Goal: Task Accomplishment & Management: Manage account settings

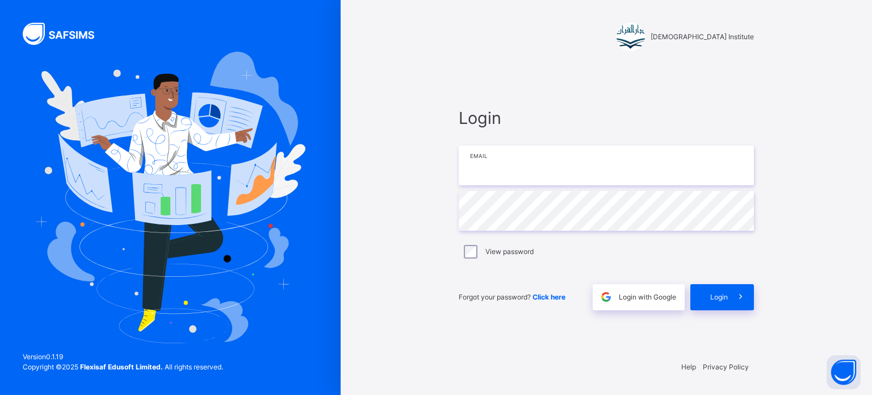
click at [560, 164] on input "email" at bounding box center [606, 165] width 295 height 40
click at [476, 154] on input "email" at bounding box center [606, 165] width 295 height 40
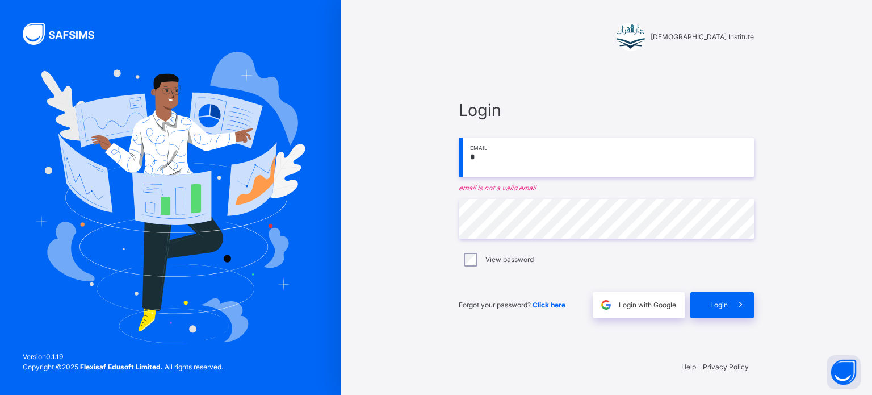
type input "**********"
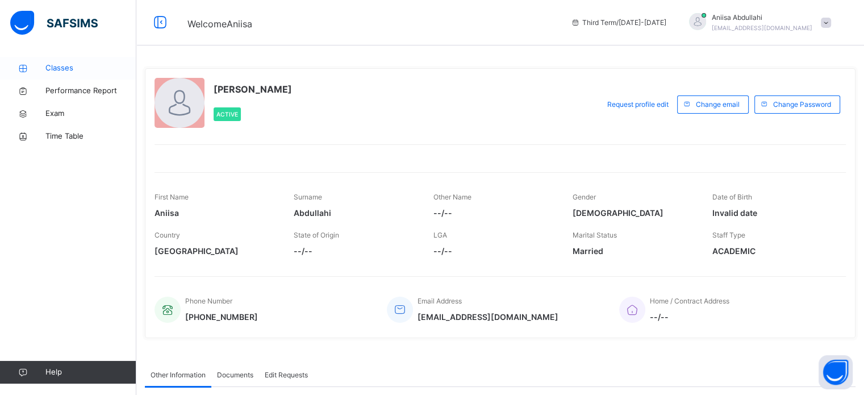
click at [40, 57] on div "Classes Performance Report Exam Time Table Help" at bounding box center [68, 219] width 136 height 349
click at [55, 60] on link "Classes" at bounding box center [68, 68] width 136 height 23
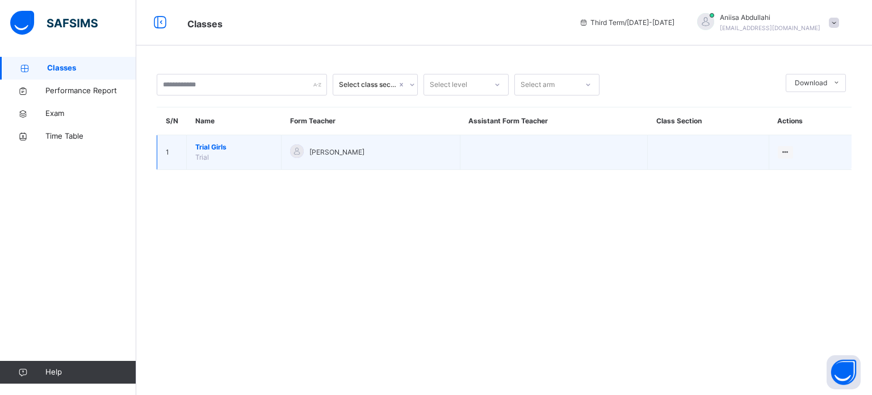
click at [204, 143] on span "Trial Girls" at bounding box center [233, 147] width 77 height 10
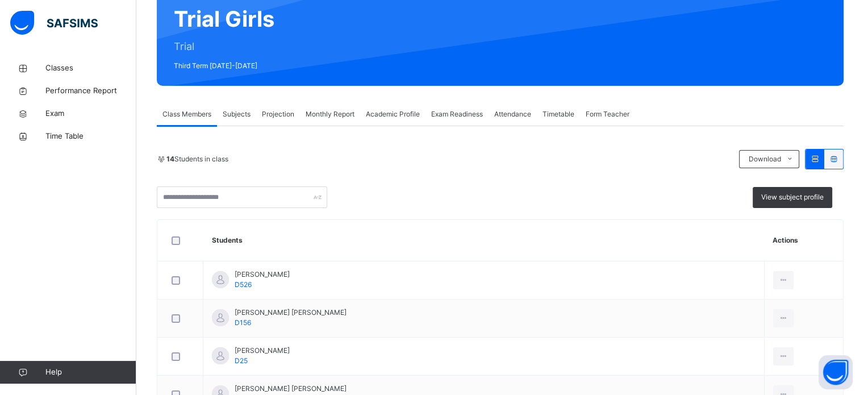
scroll to position [114, 0]
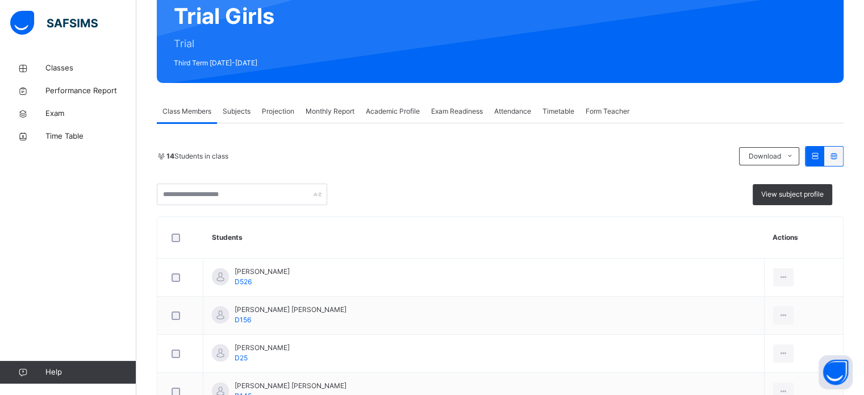
click at [242, 108] on span "Subjects" at bounding box center [237, 111] width 28 height 10
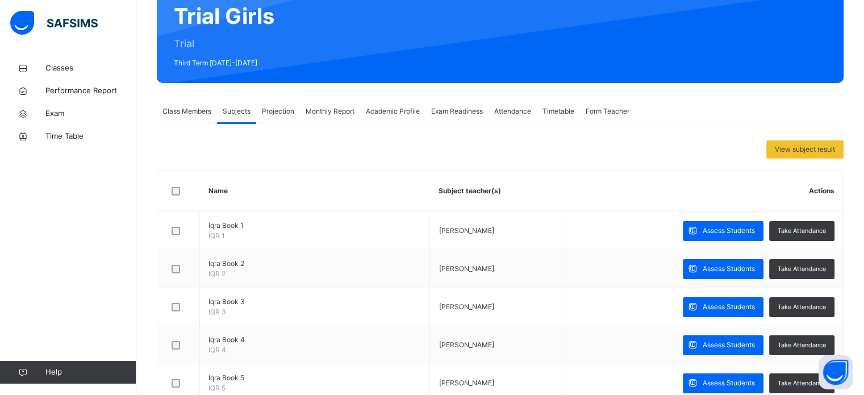
click at [280, 107] on span "Projection" at bounding box center [278, 111] width 32 height 10
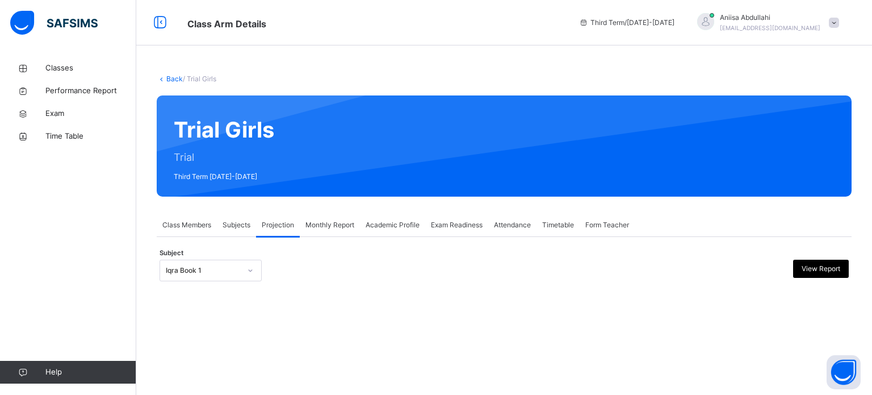
click at [228, 266] on div "Iqra Book 1" at bounding box center [203, 270] width 75 height 10
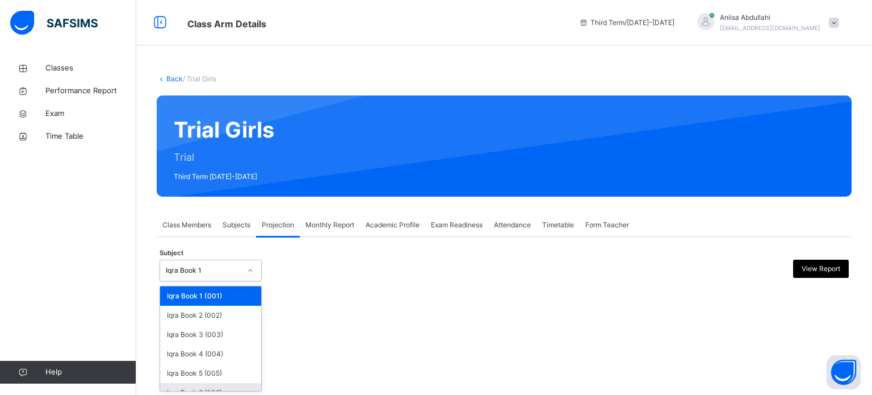
click at [216, 388] on div "Iqra Book 6 (006)" at bounding box center [210, 392] width 101 height 19
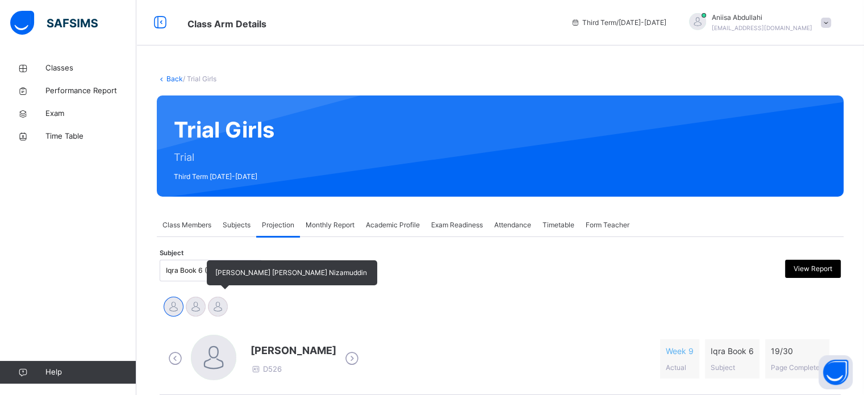
click at [219, 310] on div at bounding box center [218, 306] width 20 height 20
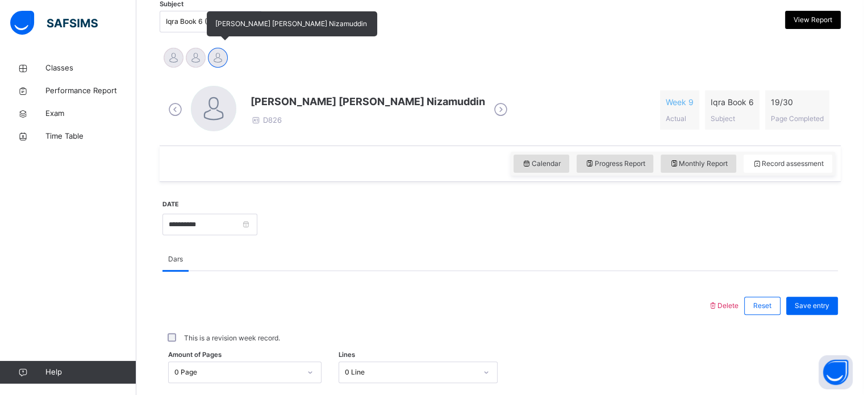
scroll to position [250, 0]
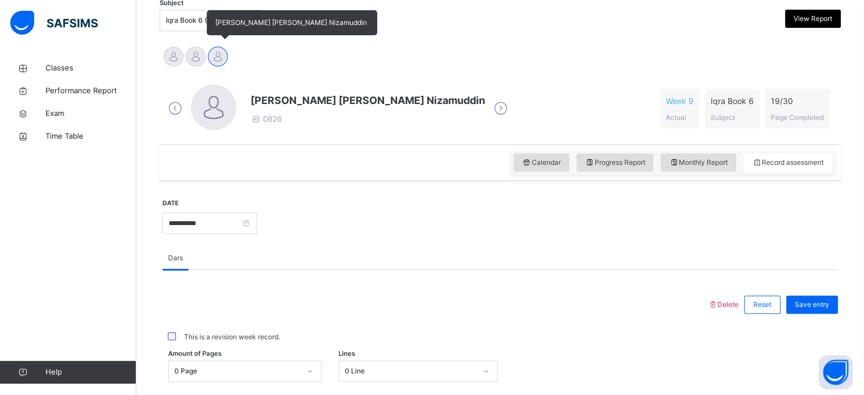
click at [219, 310] on div at bounding box center [435, 305] width 534 height 30
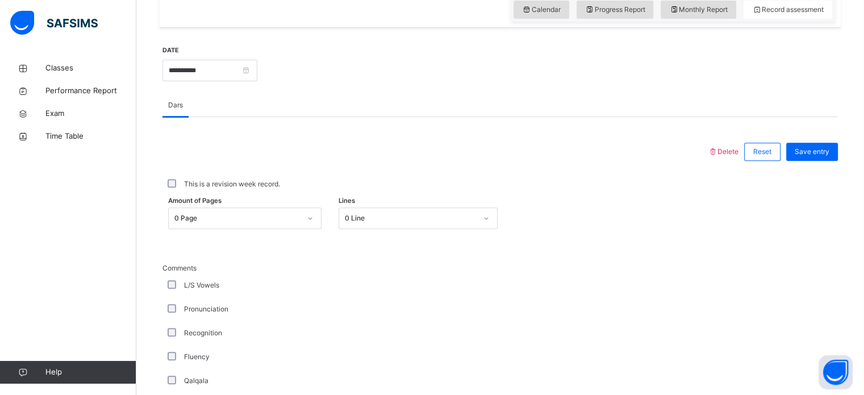
click at [221, 229] on div "0 Page" at bounding box center [244, 218] width 153 height 22
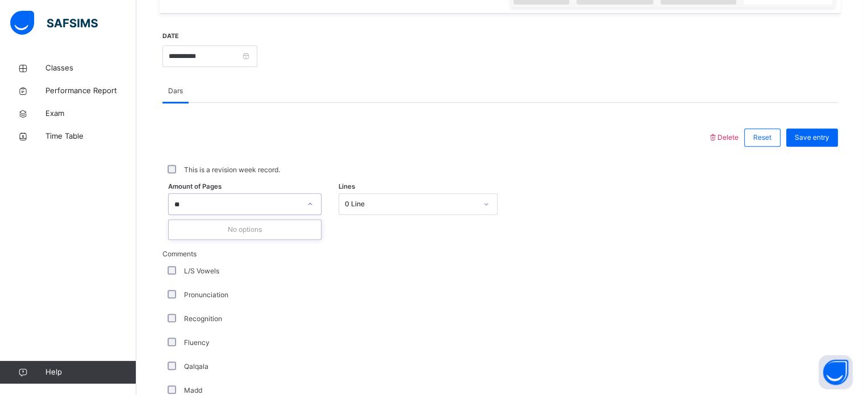
type input "*"
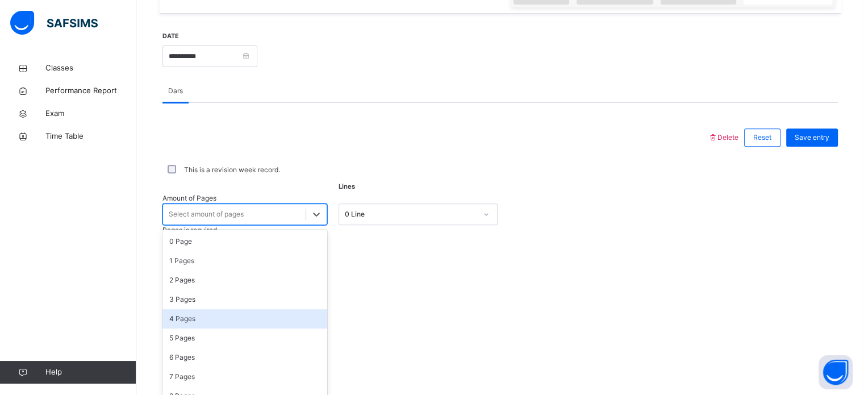
click at [209, 309] on div "4 Pages" at bounding box center [244, 318] width 165 height 19
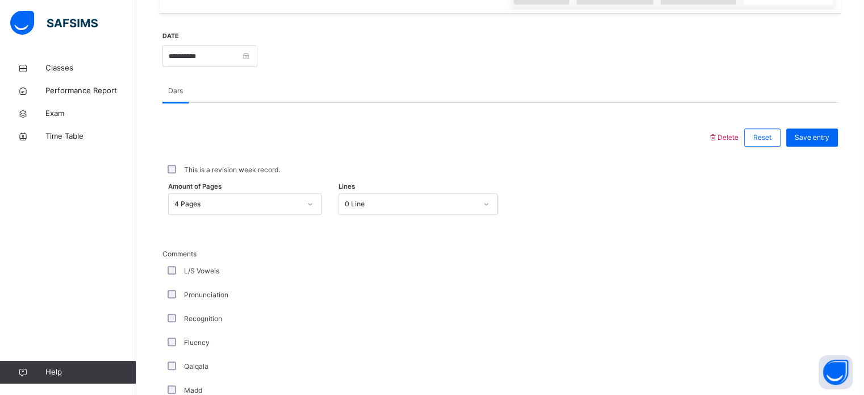
click at [177, 292] on div "Pronunciation" at bounding box center [304, 295] width 278 height 10
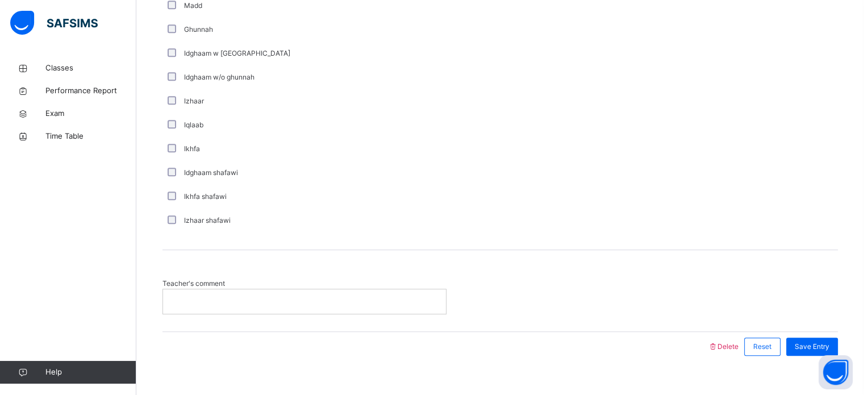
scroll to position [818, 0]
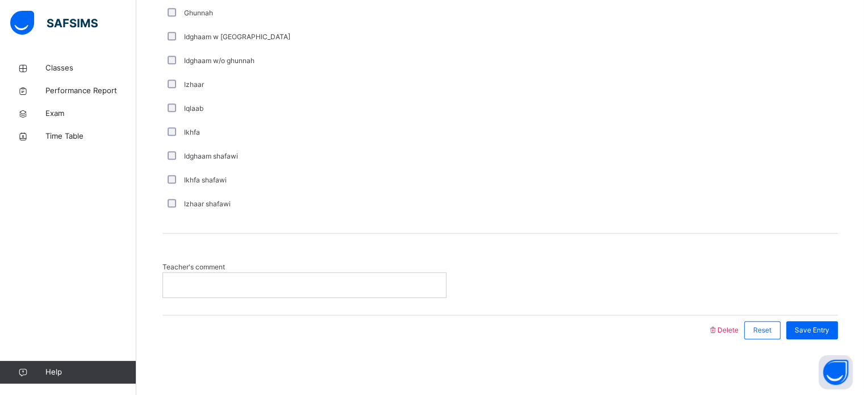
click at [223, 275] on div at bounding box center [304, 285] width 283 height 24
click at [807, 333] on span "Save Entry" at bounding box center [811, 330] width 35 height 10
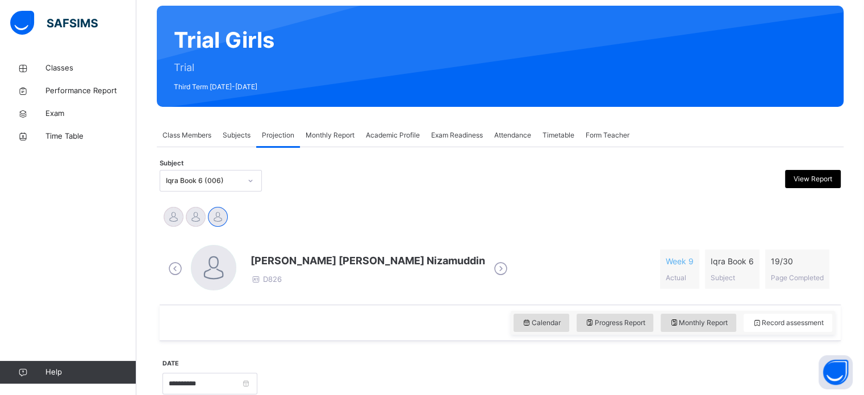
scroll to position [0, 0]
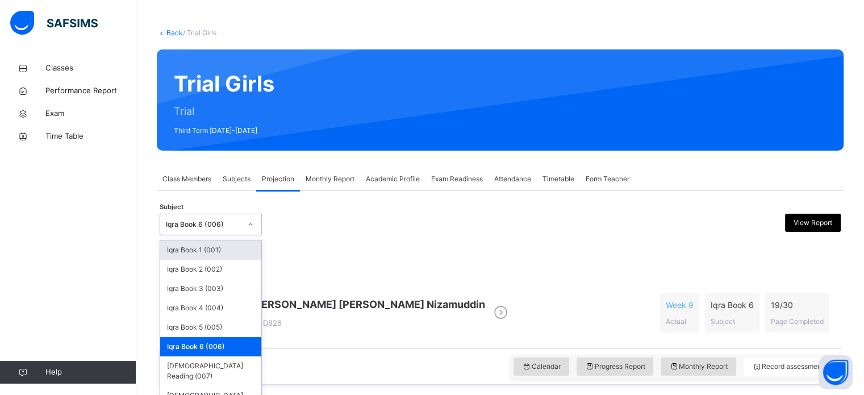
click at [221, 235] on div "option Iqra Book 6 (006), selected. option Iqra Book 1 (001) focused, 1 of 8. 8…" at bounding box center [211, 224] width 102 height 22
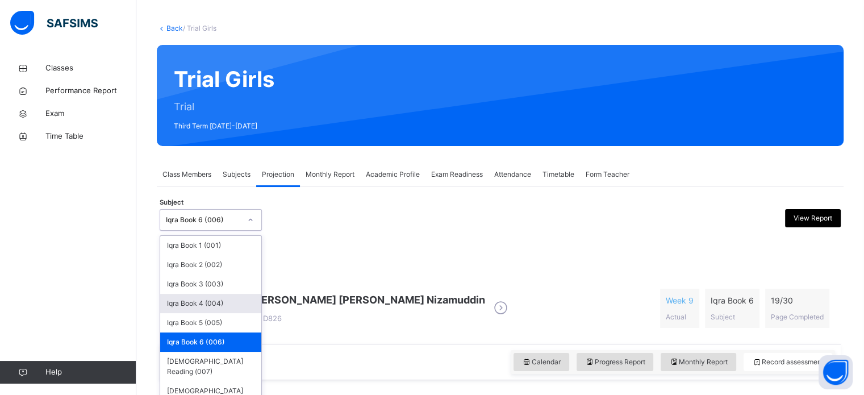
click at [223, 304] on div "Iqra Book 4 (004)" at bounding box center [210, 303] width 101 height 19
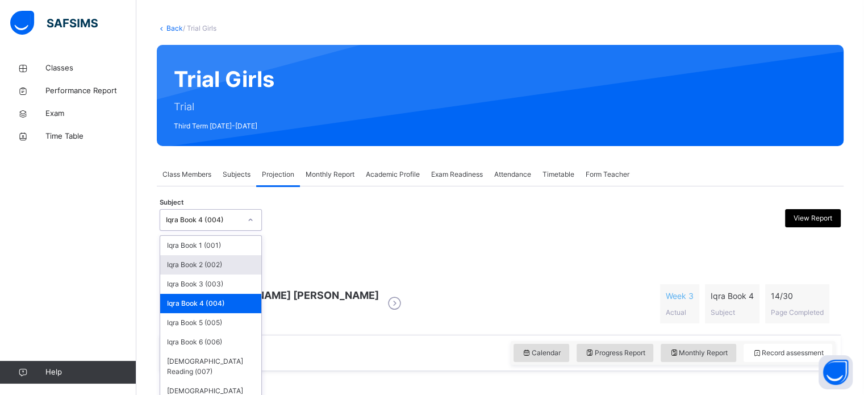
click at [484, 224] on div at bounding box center [414, 220] width 166 height 22
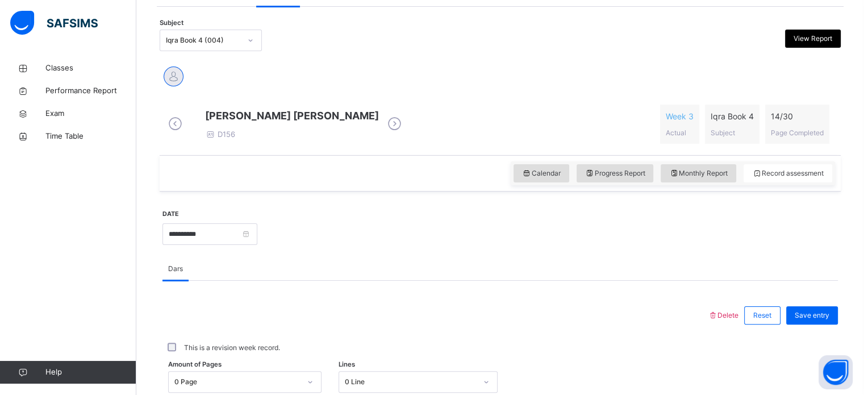
scroll to position [232, 0]
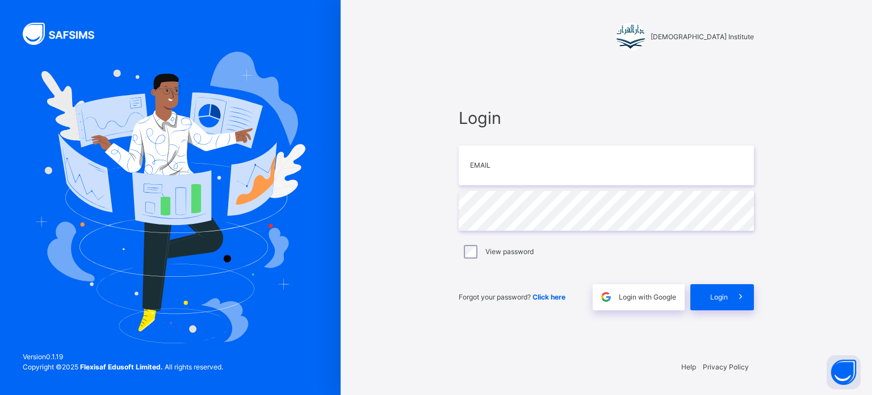
click at [5, 292] on div at bounding box center [170, 197] width 341 height 395
click at [5, 288] on div at bounding box center [170, 197] width 341 height 395
click at [5, 292] on div at bounding box center [170, 197] width 341 height 395
click at [547, 169] on input "email" at bounding box center [606, 165] width 295 height 40
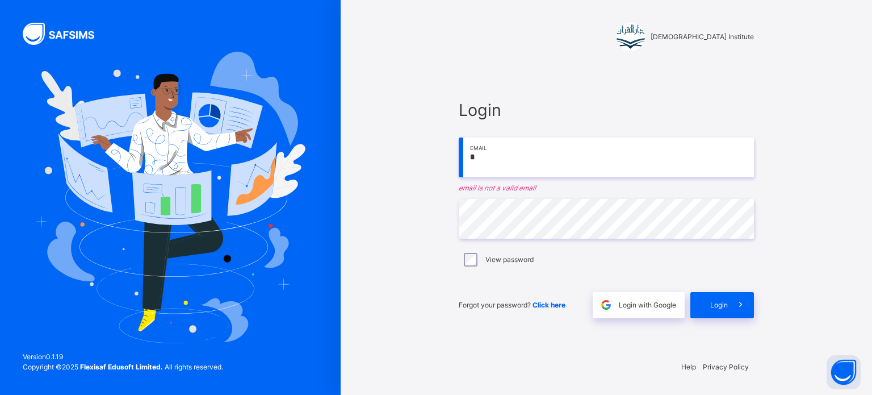
type input "**********"
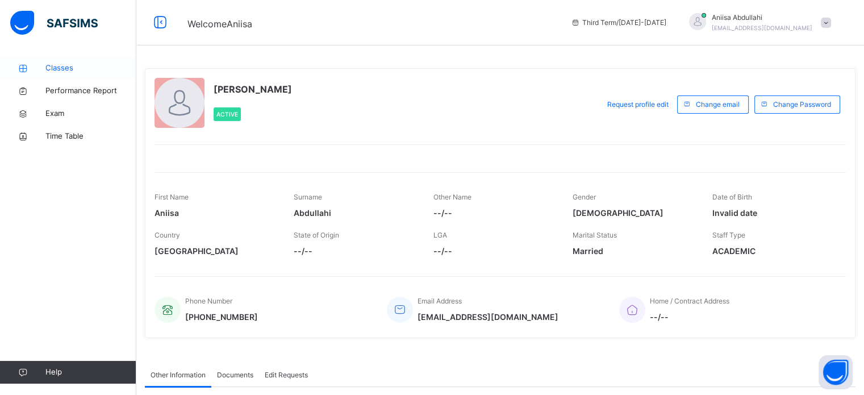
click at [49, 62] on span "Classes" at bounding box center [90, 67] width 91 height 11
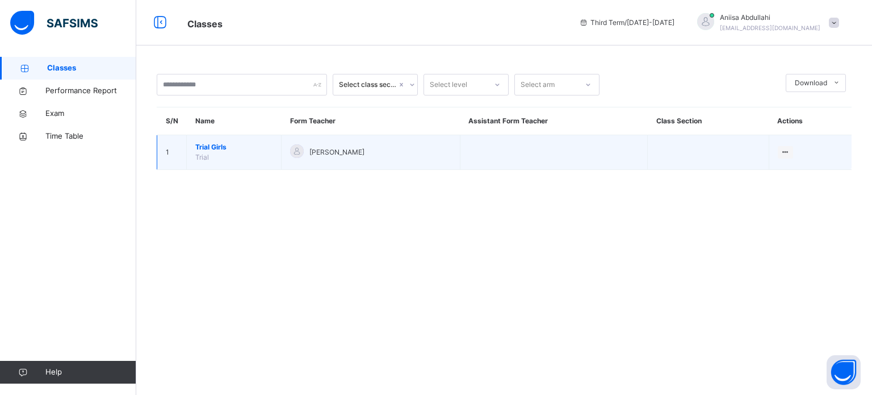
click at [210, 141] on td "Trial Girls Trial" at bounding box center [234, 152] width 95 height 35
click at [214, 144] on span "Trial Girls" at bounding box center [233, 147] width 77 height 10
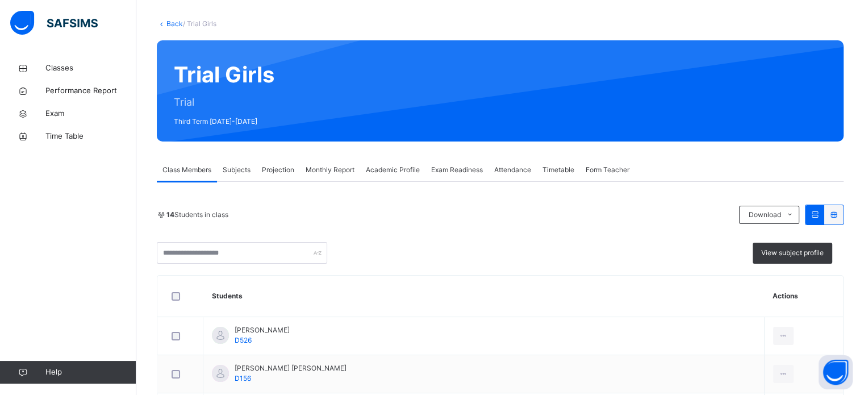
scroll to position [95, 0]
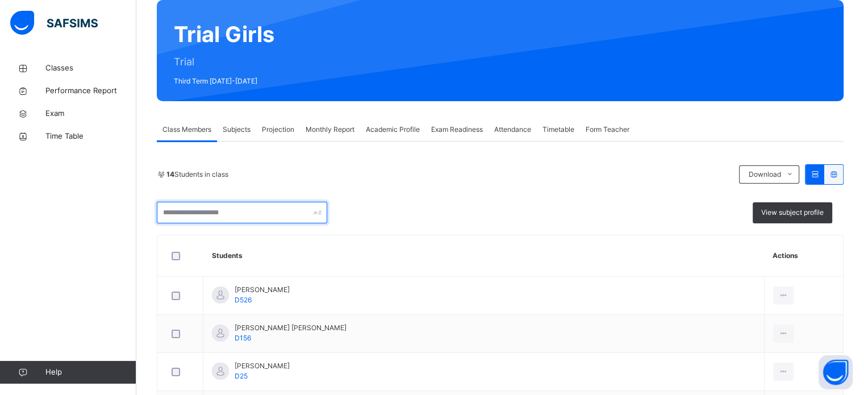
click at [262, 208] on input "text" at bounding box center [242, 213] width 170 height 22
click at [466, 178] on div "14 Students in class" at bounding box center [445, 174] width 576 height 10
click at [231, 213] on input "text" at bounding box center [242, 213] width 170 height 22
click at [238, 131] on span "Subjects" at bounding box center [237, 129] width 28 height 10
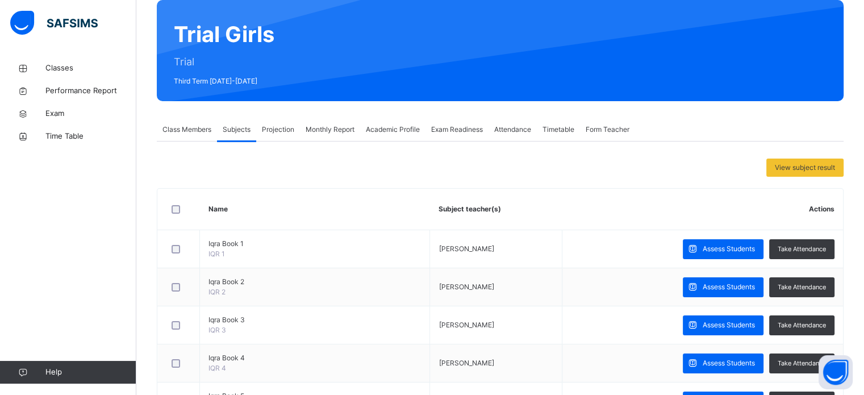
click at [250, 132] on span "Subjects" at bounding box center [237, 129] width 28 height 10
click at [298, 137] on div "Projection" at bounding box center [278, 129] width 44 height 23
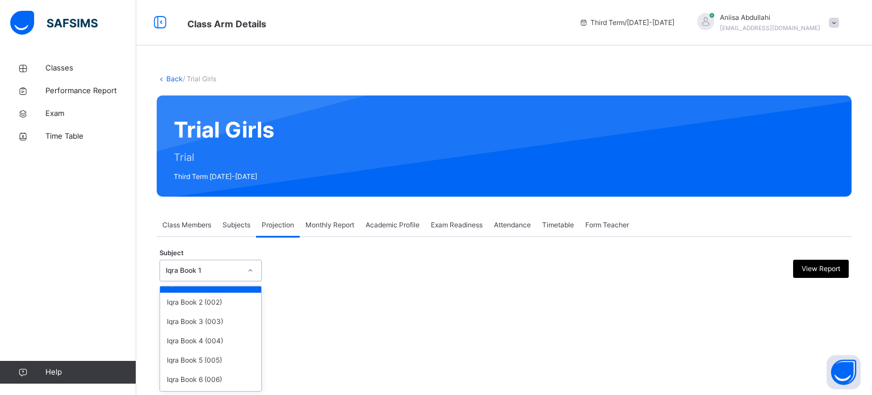
scroll to position [14, 0]
click at [223, 391] on div "Back / Trial Girls Trial Girls Trial Third Term [DATE]-[DATE] Class Members Sub…" at bounding box center [504, 197] width 736 height 395
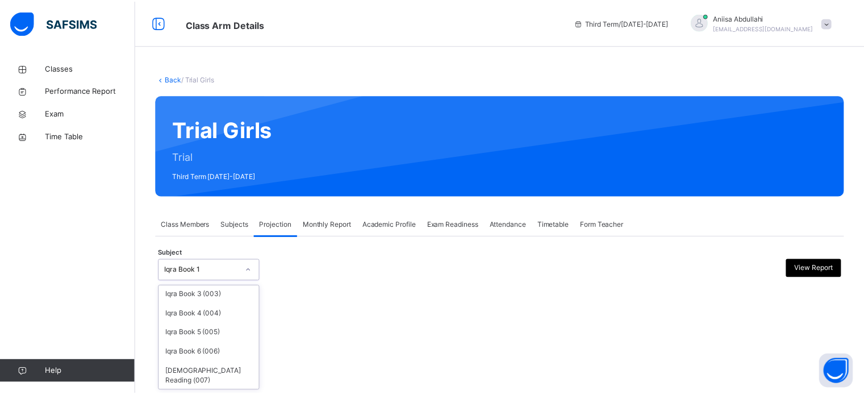
scroll to position [60, 0]
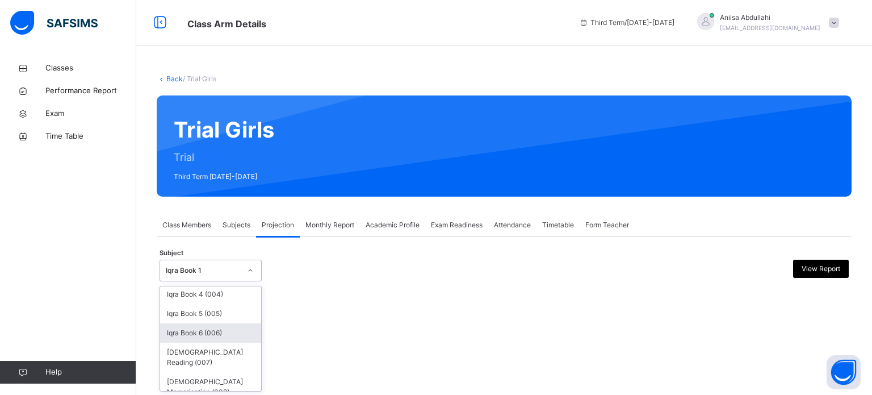
click at [200, 336] on div "Iqra Book 6 (006)" at bounding box center [210, 332] width 101 height 19
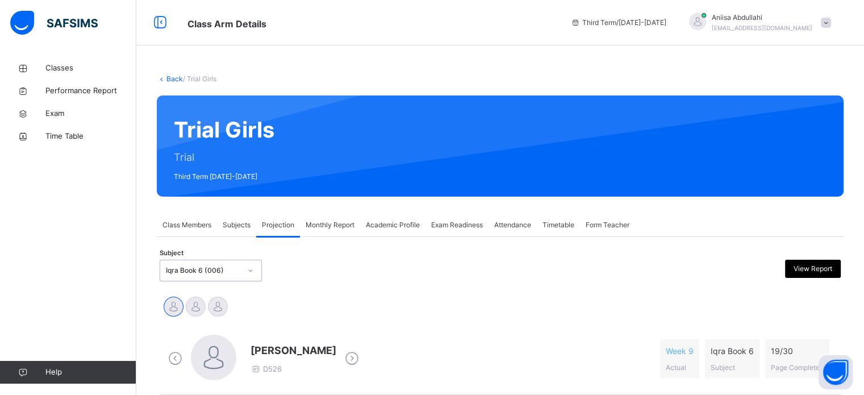
click at [349, 359] on icon at bounding box center [352, 358] width 20 height 17
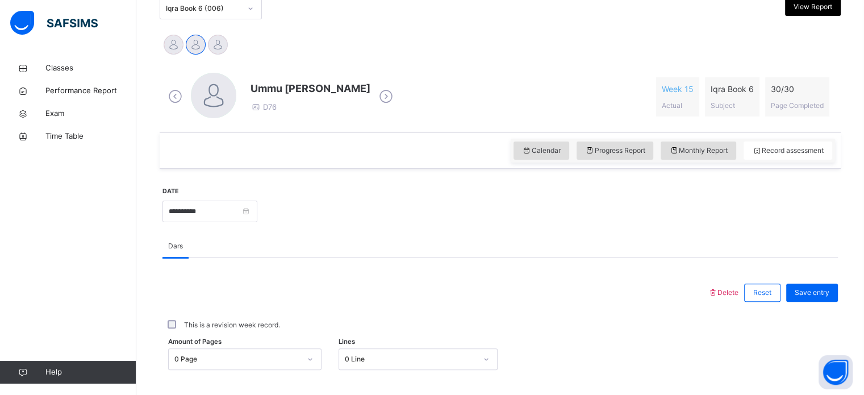
scroll to position [416, 0]
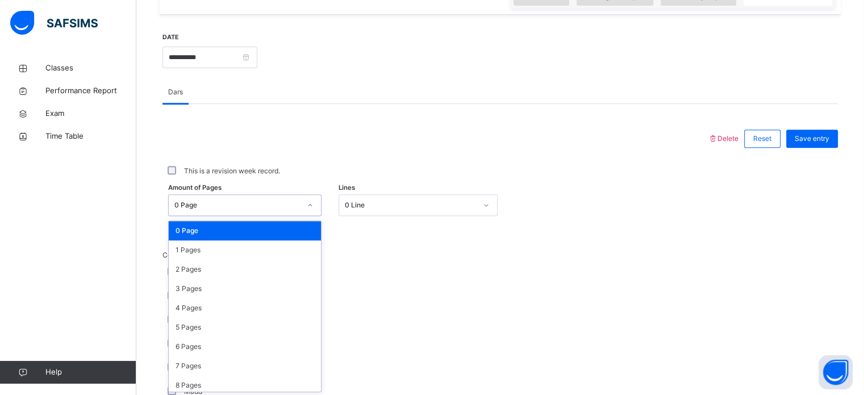
click at [243, 210] on div "0 Page" at bounding box center [234, 205] width 131 height 18
click at [231, 267] on div "2 Pages" at bounding box center [245, 268] width 152 height 19
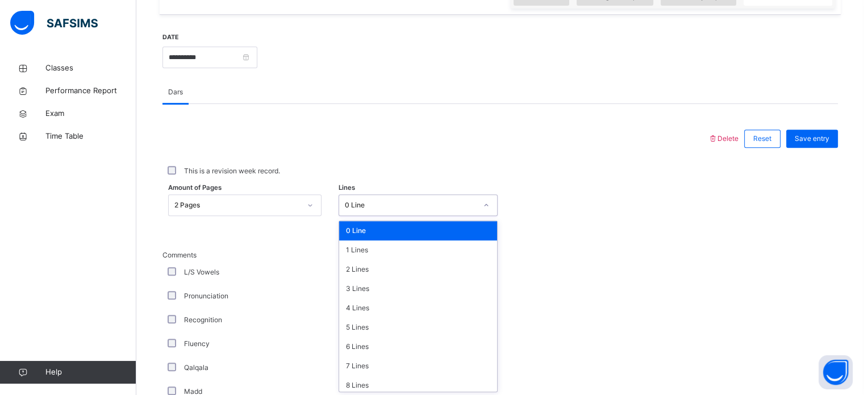
click at [410, 206] on div "0 Line" at bounding box center [411, 205] width 132 height 10
click at [386, 247] on div "1 Lines" at bounding box center [418, 249] width 158 height 19
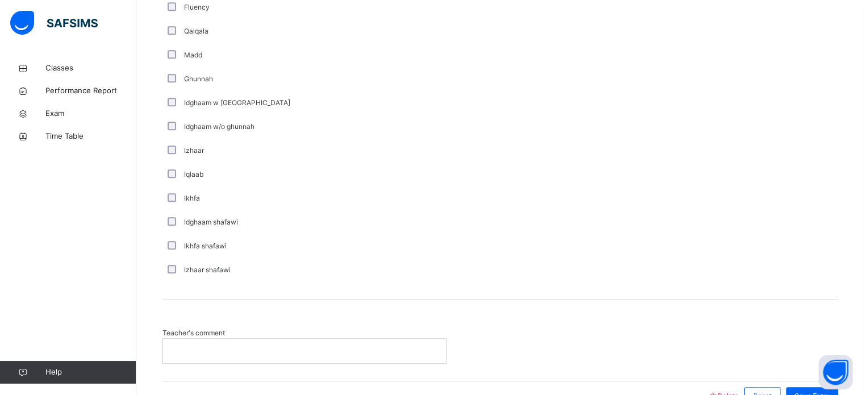
scroll to position [818, 0]
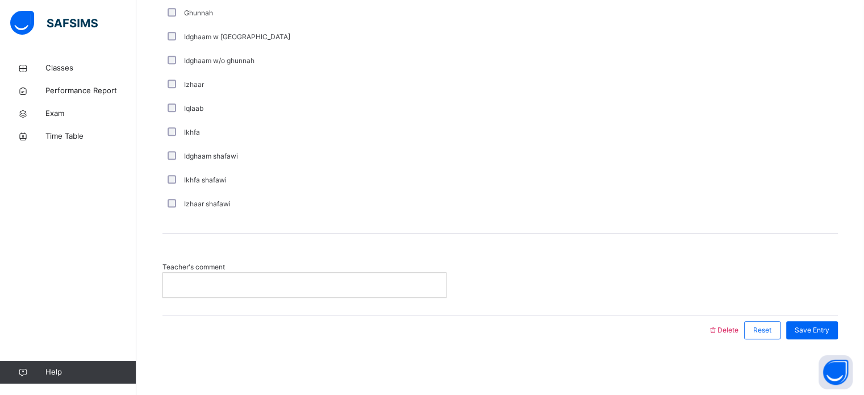
drag, startPoint x: 263, startPoint y: 298, endPoint x: 265, endPoint y: 275, distance: 22.8
click at [265, 275] on div "Teacher's comment" at bounding box center [499, 273] width 675 height 81
click at [265, 275] on div at bounding box center [304, 285] width 283 height 24
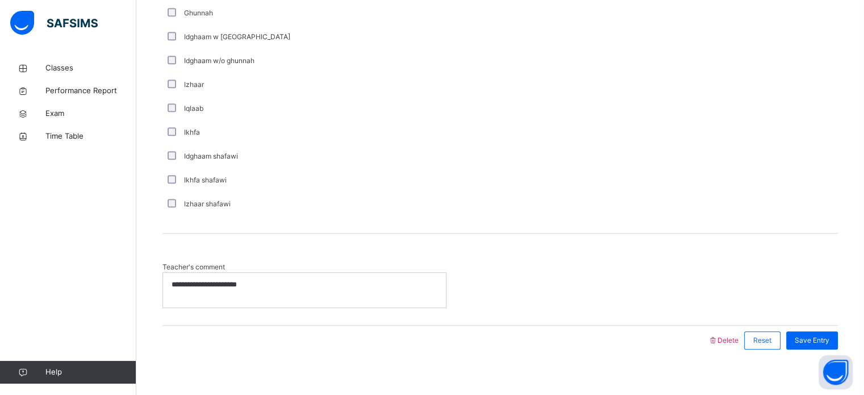
drag, startPoint x: 265, startPoint y: 275, endPoint x: 263, endPoint y: 281, distance: 6.5
click at [263, 281] on div "**********" at bounding box center [304, 290] width 283 height 35
click at [837, 337] on div "Save Entry" at bounding box center [812, 340] width 52 height 18
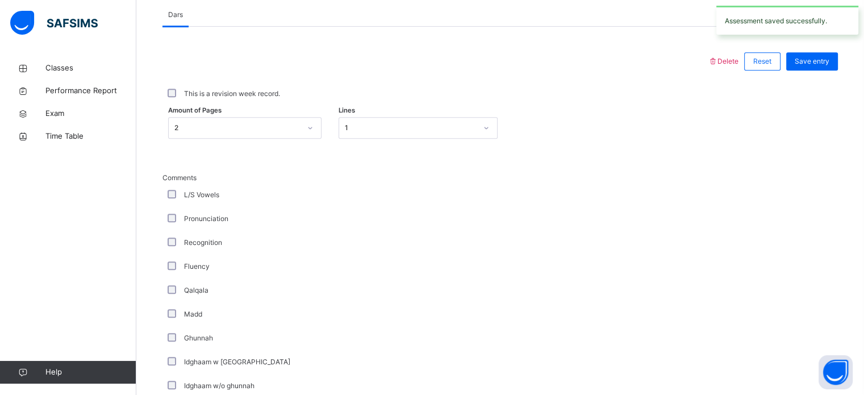
scroll to position [484, 0]
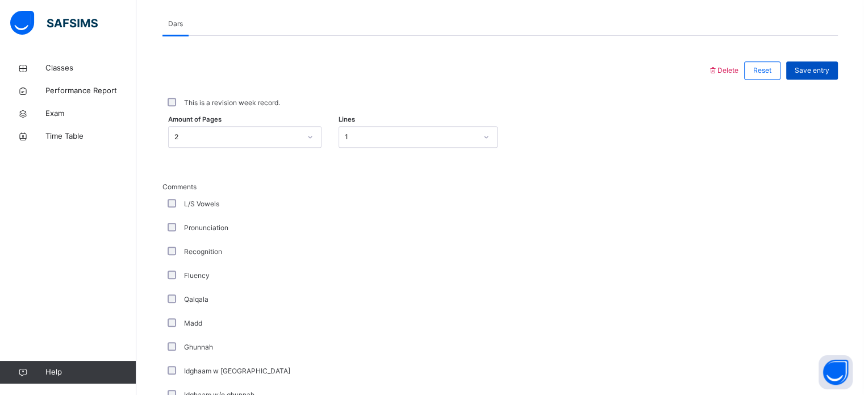
click at [816, 72] on span "Save entry" at bounding box center [811, 70] width 35 height 10
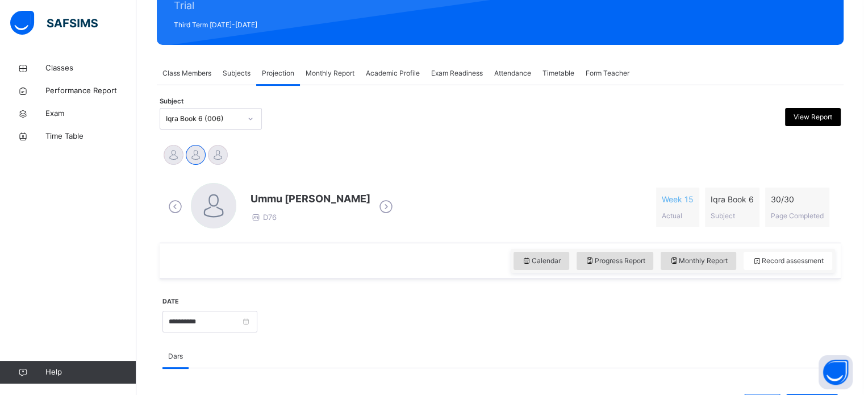
scroll to position [0, 0]
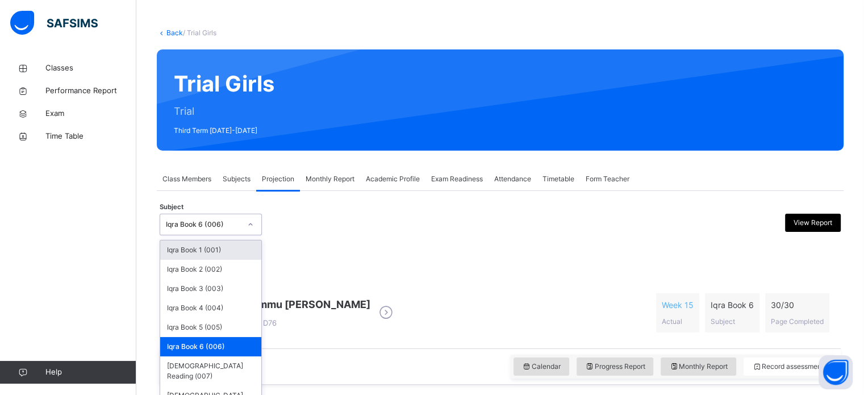
click at [195, 235] on div "option Iqra Book 6 (006), selected. option Iqra Book 1 (001) focused, 1 of 8. 8…" at bounding box center [211, 224] width 102 height 22
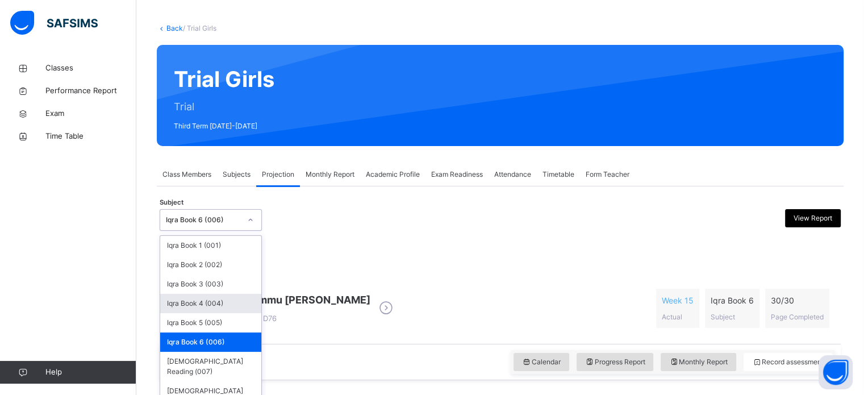
click at [209, 305] on div "Iqra Book 4 (004)" at bounding box center [210, 303] width 101 height 19
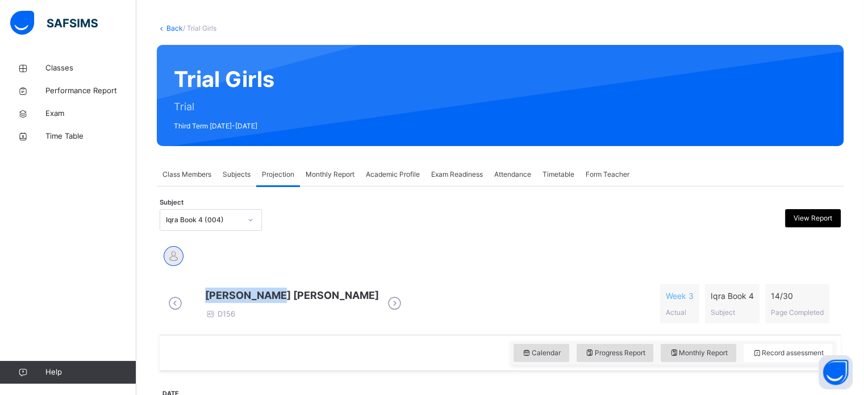
drag, startPoint x: 323, startPoint y: 290, endPoint x: 576, endPoint y: 255, distance: 255.6
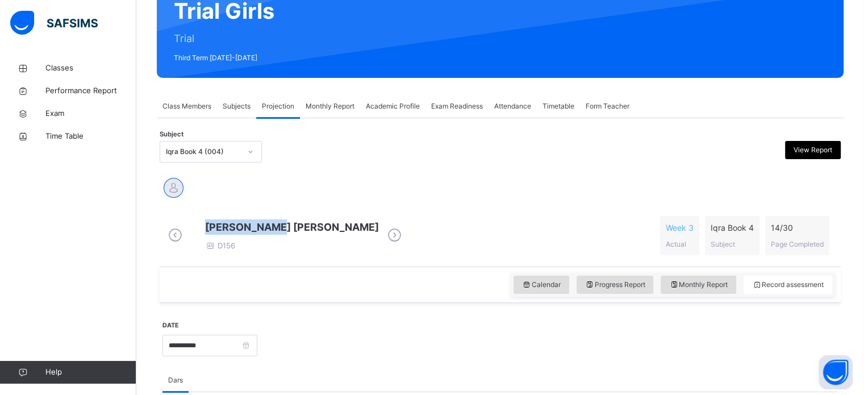
scroll to position [141, 0]
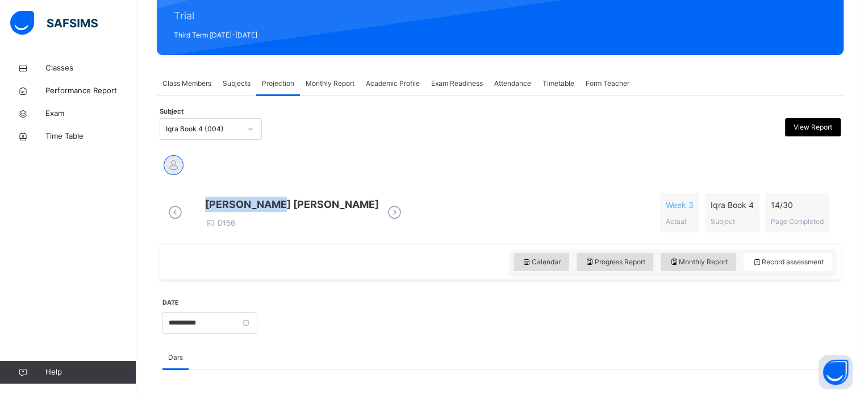
click at [178, 209] on icon at bounding box center [175, 212] width 20 height 17
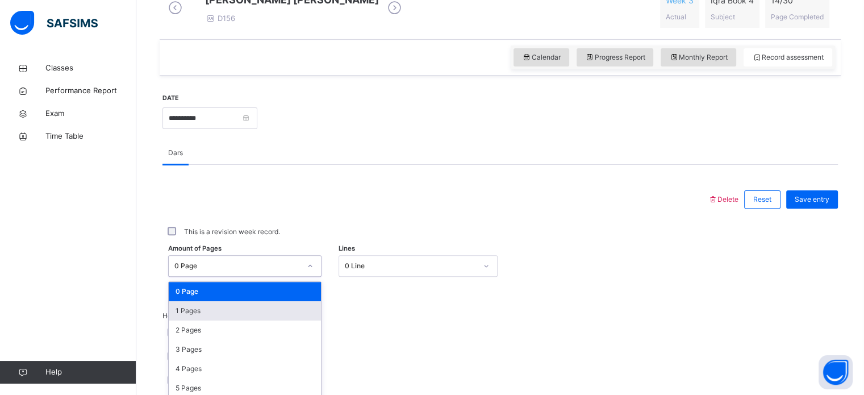
scroll to position [417, 0]
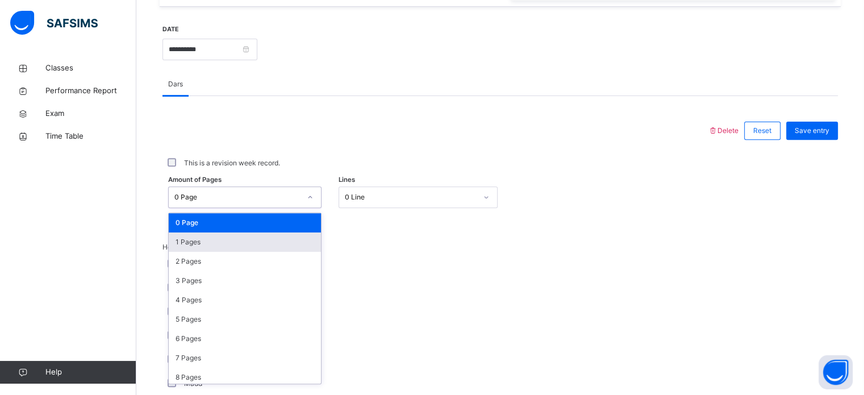
click at [227, 208] on div "option 1 Pages focused, 2 of 31. 31 results available. Use Up and Down to choos…" at bounding box center [244, 197] width 153 height 22
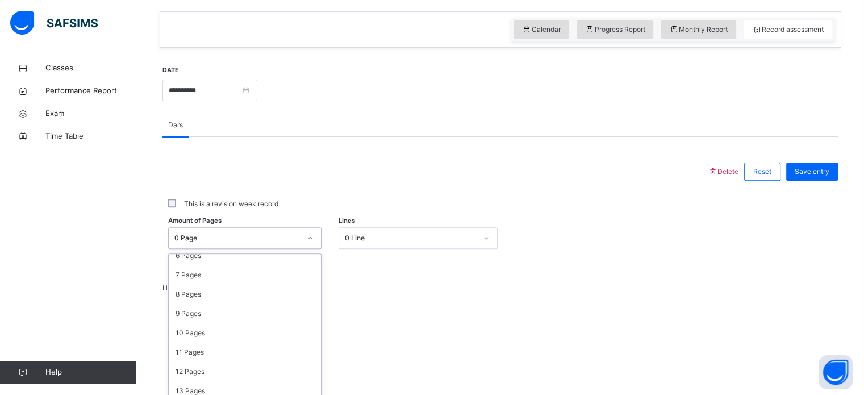
scroll to position [125, 0]
click at [206, 341] on div "10 Pages" at bounding box center [245, 331] width 152 height 19
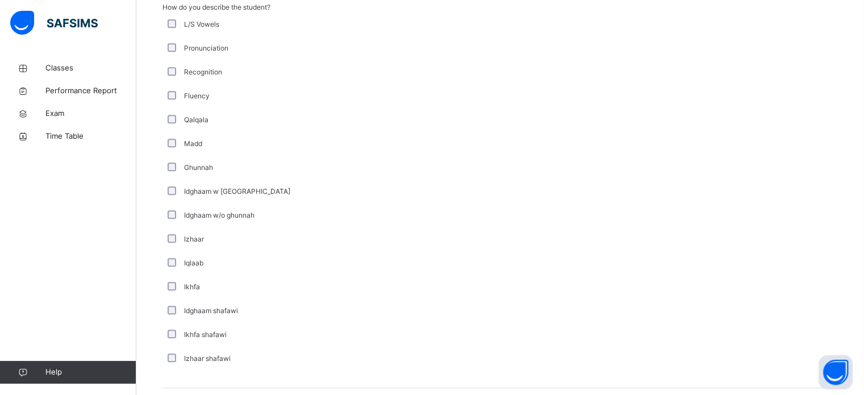
scroll to position [818, 0]
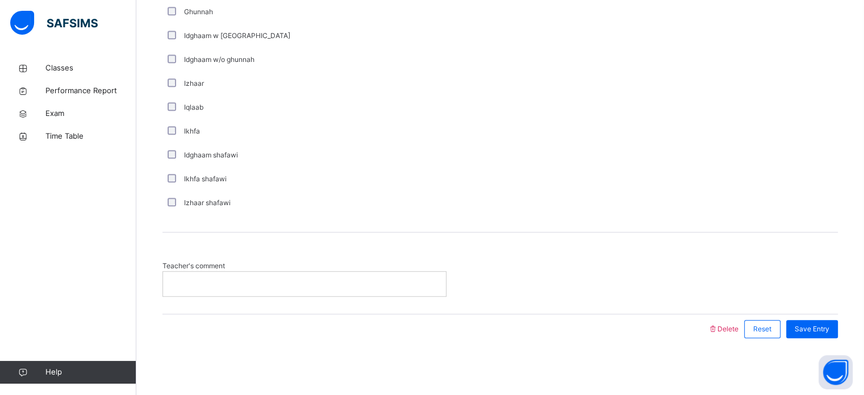
click at [272, 279] on p at bounding box center [304, 283] width 266 height 10
click at [815, 322] on div "Save Entry" at bounding box center [812, 329] width 52 height 18
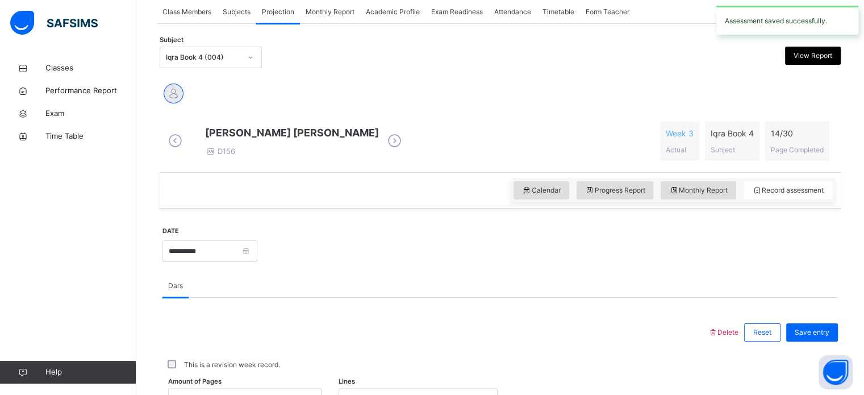
scroll to position [181, 0]
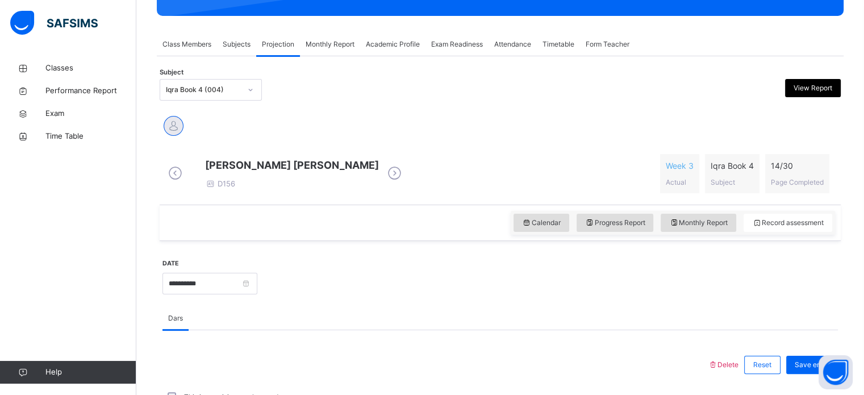
click at [220, 91] on div "Iqra Book 4 (004)" at bounding box center [203, 90] width 75 height 10
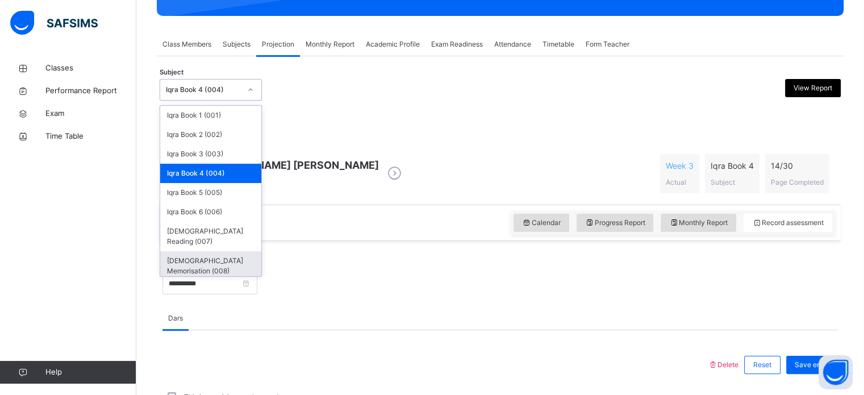
click at [215, 256] on div "[DEMOGRAPHIC_DATA] Memorisation (008)" at bounding box center [210, 266] width 101 height 30
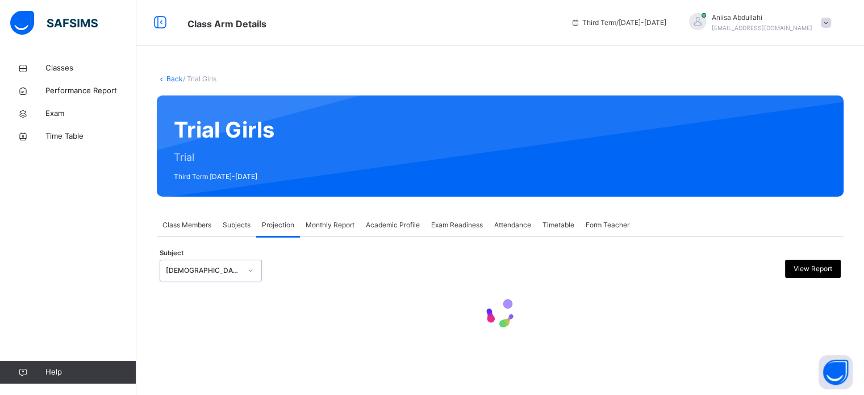
scroll to position [0, 0]
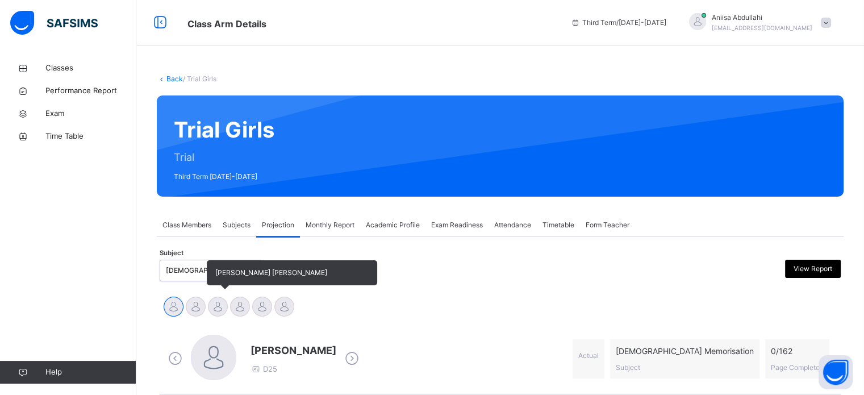
click at [212, 311] on div at bounding box center [218, 306] width 20 height 20
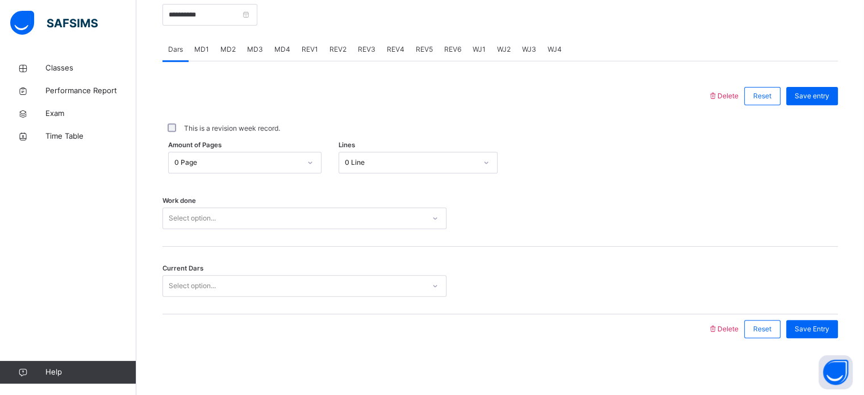
scroll to position [456, 0]
click at [264, 280] on div "Select option..." at bounding box center [293, 286] width 261 height 18
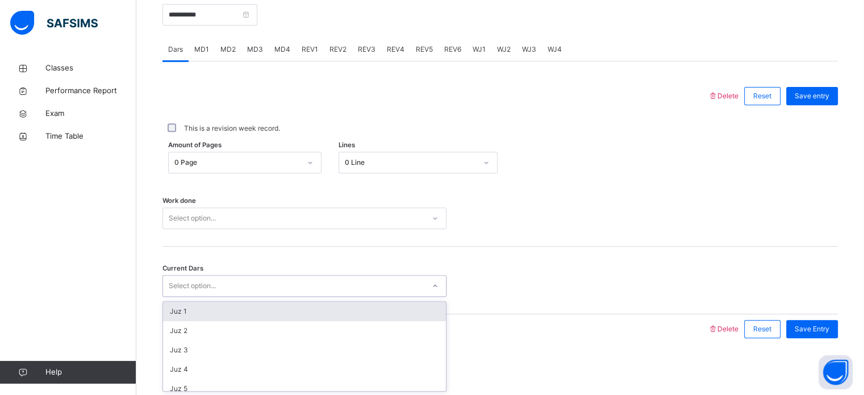
click at [246, 211] on div "Select option..." at bounding box center [293, 219] width 261 height 18
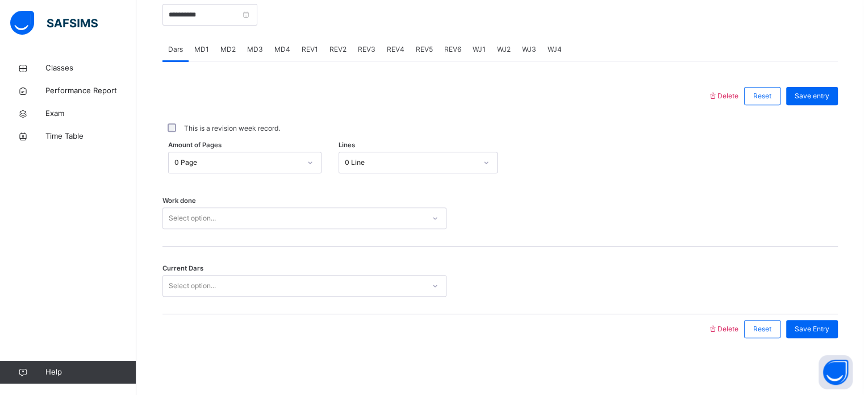
click at [562, 203] on div "Work done Select option..." at bounding box center [499, 213] width 675 height 68
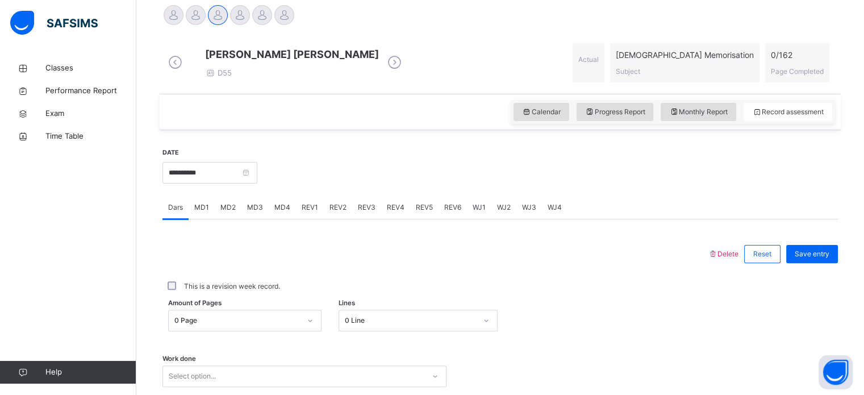
scroll to position [290, 0]
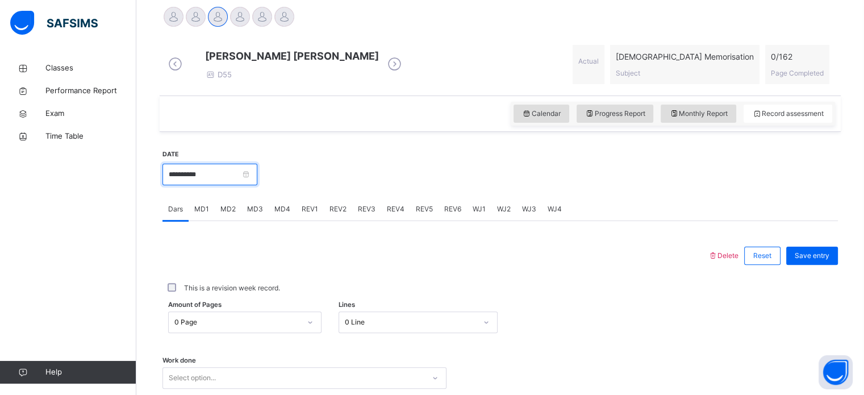
click at [244, 185] on input "**********" at bounding box center [209, 175] width 95 height 22
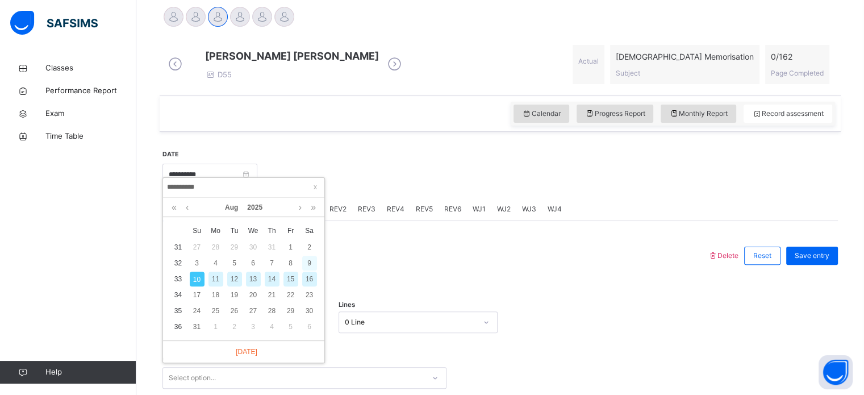
click at [302, 262] on div "9" at bounding box center [309, 262] width 15 height 15
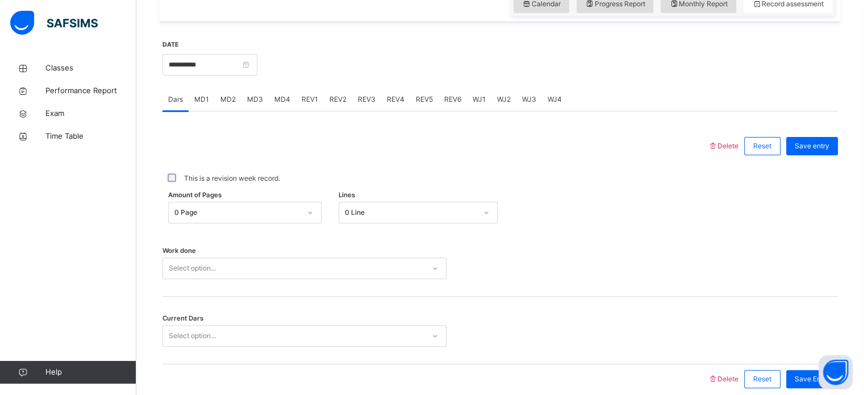
scroll to position [420, 0]
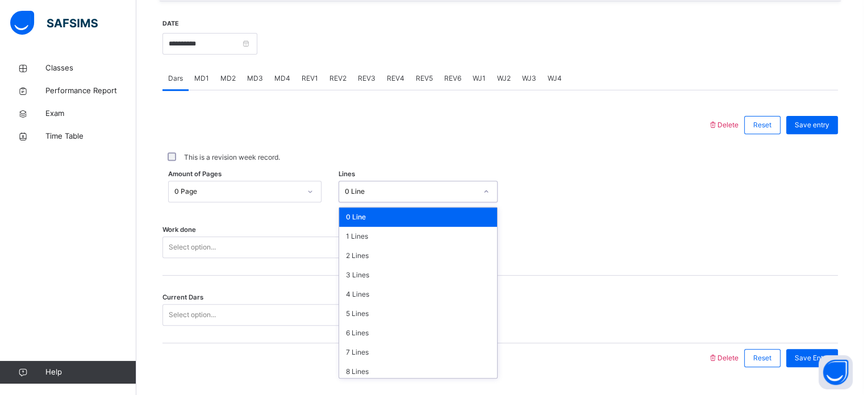
click at [393, 196] on div "0 Line" at bounding box center [411, 191] width 132 height 10
click at [365, 302] on div "4 Lines" at bounding box center [418, 293] width 158 height 19
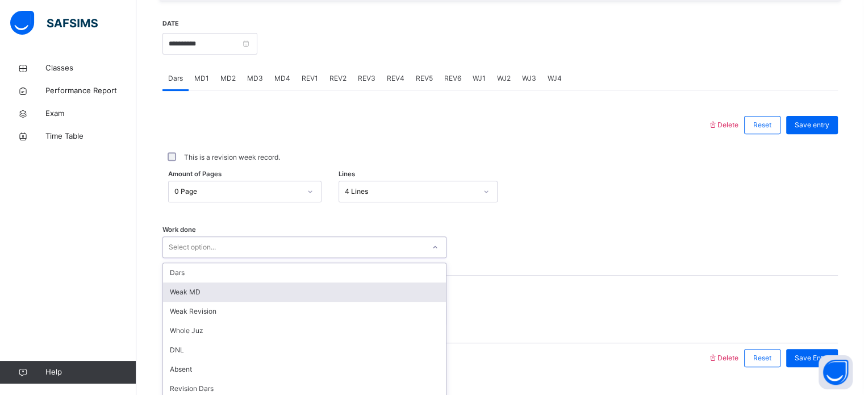
scroll to position [458, 0]
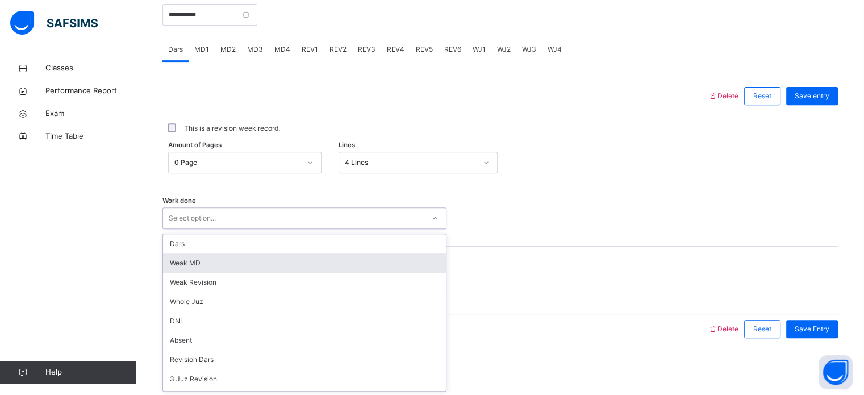
click at [300, 229] on div "option [PERSON_NAME] MD focused, 2 of 14. 14 results available. Use Up and Down…" at bounding box center [304, 218] width 284 height 22
click at [300, 259] on div "Weak MD" at bounding box center [304, 262] width 283 height 19
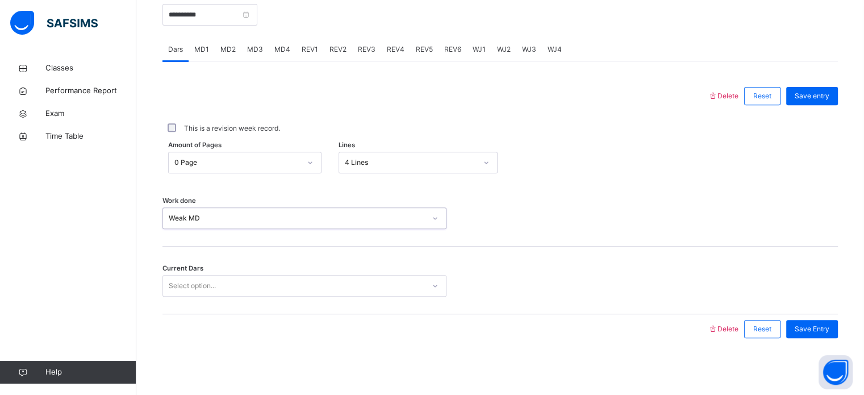
click at [257, 213] on div "Weak MD" at bounding box center [297, 218] width 257 height 10
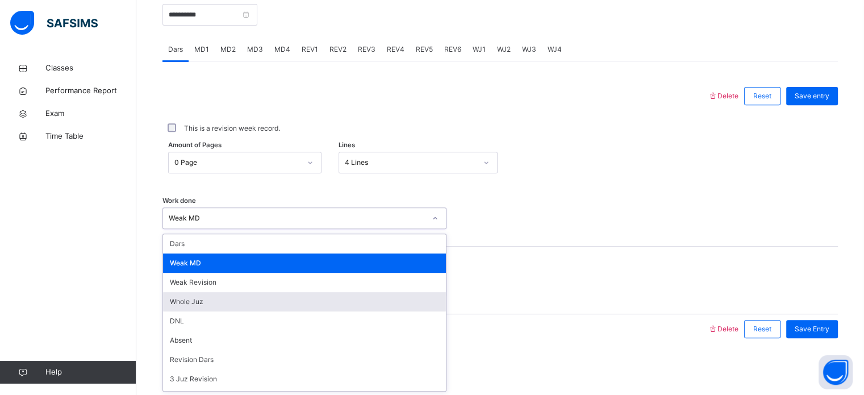
click at [243, 220] on div "Weak MD" at bounding box center [297, 218] width 257 height 10
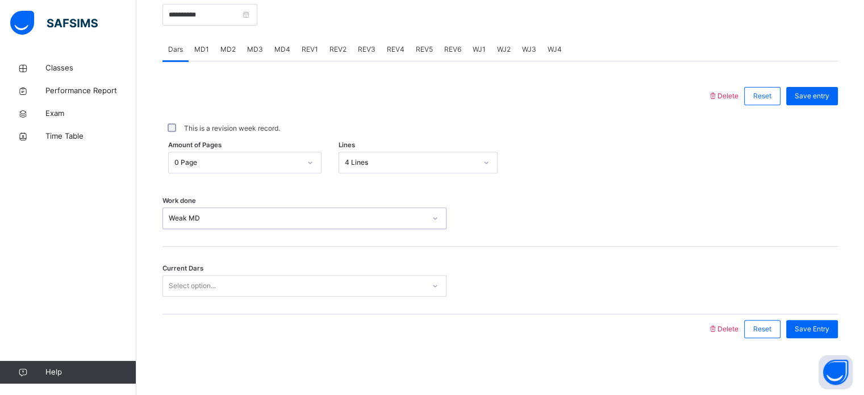
click at [243, 220] on div "Weak MD" at bounding box center [297, 218] width 257 height 10
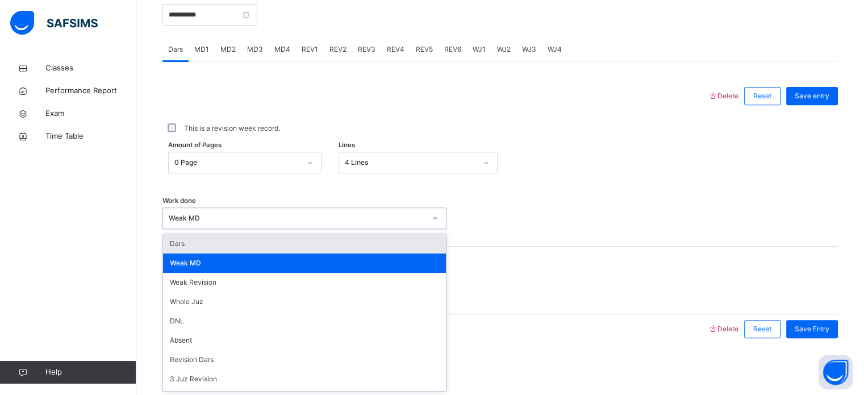
click at [234, 240] on div "Dars" at bounding box center [304, 243] width 283 height 19
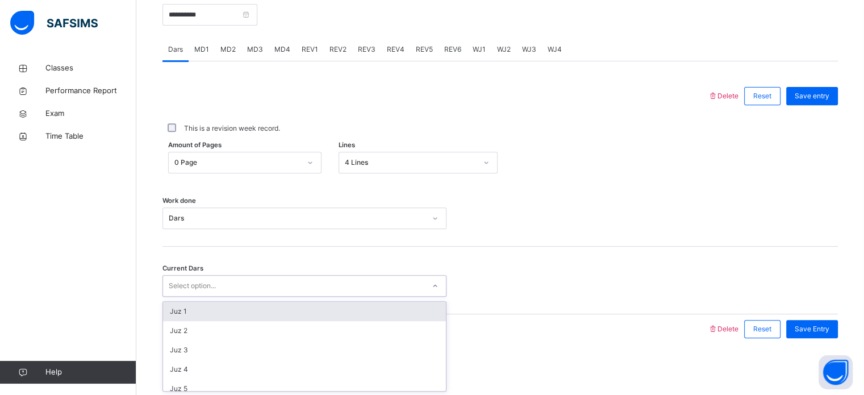
click at [279, 282] on div "Select option..." at bounding box center [293, 286] width 261 height 18
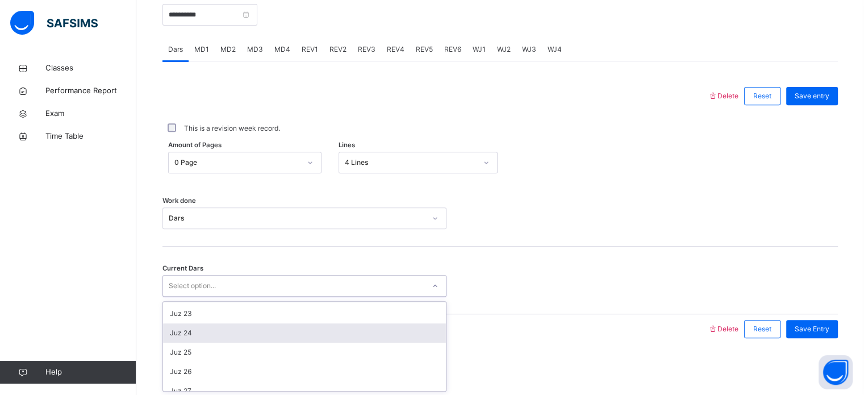
scroll to position [490, 0]
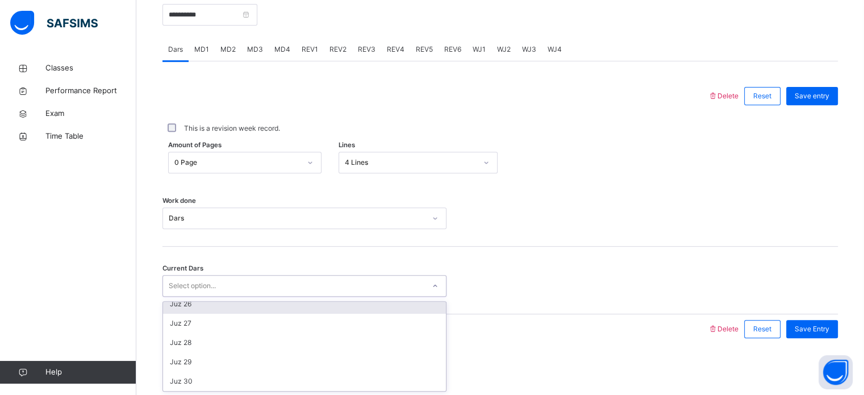
click at [225, 299] on div "Current Dars option Juz 26 focused, 26 of 30. 30 results available. Use Up and …" at bounding box center [499, 280] width 675 height 68
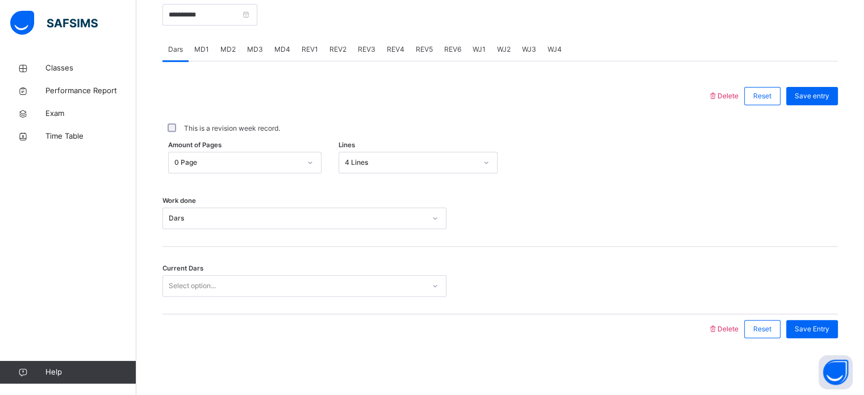
click at [215, 274] on div "Current Dars Select option..." at bounding box center [499, 280] width 675 height 68
click at [218, 282] on div "Select option..." at bounding box center [293, 286] width 261 height 18
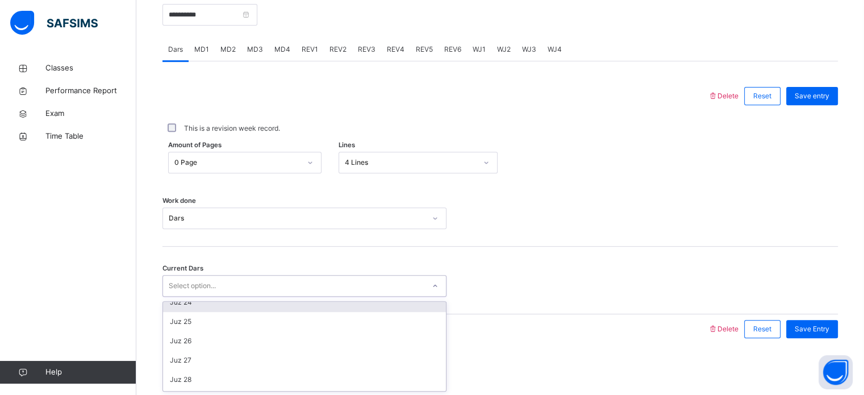
scroll to position [454, 0]
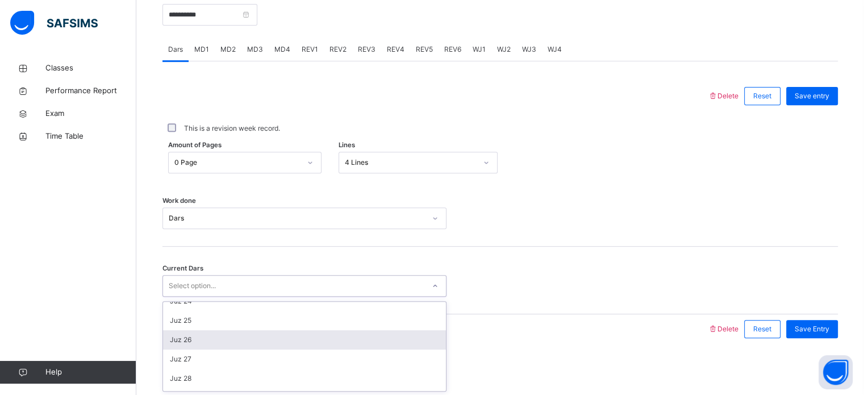
click at [190, 340] on div "Juz 26" at bounding box center [304, 339] width 283 height 19
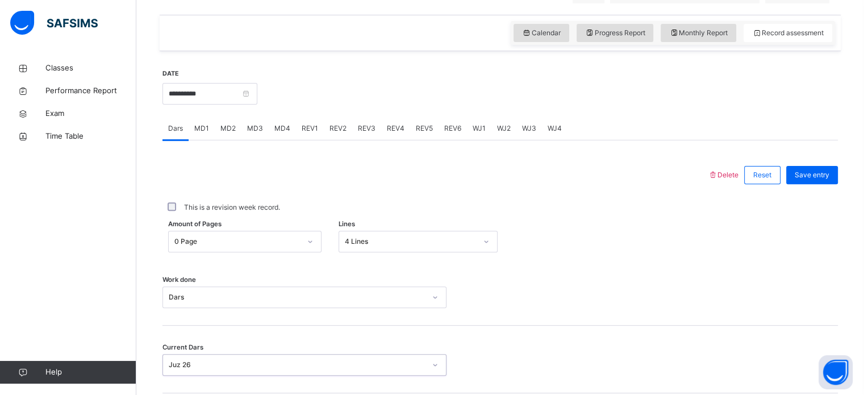
scroll to position [412, 0]
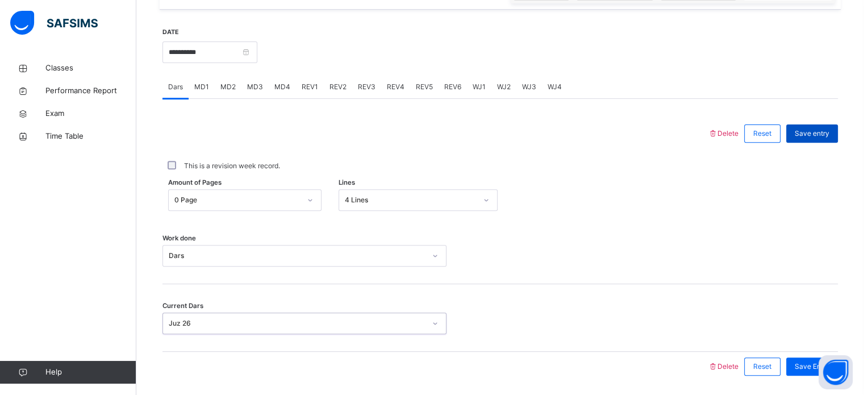
click at [811, 143] on div "Save entry" at bounding box center [812, 133] width 52 height 18
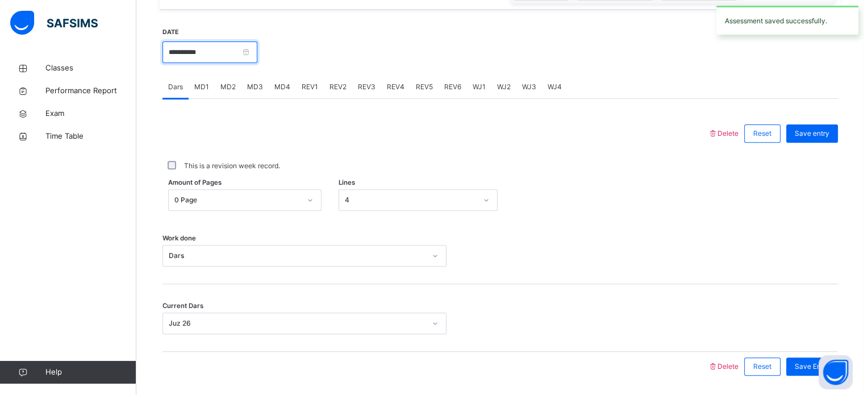
click at [257, 56] on input "**********" at bounding box center [209, 52] width 95 height 22
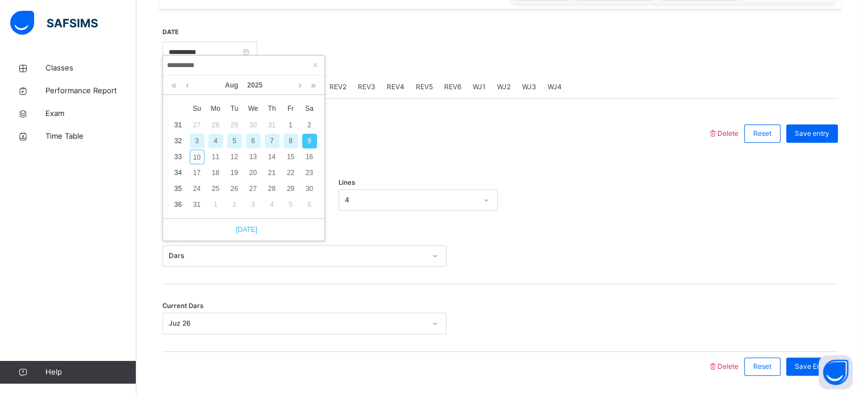
click at [253, 228] on link "[DATE]" at bounding box center [243, 229] width 27 height 10
type input "**********"
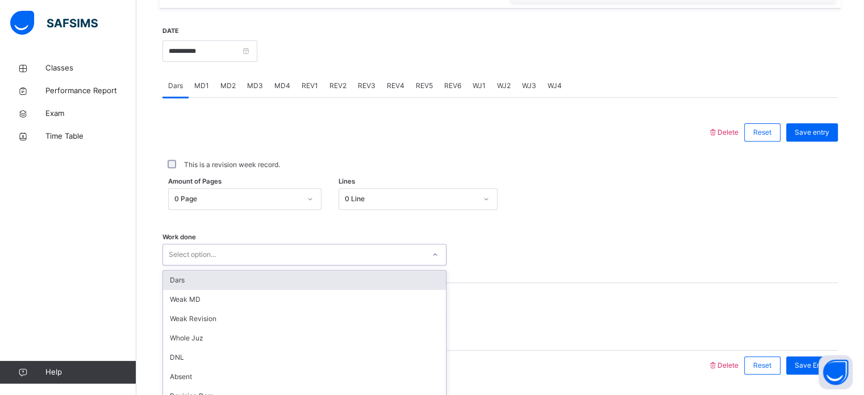
scroll to position [458, 0]
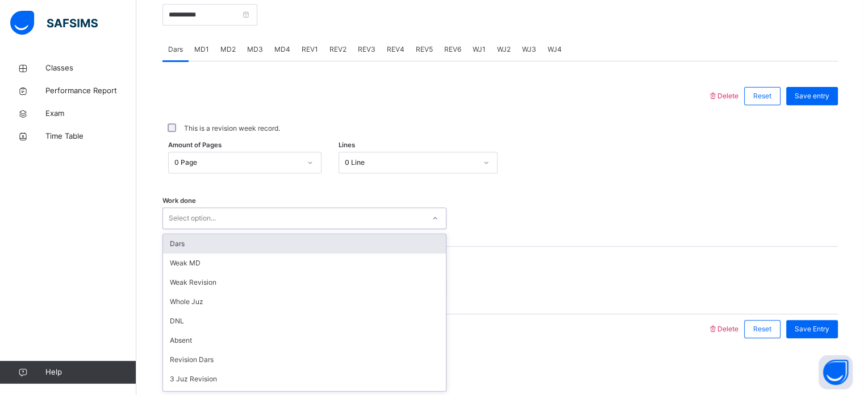
click at [434, 229] on div "option Dars focused, 1 of 14. 14 results available. Use Up and Down to choose o…" at bounding box center [304, 218] width 284 height 22
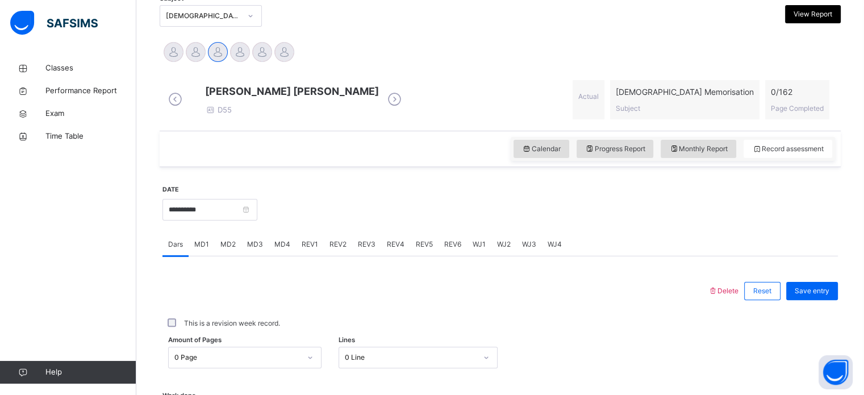
scroll to position [253, 0]
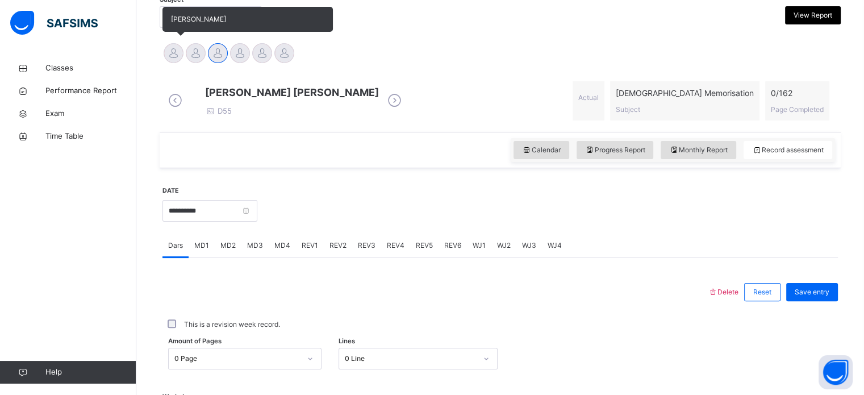
click at [177, 55] on div at bounding box center [174, 53] width 20 height 20
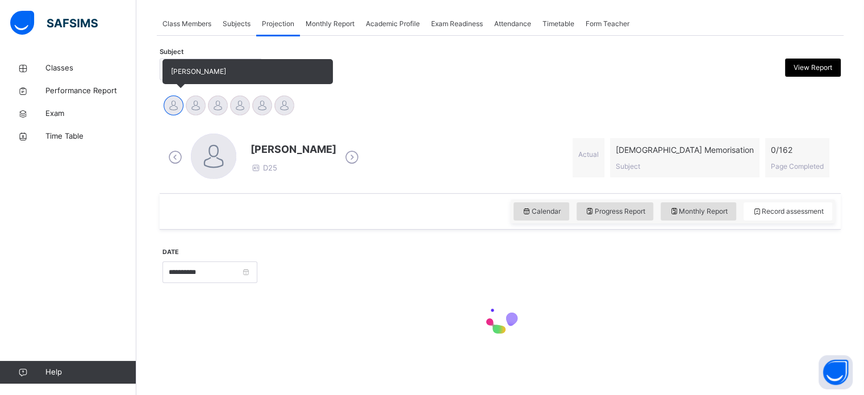
scroll to position [200, 0]
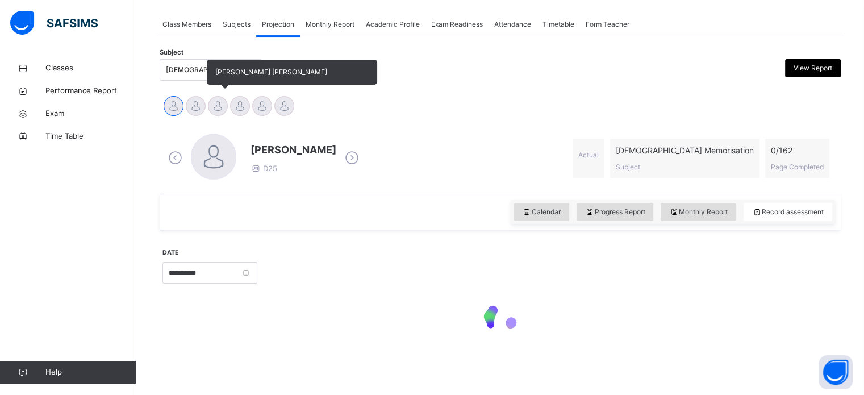
click at [220, 134] on div at bounding box center [213, 156] width 45 height 45
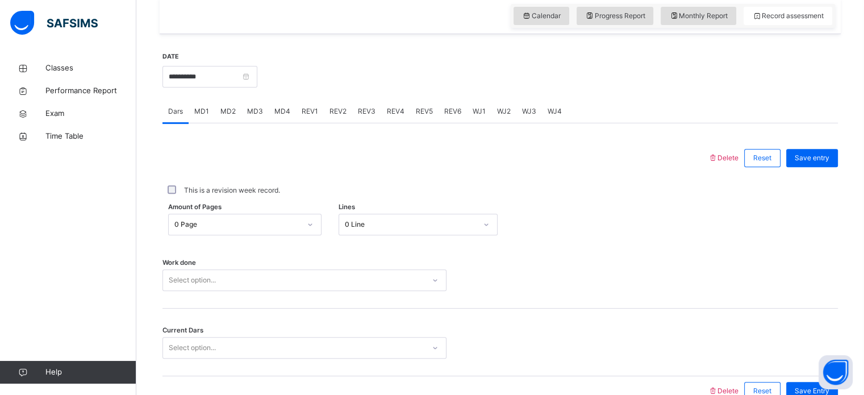
scroll to position [458, 0]
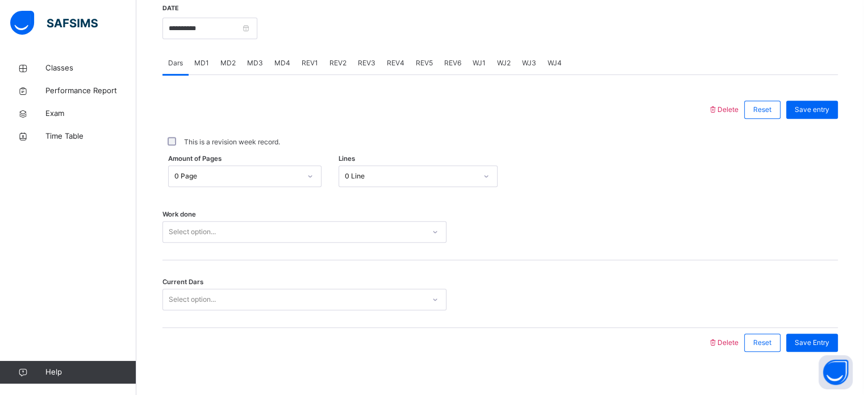
click at [436, 242] on div "Select option..." at bounding box center [304, 232] width 284 height 22
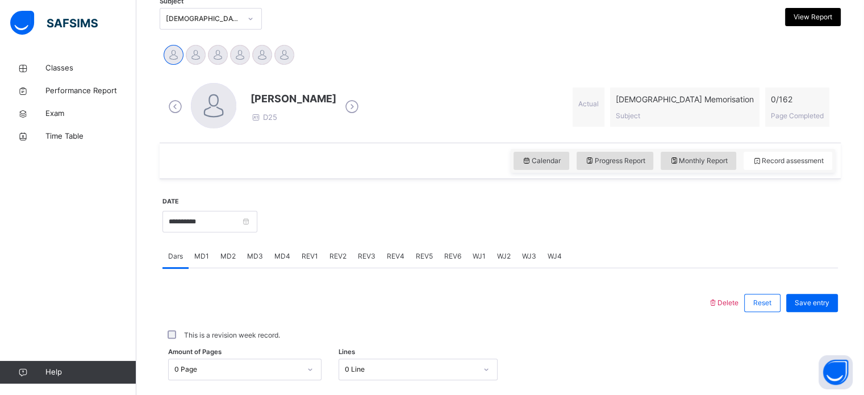
scroll to position [250, 0]
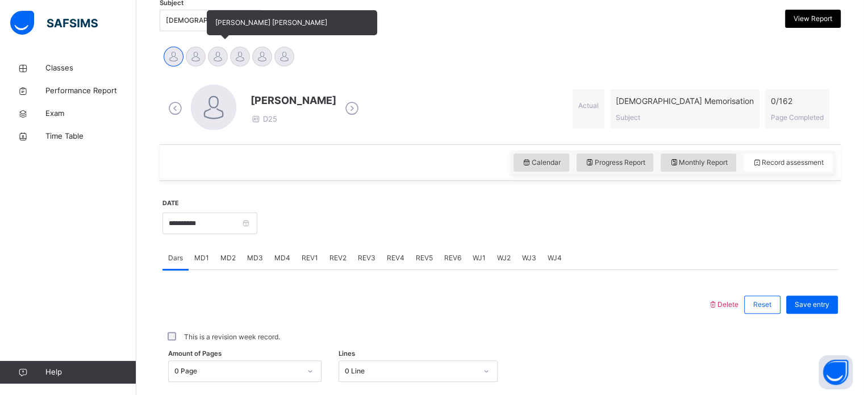
click at [218, 55] on div at bounding box center [218, 57] width 20 height 20
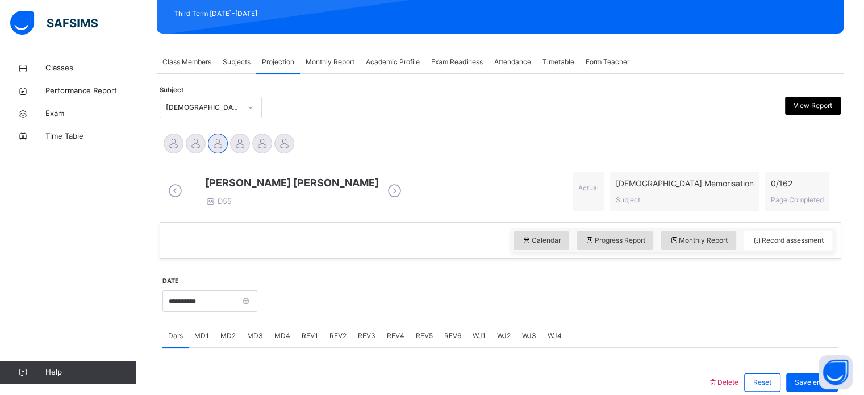
scroll to position [162, 0]
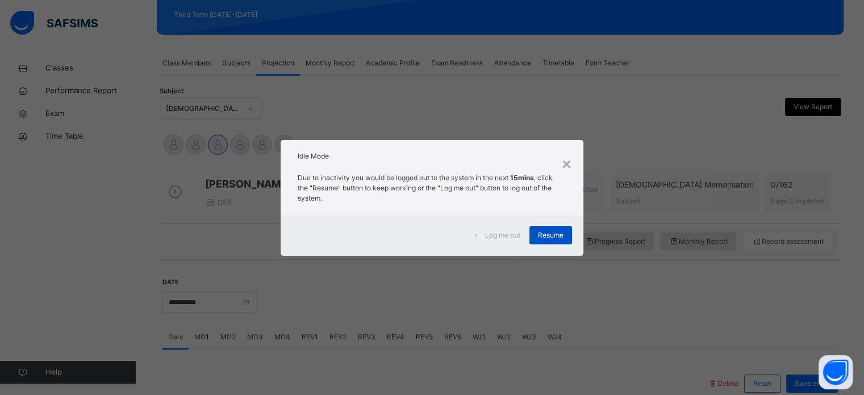
click at [547, 237] on span "Resume" at bounding box center [551, 235] width 26 height 10
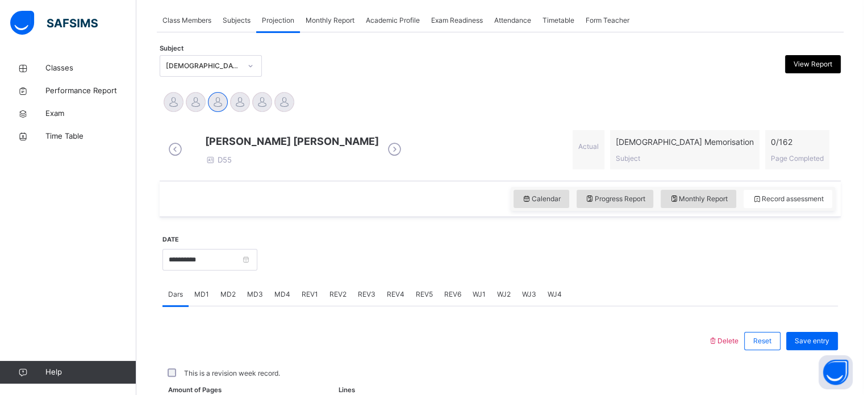
scroll to position [205, 0]
drag, startPoint x: 234, startPoint y: 53, endPoint x: 238, endPoint y: 64, distance: 11.5
click at [238, 64] on div "Subject [DEMOGRAPHIC_DATA] Memorisation (008) View Report" at bounding box center [500, 65] width 681 height 33
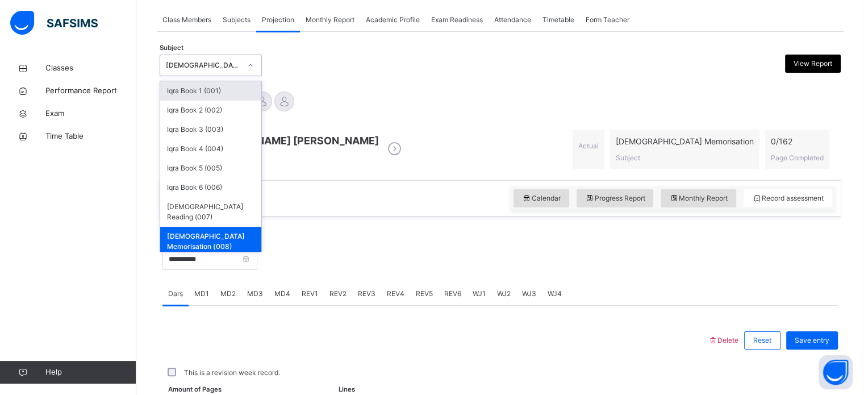
click at [238, 64] on div "[DEMOGRAPHIC_DATA] Memorisation (008)" at bounding box center [203, 65] width 75 height 10
click at [233, 148] on div "Iqra Book 4 (004)" at bounding box center [210, 148] width 101 height 19
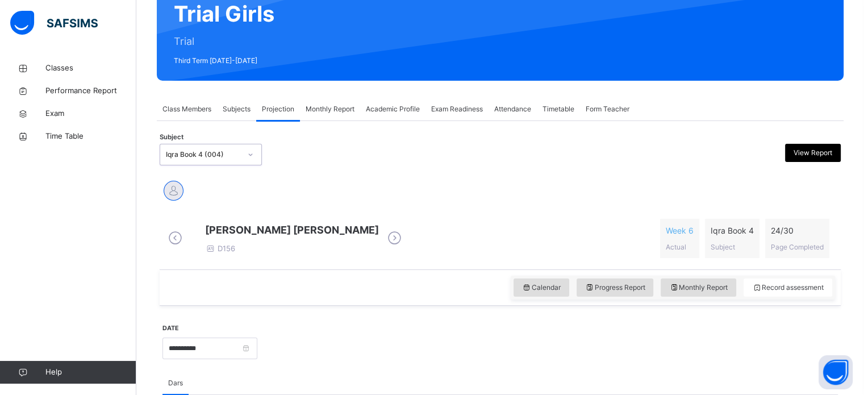
scroll to position [145, 0]
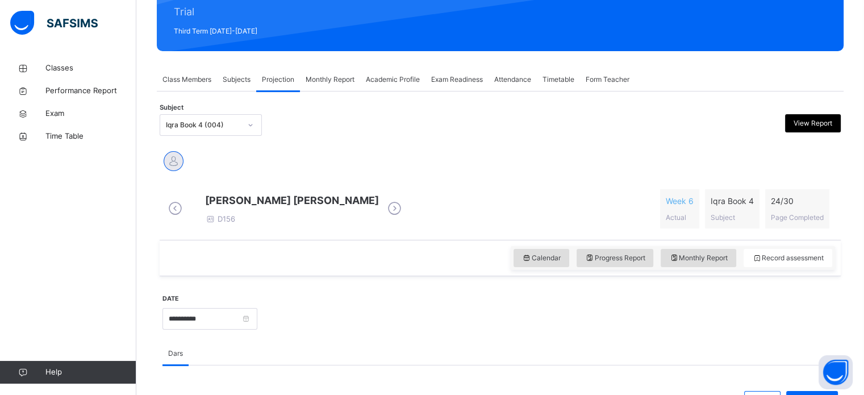
click at [392, 215] on icon at bounding box center [394, 208] width 20 height 17
click at [400, 212] on icon at bounding box center [394, 208] width 20 height 17
drag, startPoint x: 400, startPoint y: 212, endPoint x: 390, endPoint y: 202, distance: 14.5
click at [390, 202] on div "[PERSON_NAME] [PERSON_NAME] D156" at bounding box center [284, 208] width 239 height 32
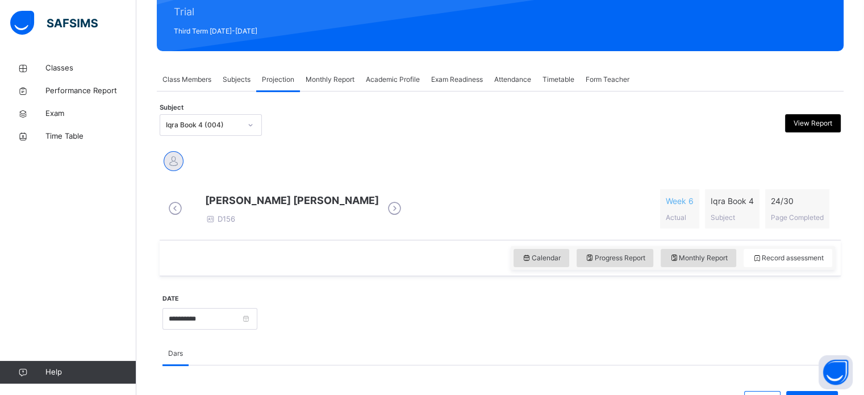
click at [397, 217] on icon at bounding box center [394, 208] width 20 height 17
click at [395, 212] on icon at bounding box center [394, 208] width 20 height 17
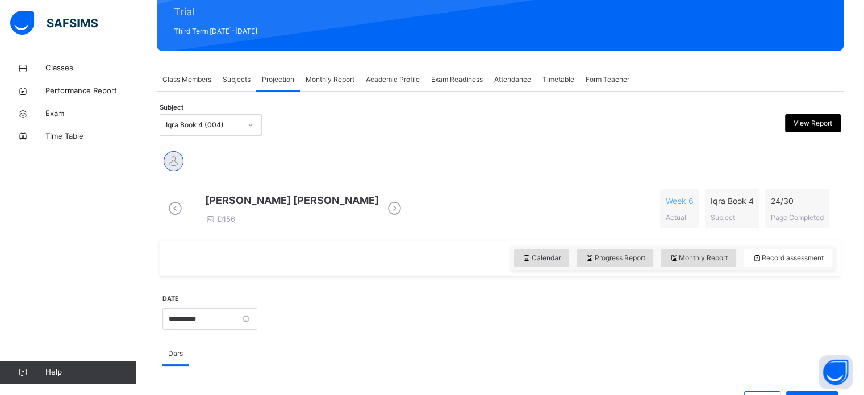
click at [395, 212] on icon at bounding box center [394, 208] width 20 height 17
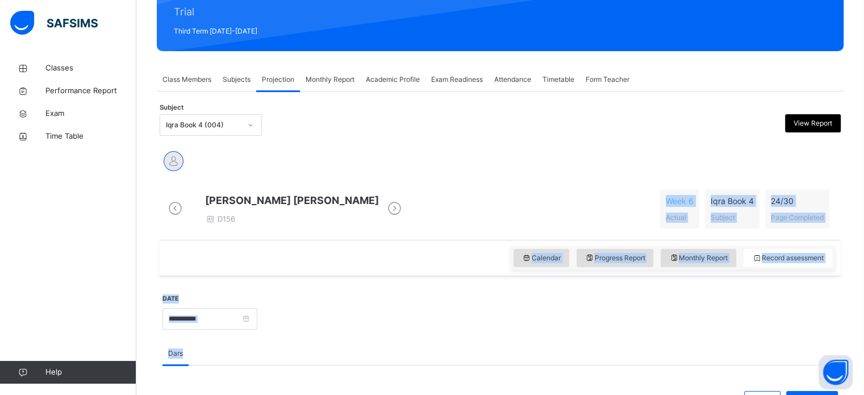
scroll to position [148, 0]
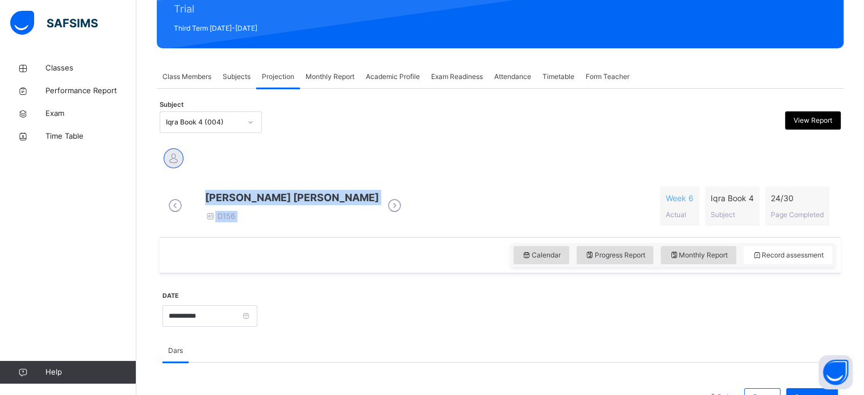
drag, startPoint x: 395, startPoint y: 212, endPoint x: 174, endPoint y: 205, distance: 221.0
click at [174, 205] on div "[PERSON_NAME] [PERSON_NAME] D156" at bounding box center [284, 206] width 239 height 32
click at [174, 205] on icon at bounding box center [175, 205] width 20 height 17
drag, startPoint x: 174, startPoint y: 205, endPoint x: 134, endPoint y: 255, distance: 64.2
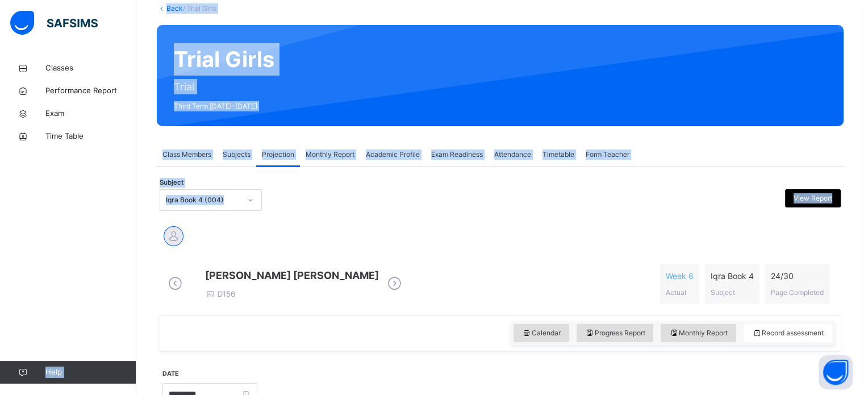
scroll to position [68, 0]
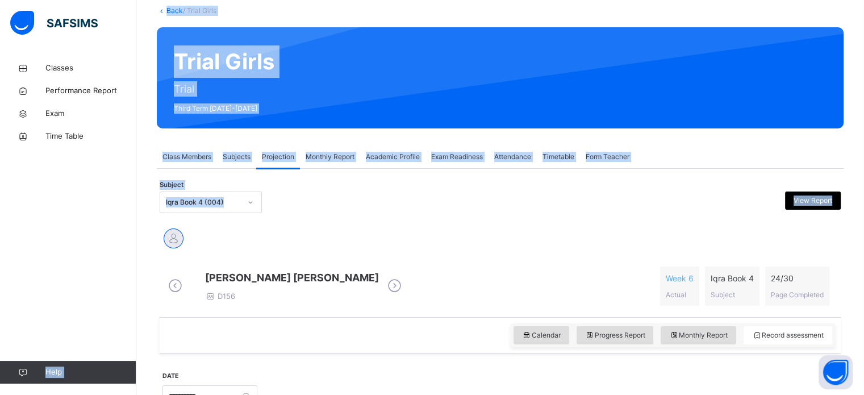
click at [423, 190] on div "Subject Iqra Book 4 (004) View Report" at bounding box center [500, 202] width 681 height 33
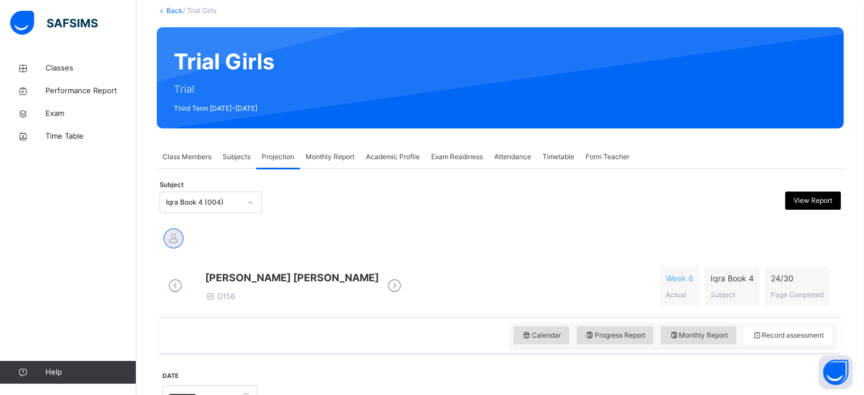
click at [423, 190] on div "Subject Iqra Book 4 (004) View Report" at bounding box center [500, 202] width 681 height 33
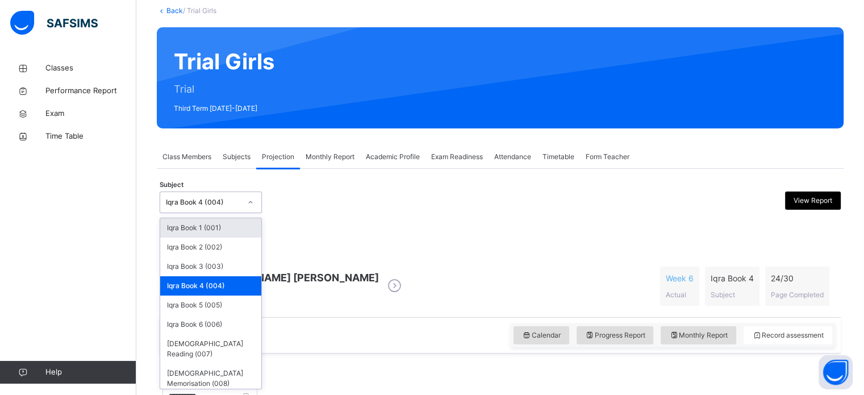
click at [245, 195] on div at bounding box center [250, 202] width 19 height 18
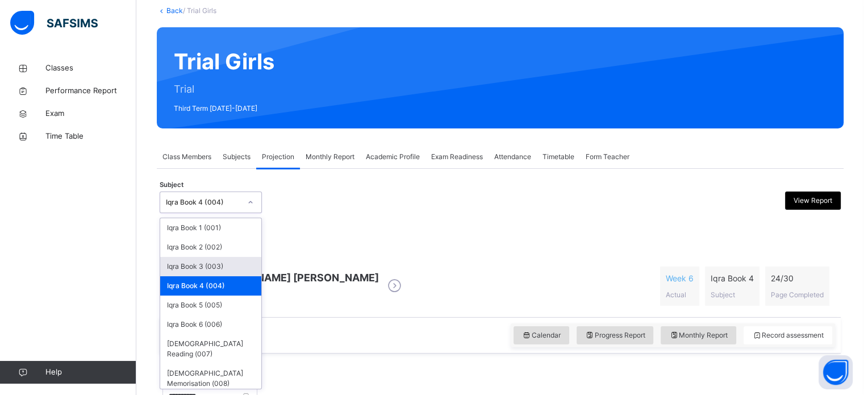
click at [250, 263] on div "Iqra Book 3 (003)" at bounding box center [210, 266] width 101 height 19
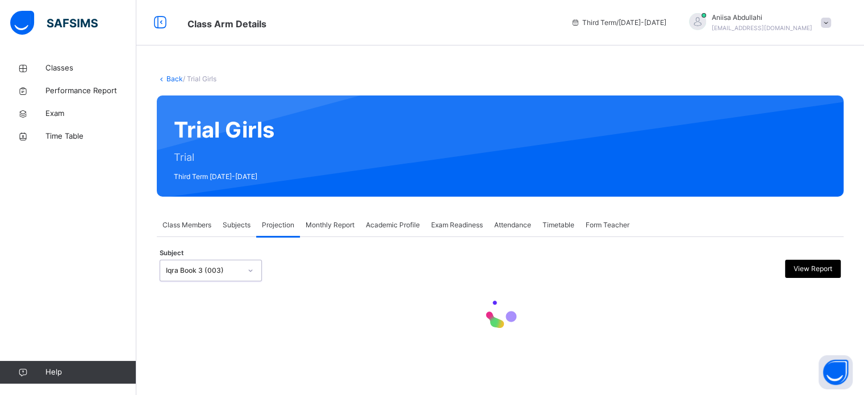
scroll to position [0, 0]
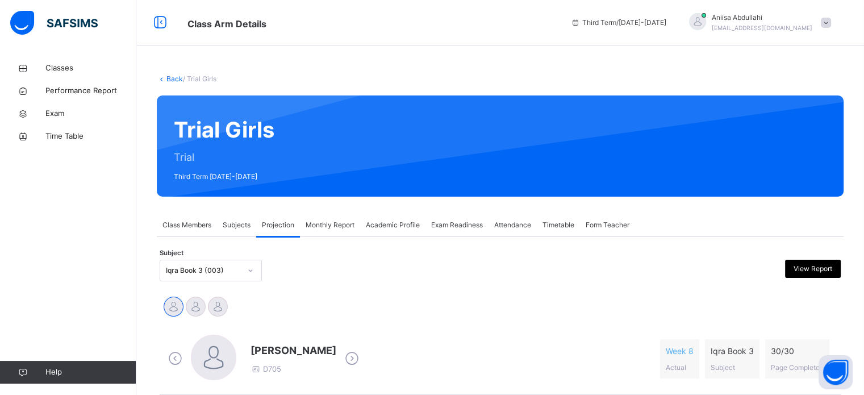
click at [178, 225] on span "Class Members" at bounding box center [186, 225] width 49 height 10
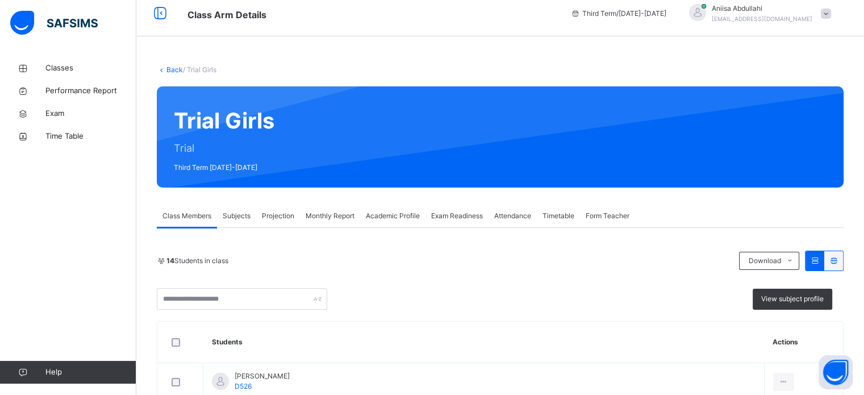
scroll to position [9, 0]
click at [791, 295] on span "View subject profile" at bounding box center [792, 299] width 62 height 10
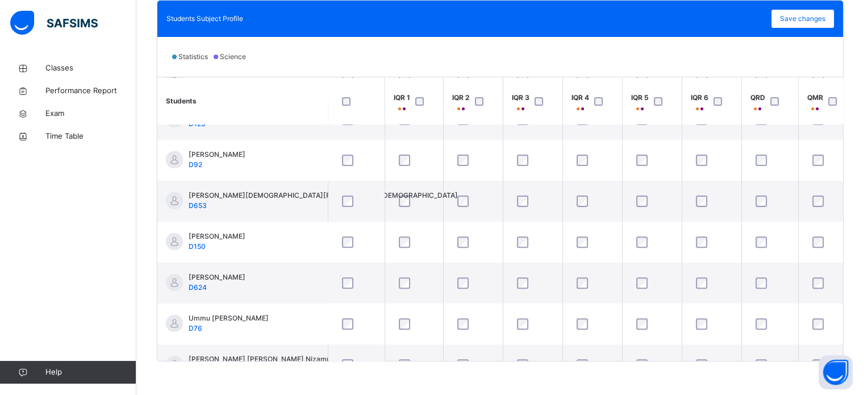
scroll to position [341, 0]
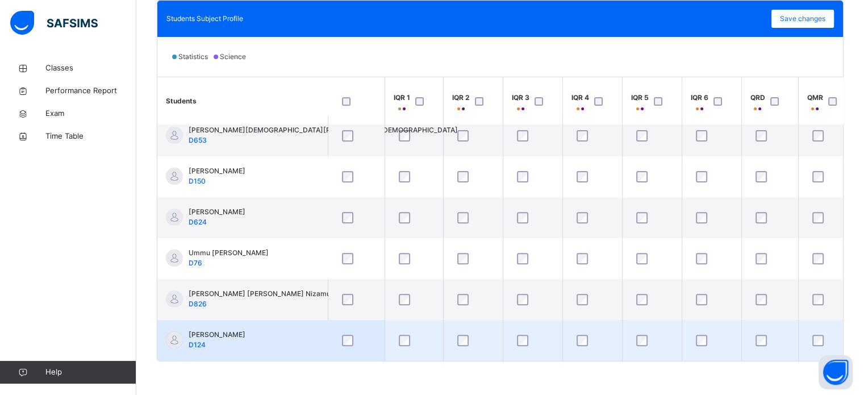
click at [588, 337] on div at bounding box center [592, 339] width 36 height 11
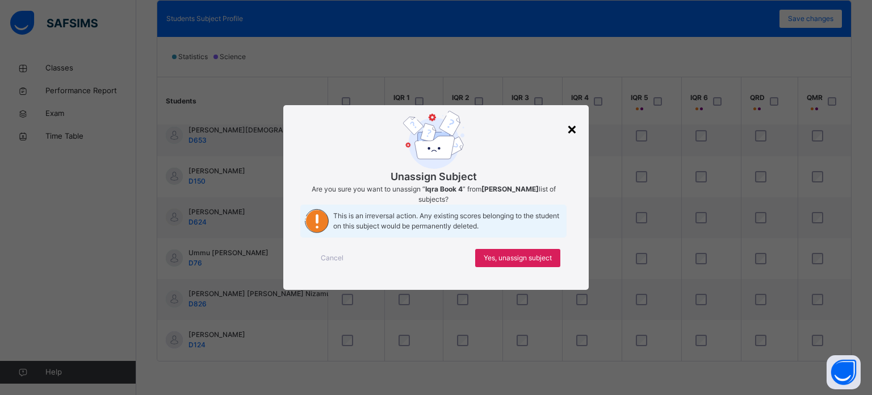
click at [573, 116] on div "×" at bounding box center [572, 128] width 11 height 24
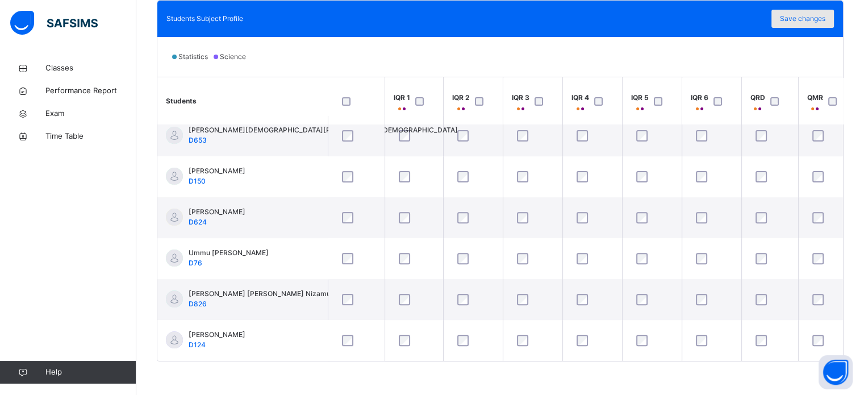
click at [791, 18] on span "Save changes" at bounding box center [802, 19] width 45 height 10
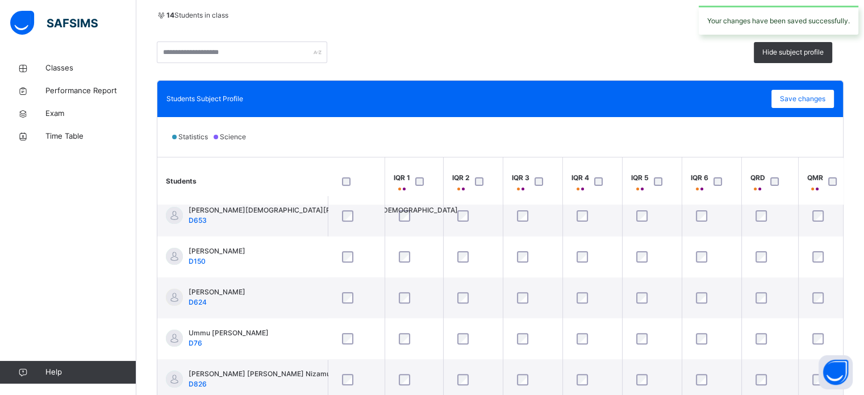
scroll to position [86, 0]
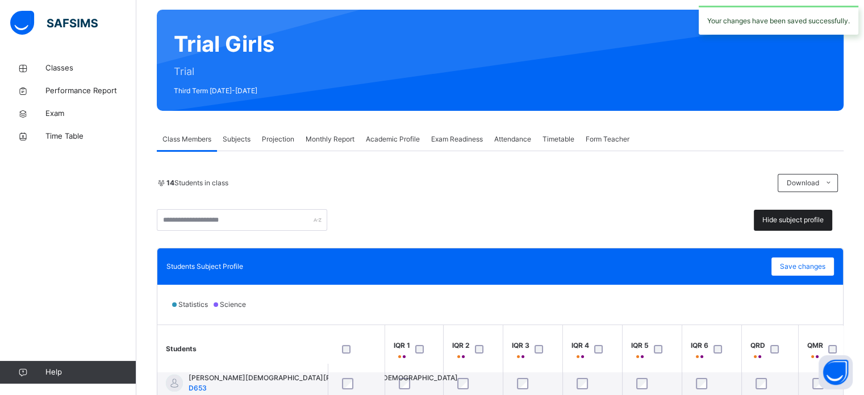
click at [801, 213] on div "Hide subject profile" at bounding box center [792, 220] width 78 height 21
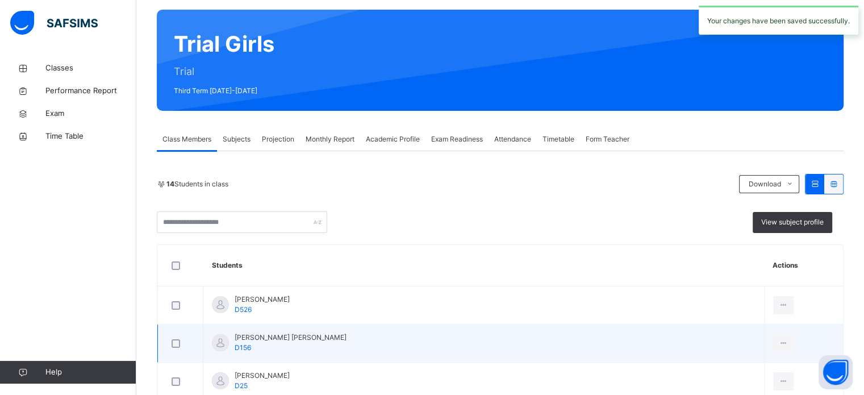
click at [811, 346] on td at bounding box center [803, 343] width 79 height 38
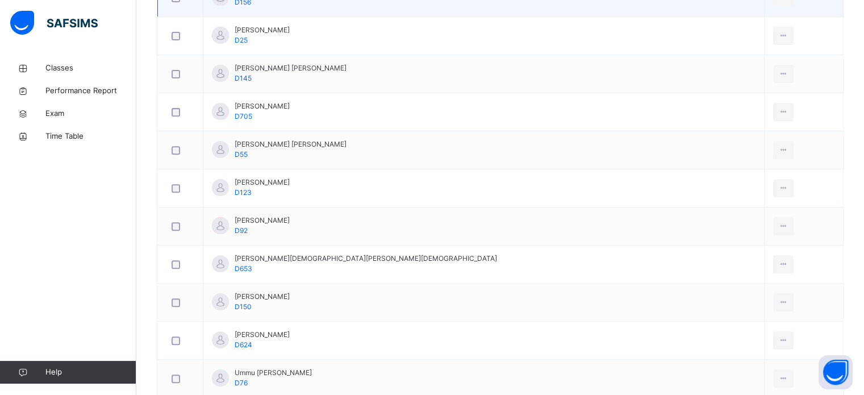
scroll to position [0, 0]
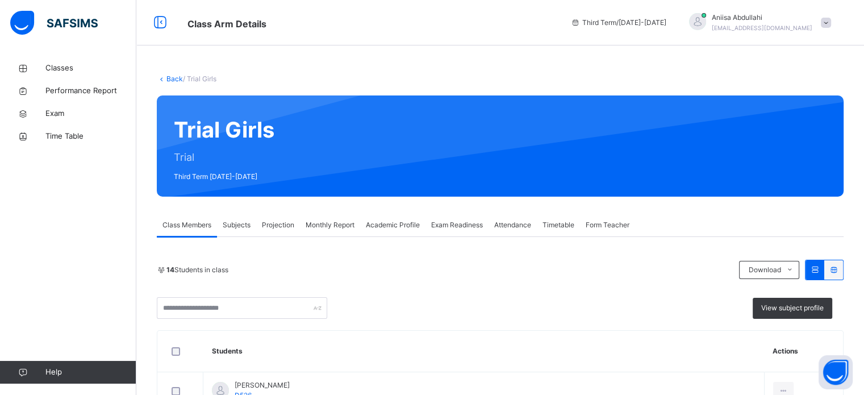
click at [269, 220] on span "Projection" at bounding box center [278, 225] width 32 height 10
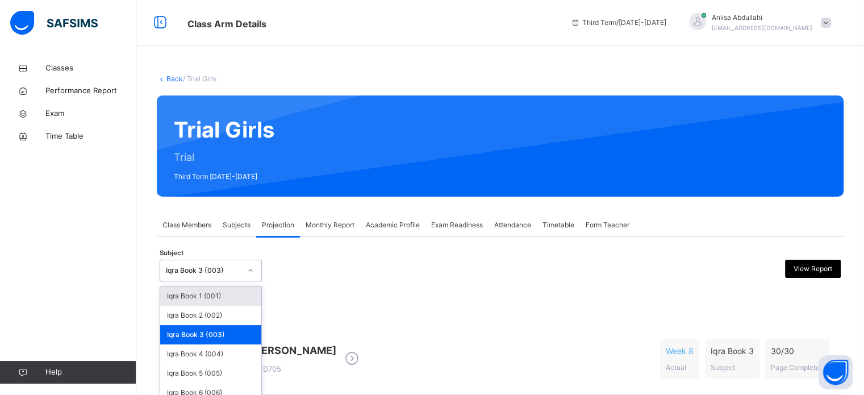
scroll to position [51, 0]
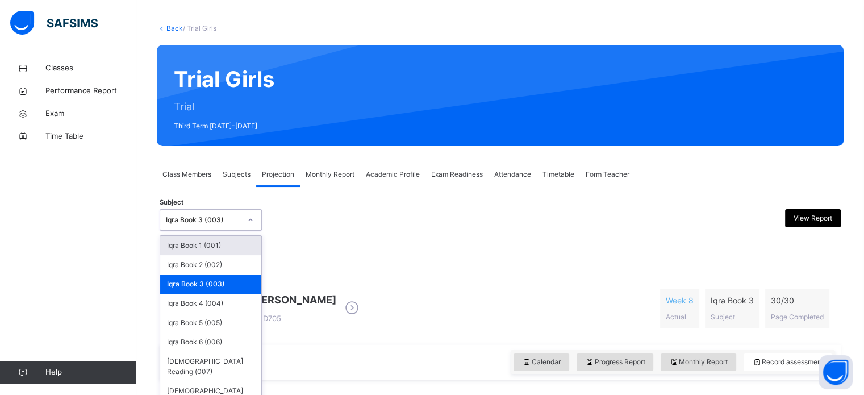
click at [249, 231] on div "option Iqra Book 3 (003), selected. option Iqra Book 1 (001) focused, 1 of 8. 8…" at bounding box center [211, 220] width 102 height 22
click at [248, 304] on div "Iqra Book 4 (004)" at bounding box center [210, 303] width 101 height 19
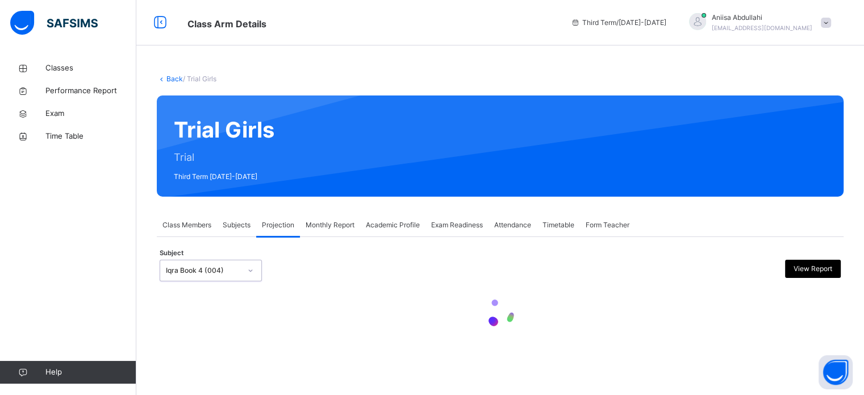
scroll to position [0, 0]
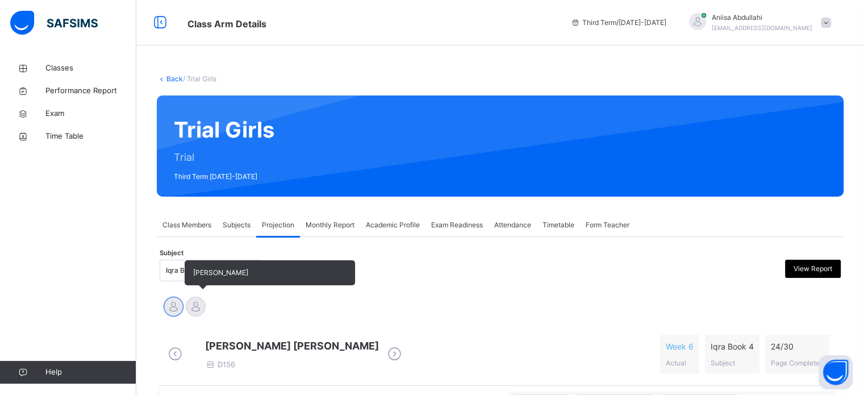
click at [195, 310] on div at bounding box center [196, 306] width 20 height 20
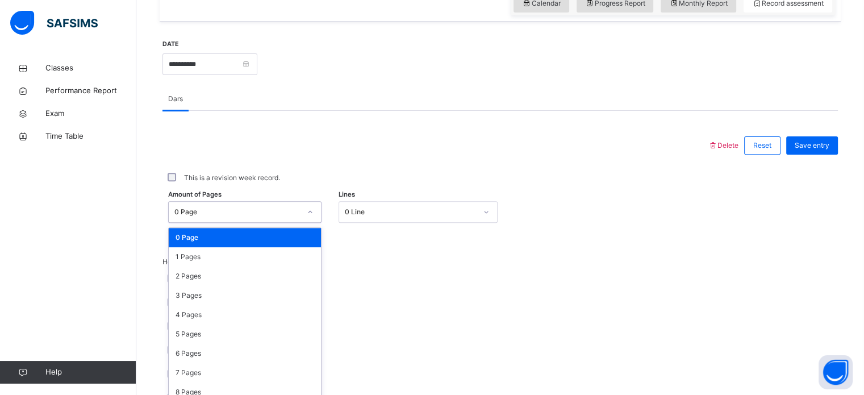
scroll to position [417, 0]
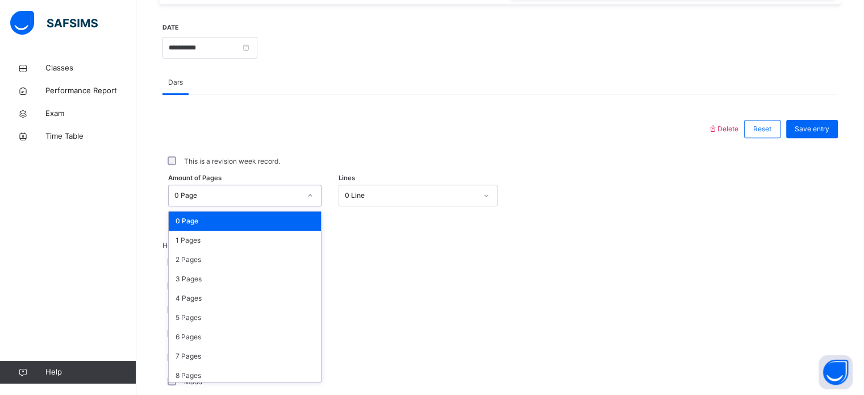
click at [312, 206] on div "option 0 Page focused, 1 of 31. 31 results available. Use Up and Down to choose…" at bounding box center [244, 196] width 153 height 22
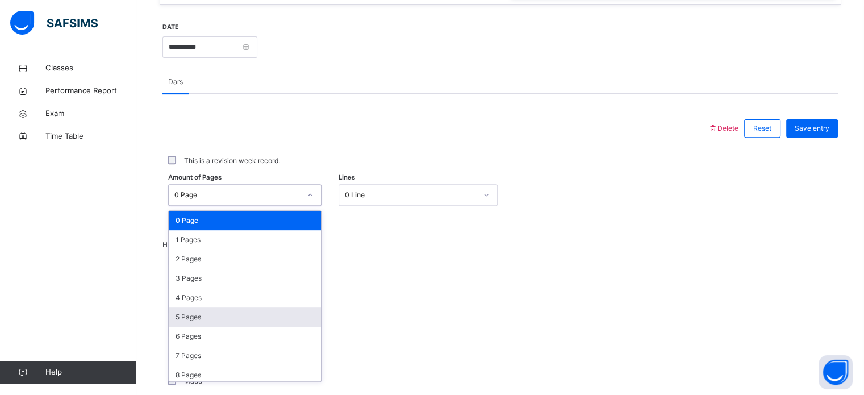
click at [278, 326] on div "5 Pages" at bounding box center [245, 316] width 152 height 19
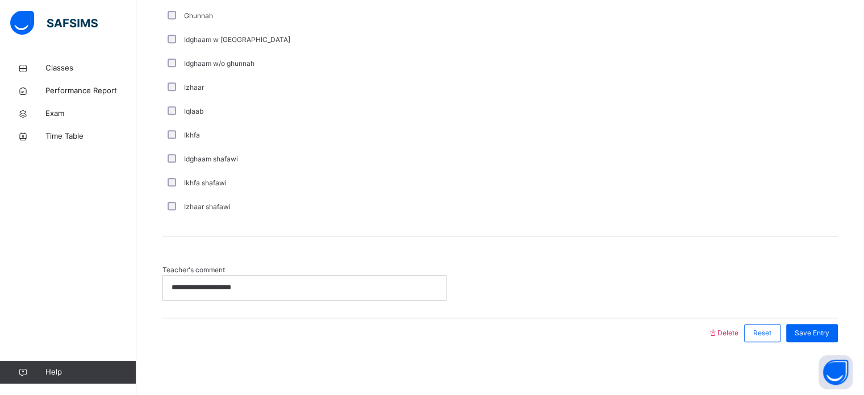
scroll to position [807, 0]
click at [372, 283] on div "**********" at bounding box center [304, 286] width 283 height 24
click at [807, 340] on div "Save Entry" at bounding box center [812, 331] width 52 height 18
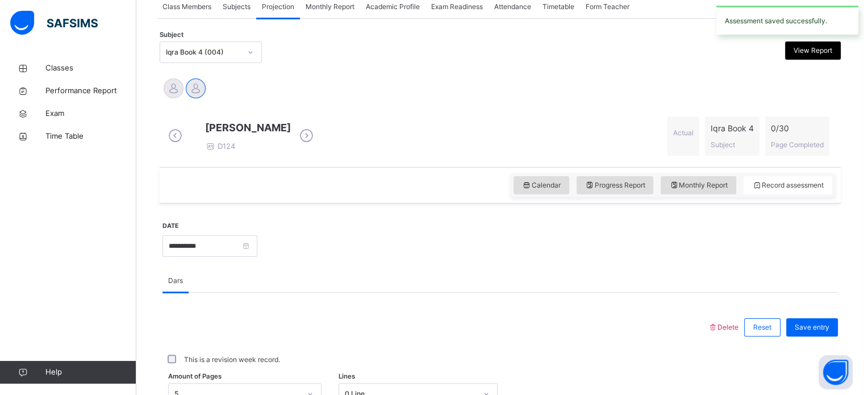
scroll to position [0, 0]
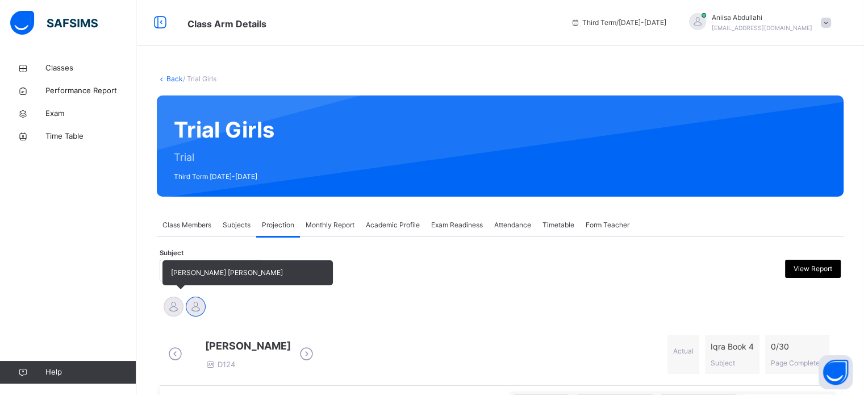
click at [173, 303] on div at bounding box center [174, 306] width 20 height 20
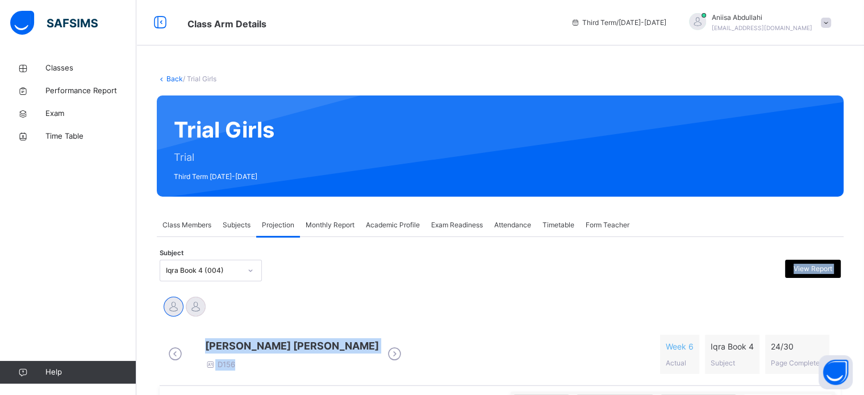
drag, startPoint x: 441, startPoint y: 342, endPoint x: 213, endPoint y: 256, distance: 242.9
click at [213, 256] on div "Subject Iqra Book 4 (004) View Report" at bounding box center [500, 270] width 681 height 33
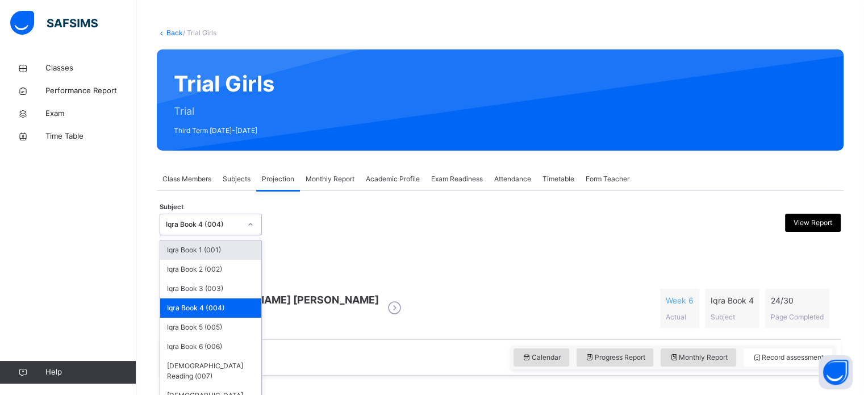
click at [214, 235] on div "option Iqra Book 4 (004), selected. option Iqra Book 1 (001) focused, 1 of 8. 8…" at bounding box center [211, 224] width 102 height 22
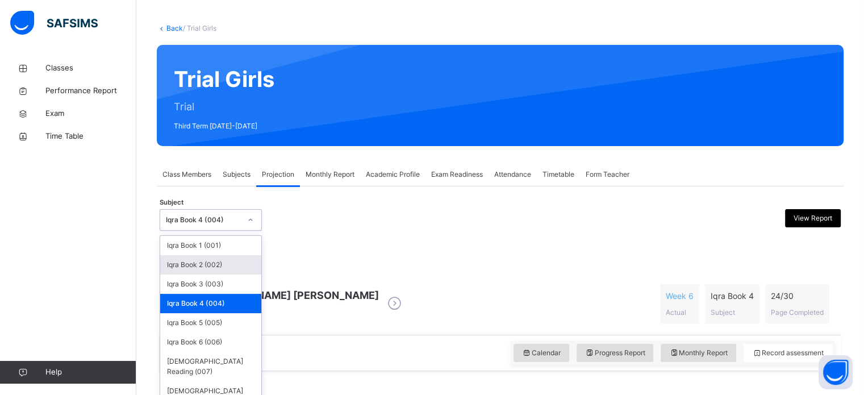
click at [214, 269] on div "Iqra Book 2 (002)" at bounding box center [210, 264] width 101 height 19
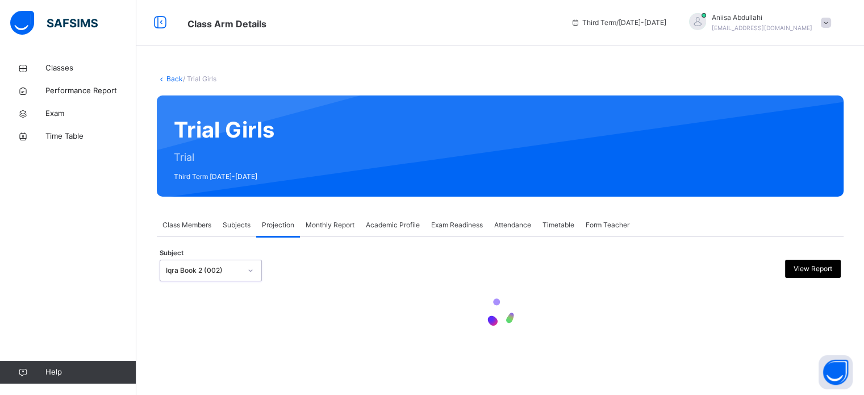
scroll to position [0, 0]
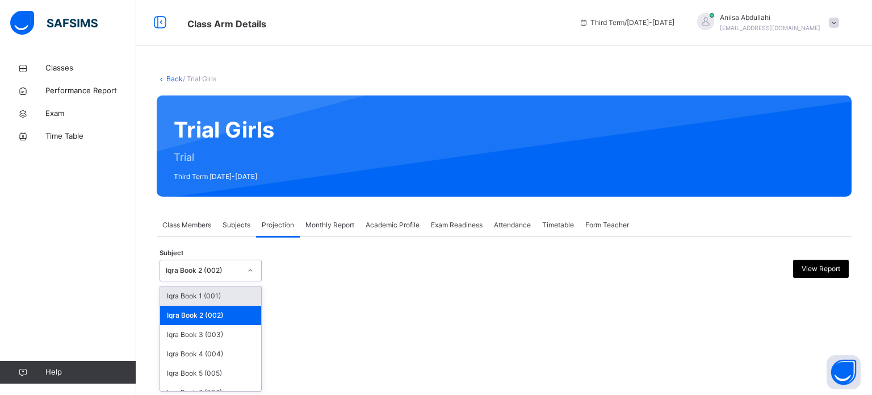
click at [206, 270] on div "Iqra Book 2 (002)" at bounding box center [203, 270] width 75 height 10
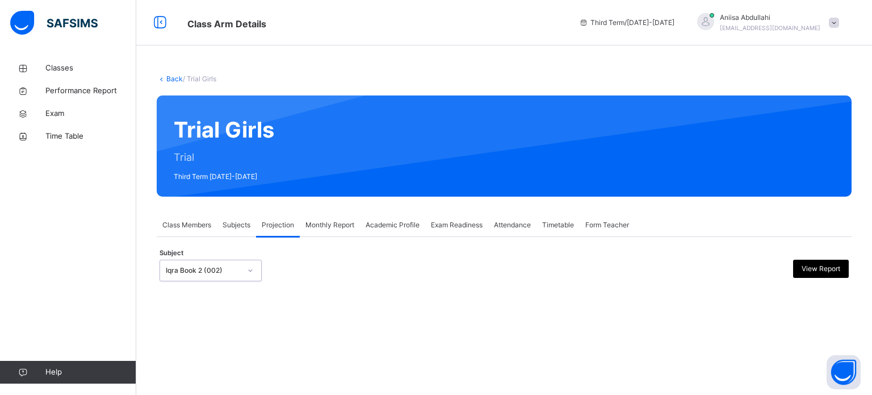
click at [206, 270] on div "Iqra Book 2 (002)" at bounding box center [203, 270] width 75 height 10
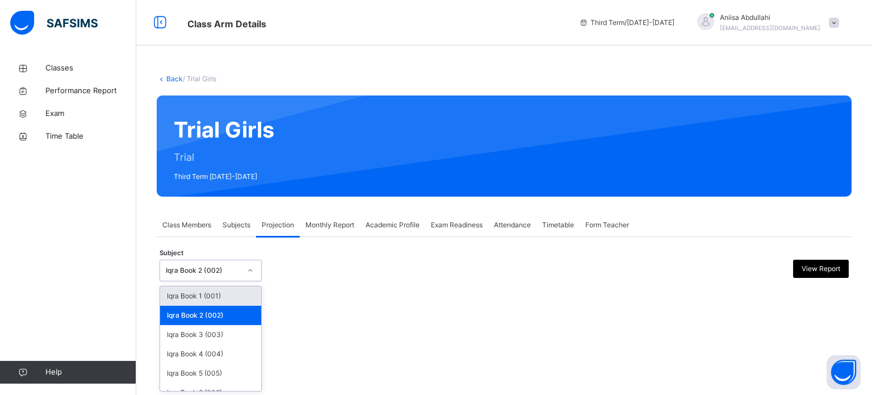
click at [206, 270] on div "Iqra Book 2 (002)" at bounding box center [203, 270] width 75 height 10
click at [207, 325] on div "Iqra Book 3 (003)" at bounding box center [210, 334] width 101 height 19
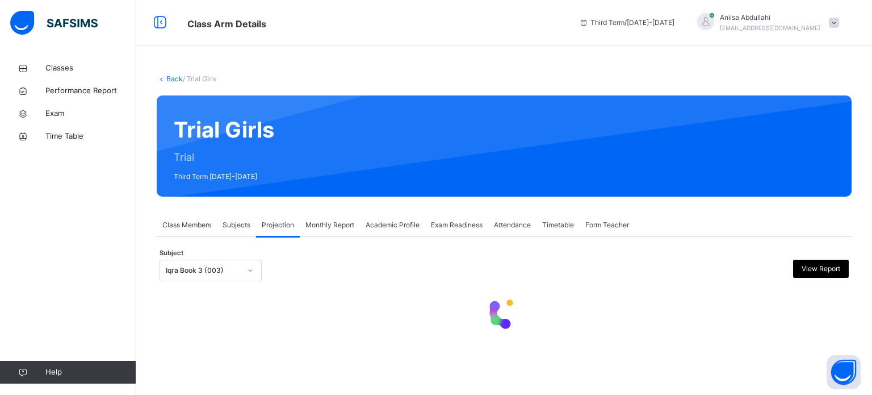
click at [207, 325] on div at bounding box center [504, 314] width 689 height 48
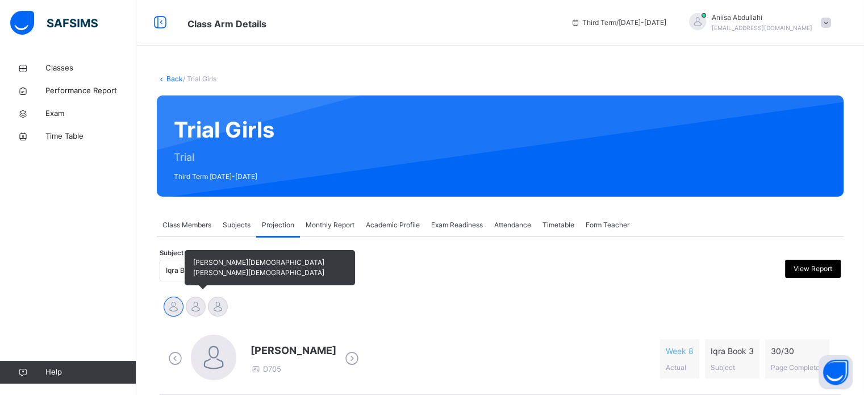
click at [196, 306] on div at bounding box center [196, 306] width 20 height 20
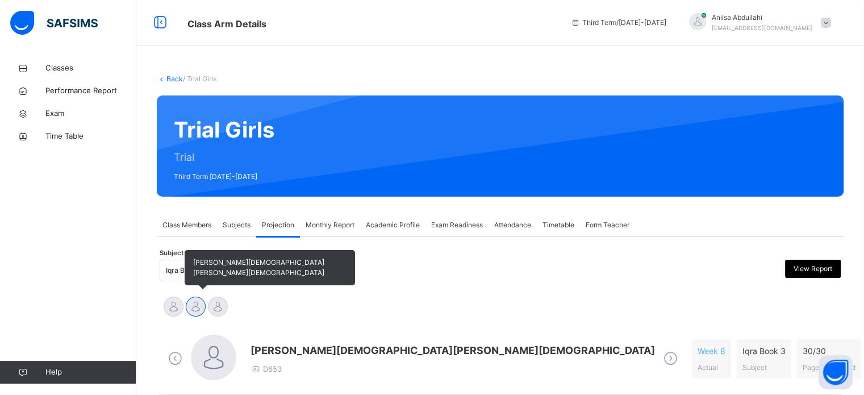
click at [196, 306] on div at bounding box center [196, 306] width 20 height 20
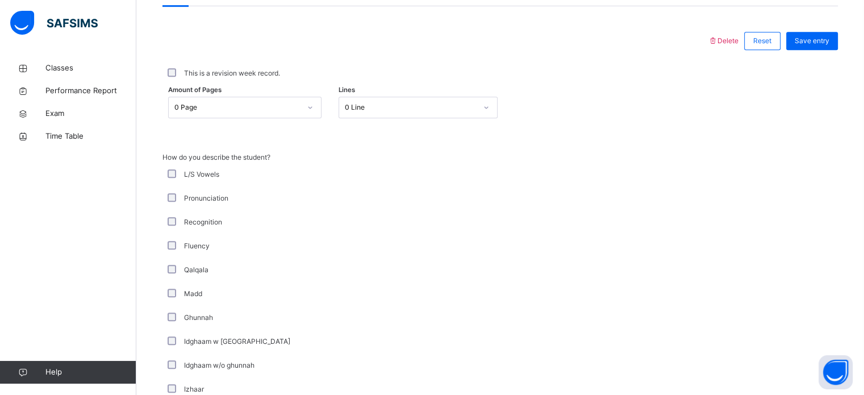
scroll to position [509, 0]
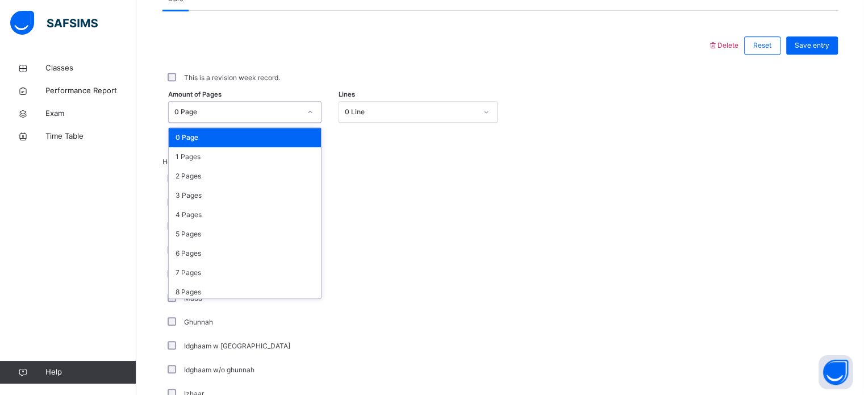
click at [233, 102] on div "0 Page" at bounding box center [244, 112] width 153 height 22
click at [190, 179] on div "2 Pages" at bounding box center [245, 175] width 152 height 19
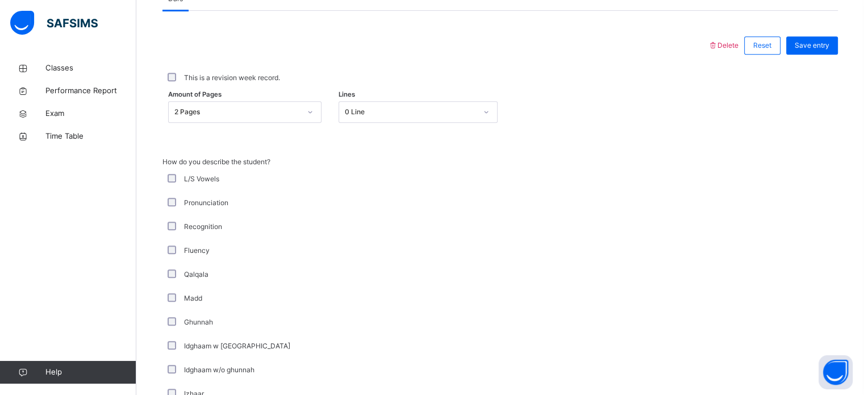
scroll to position [818, 0]
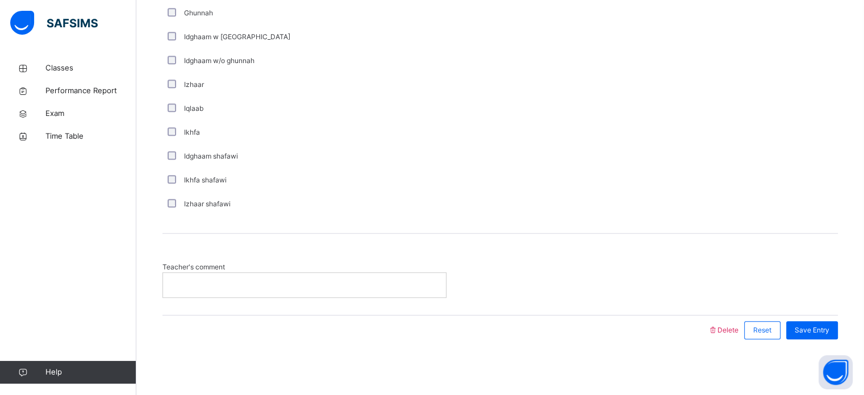
click at [216, 287] on p at bounding box center [304, 284] width 266 height 10
click at [453, 248] on div "**********" at bounding box center [499, 273] width 675 height 81
click at [316, 283] on p "**********" at bounding box center [304, 284] width 266 height 10
click at [818, 330] on span "Save Entry" at bounding box center [811, 330] width 35 height 10
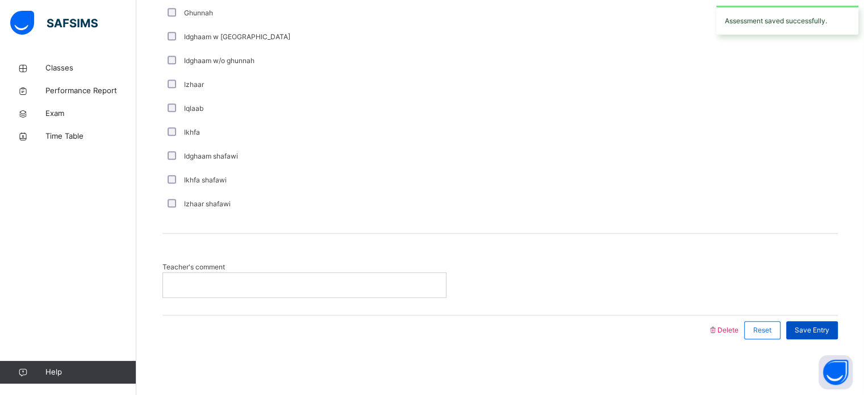
click at [815, 335] on div "Save Entry" at bounding box center [812, 330] width 52 height 18
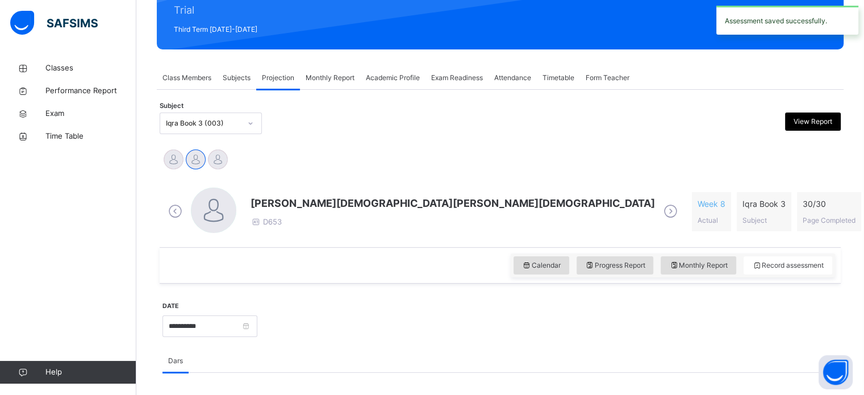
scroll to position [0, 0]
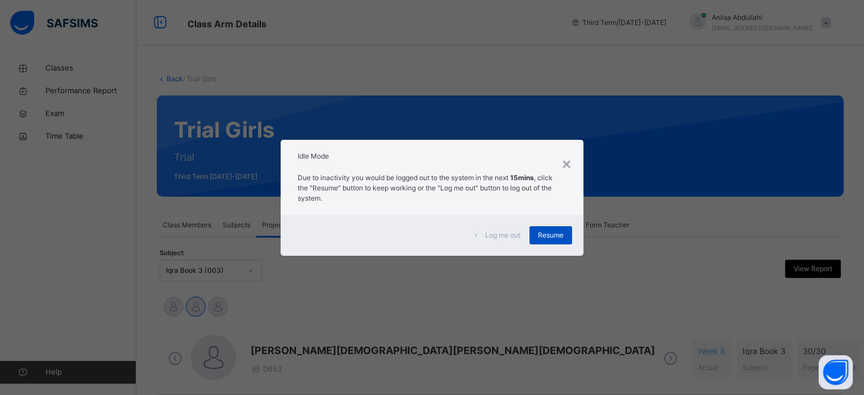
click at [556, 238] on span "Resume" at bounding box center [551, 235] width 26 height 10
click at [546, 237] on span "Resume" at bounding box center [551, 235] width 26 height 10
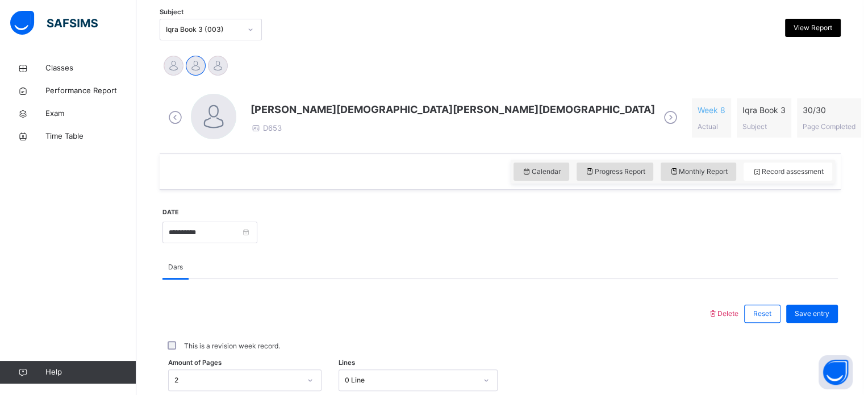
scroll to position [161, 0]
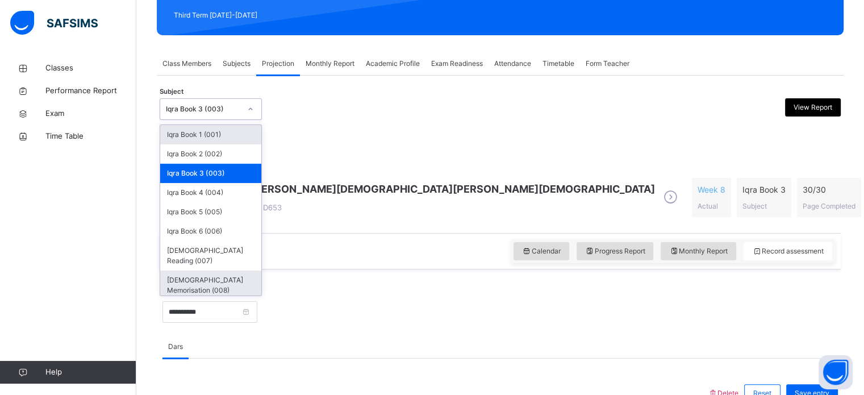
click at [170, 271] on div "[DEMOGRAPHIC_DATA] Memorisation (008)" at bounding box center [210, 285] width 101 height 30
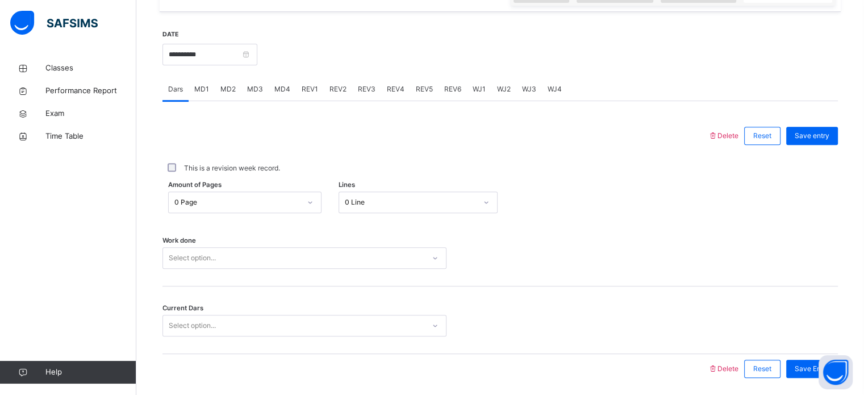
scroll to position [420, 0]
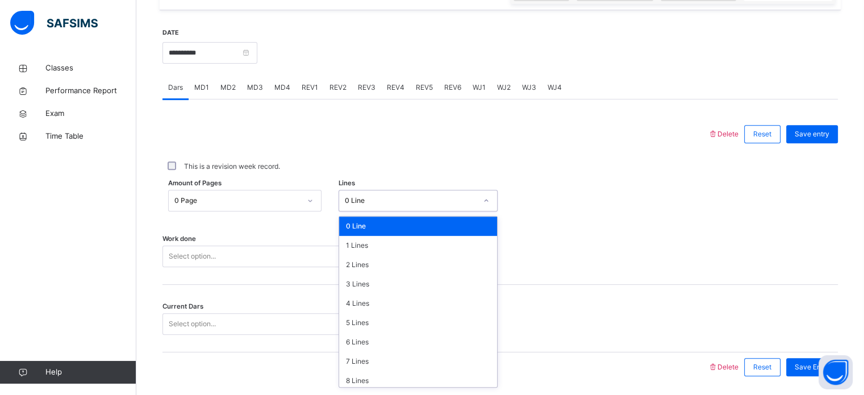
click at [402, 204] on div "0 Line" at bounding box center [411, 200] width 132 height 10
click at [385, 282] on div "3 Lines" at bounding box center [418, 283] width 158 height 19
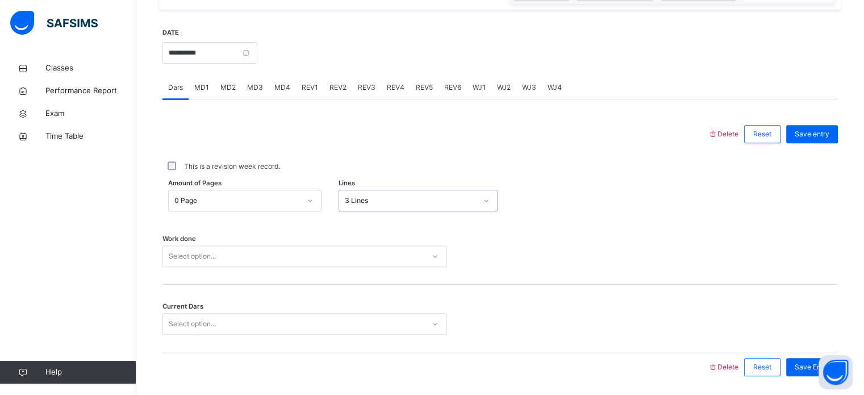
scroll to position [458, 0]
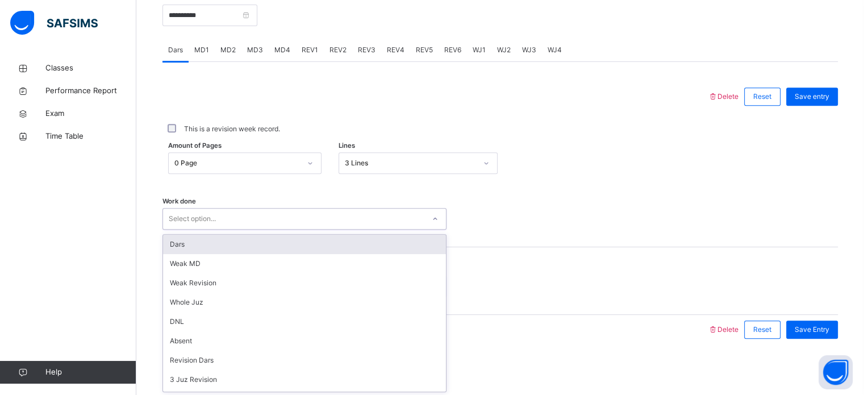
click at [349, 229] on div "option Dars focused, 1 of 14. 14 results available. Use Up and Down to choose o…" at bounding box center [304, 219] width 284 height 22
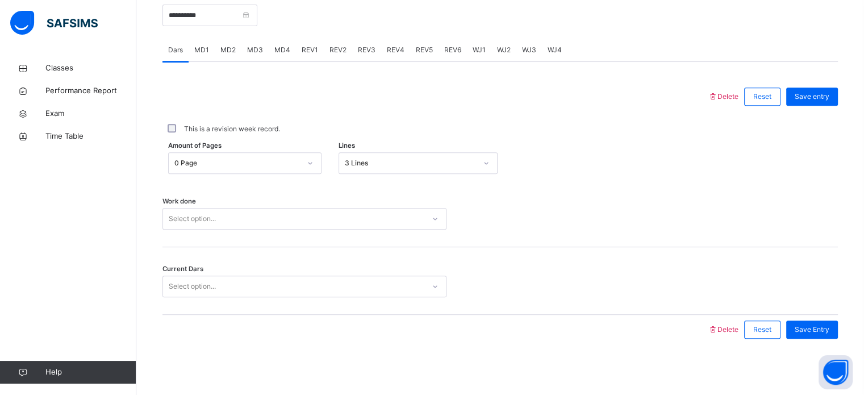
click at [324, 232] on div "Work done Select option..." at bounding box center [499, 213] width 675 height 68
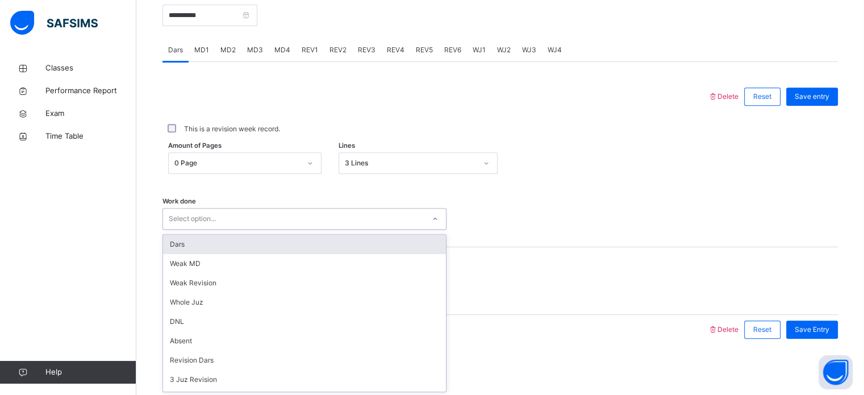
click at [324, 215] on div "Select option..." at bounding box center [293, 219] width 261 height 18
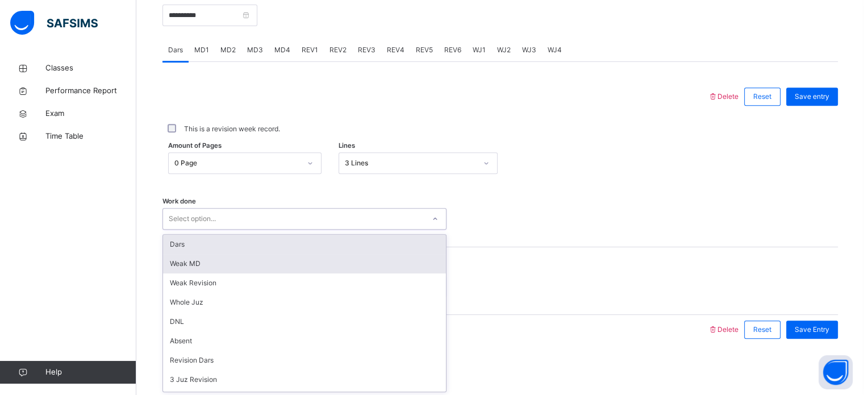
click at [238, 262] on div "Weak MD" at bounding box center [304, 263] width 283 height 19
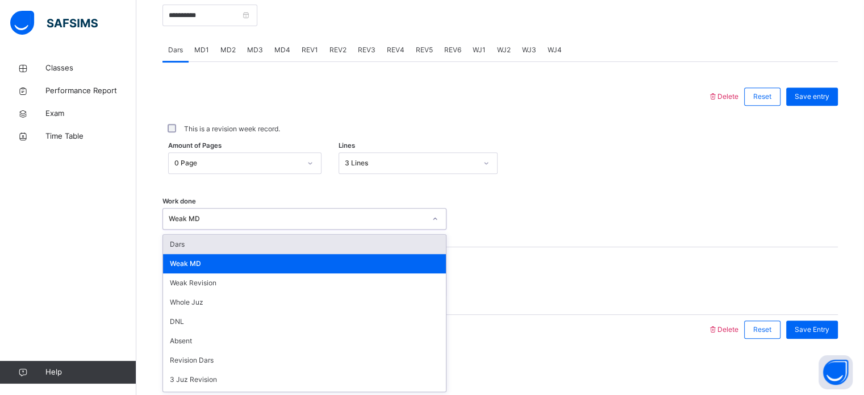
click at [248, 248] on div "Dars" at bounding box center [304, 243] width 283 height 19
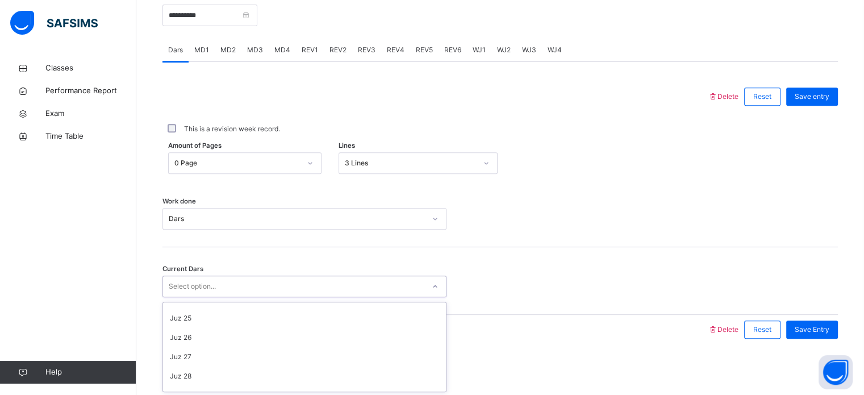
scroll to position [453, 0]
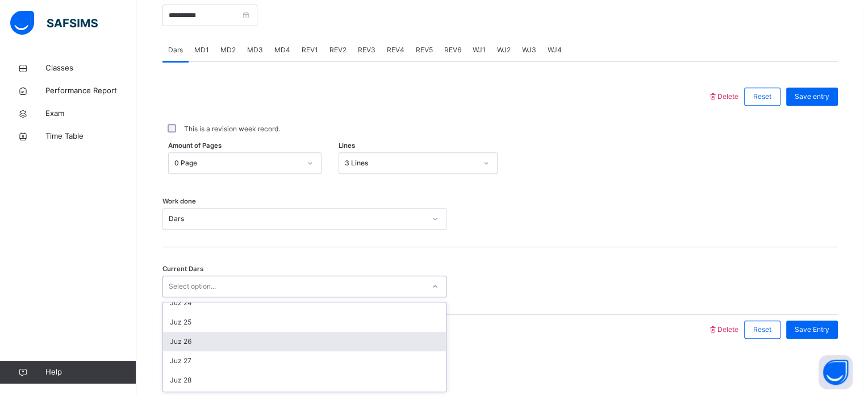
click at [195, 338] on div "Juz 26" at bounding box center [304, 341] width 283 height 19
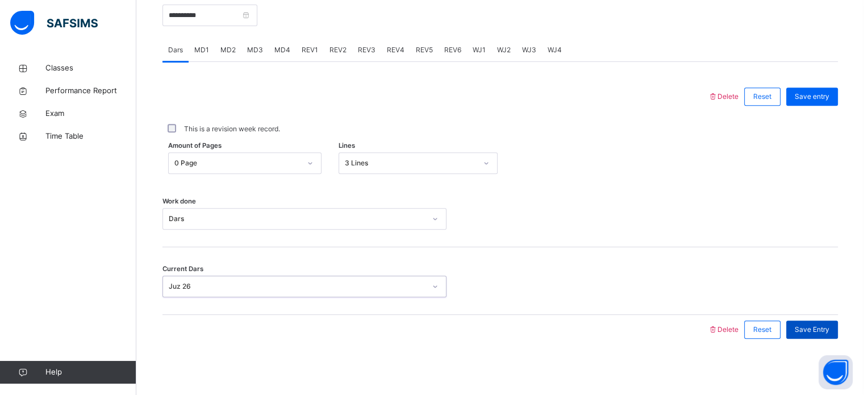
click at [826, 322] on div "Save Entry" at bounding box center [812, 329] width 52 height 18
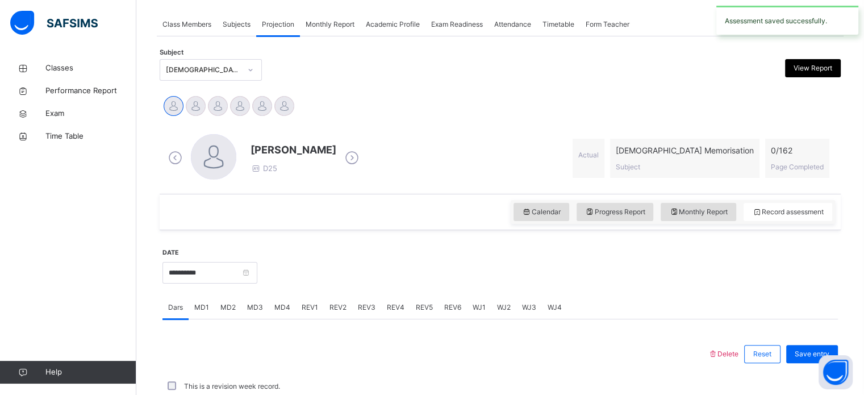
scroll to position [458, 0]
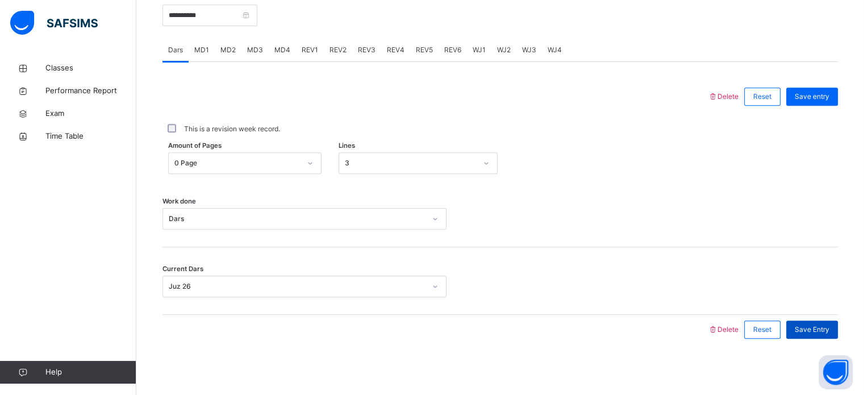
click at [818, 333] on span "Save Entry" at bounding box center [811, 329] width 35 height 10
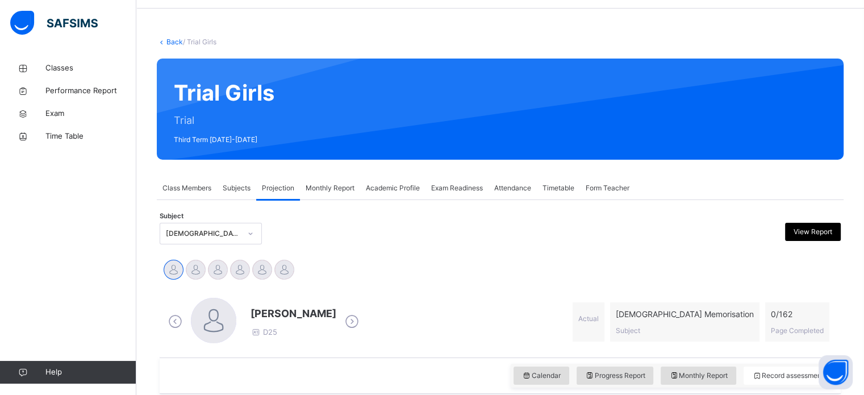
scroll to position [0, 0]
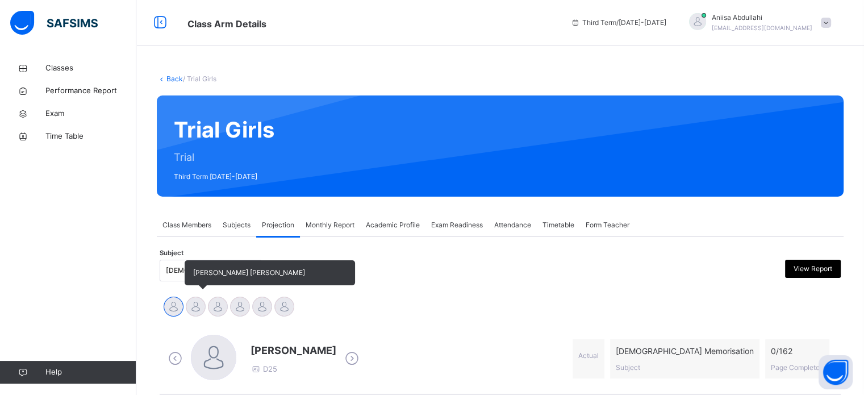
click at [191, 307] on div at bounding box center [196, 306] width 20 height 20
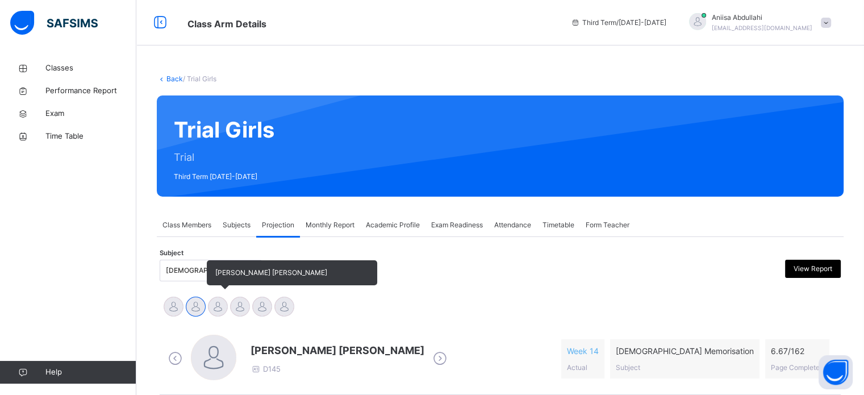
click at [220, 303] on div at bounding box center [218, 306] width 20 height 20
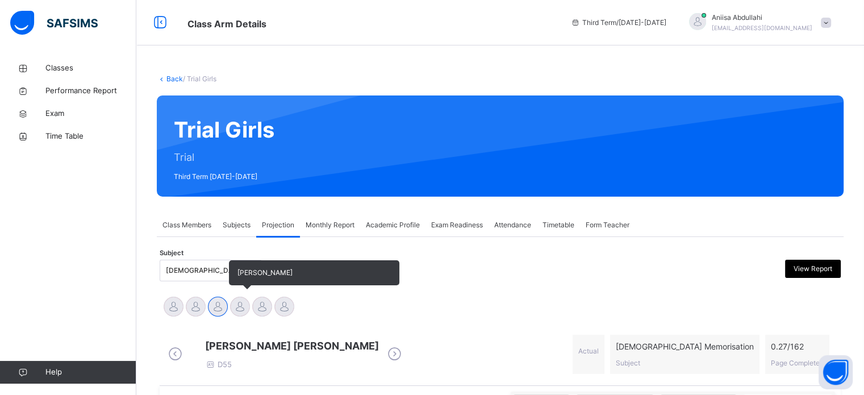
click at [234, 308] on div at bounding box center [240, 306] width 20 height 20
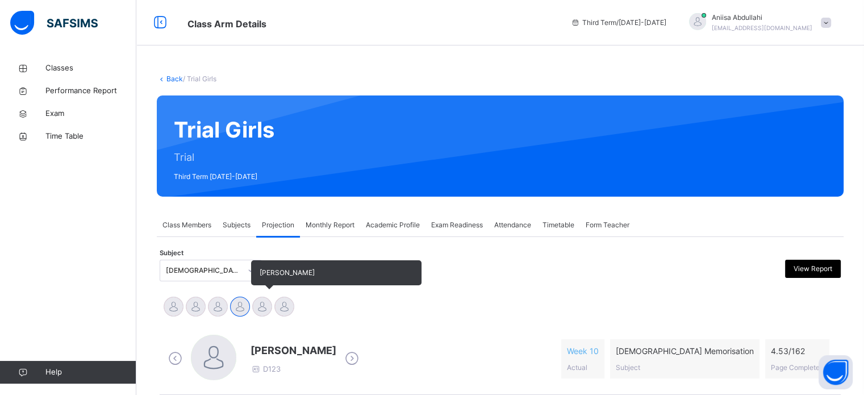
click at [254, 310] on div at bounding box center [262, 306] width 20 height 20
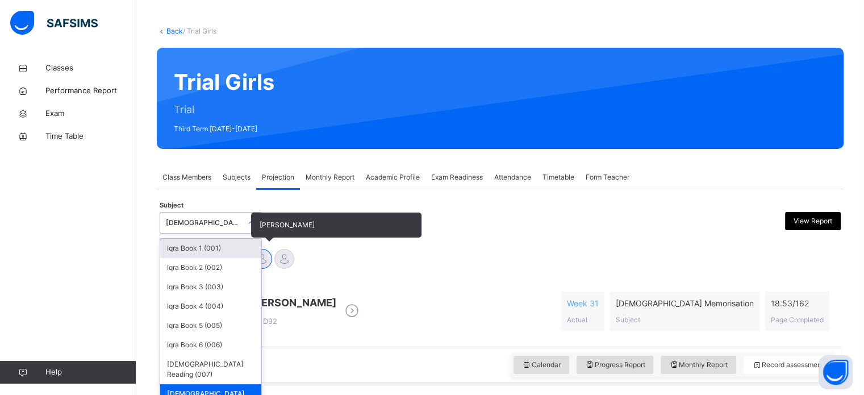
scroll to position [51, 0]
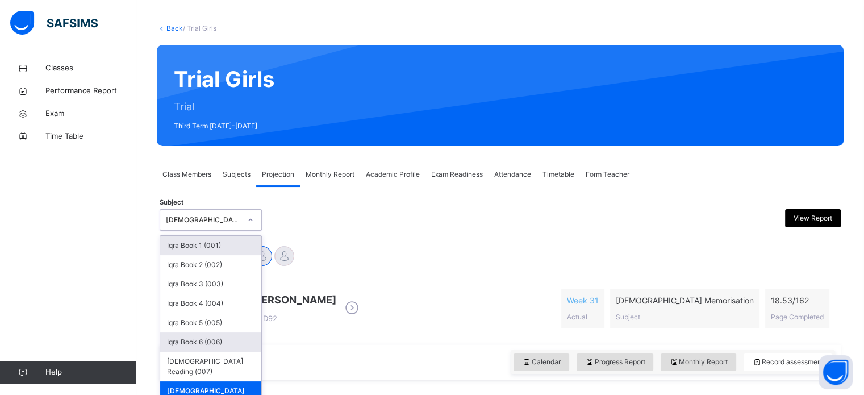
click at [228, 339] on div "Iqra Book 6 (006)" at bounding box center [210, 341] width 101 height 19
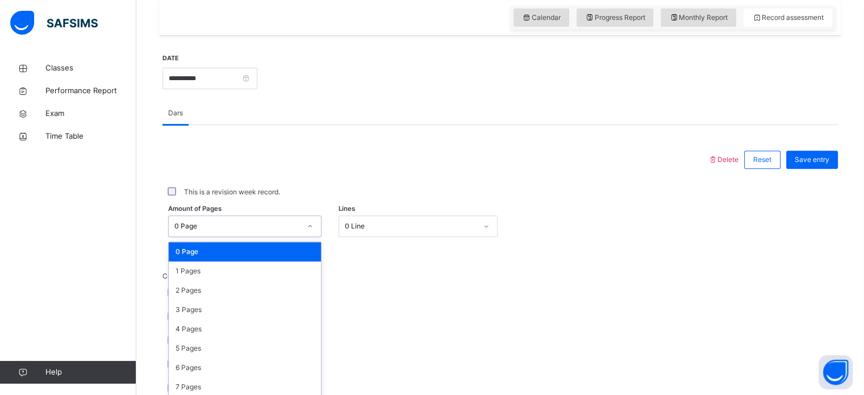
scroll to position [417, 0]
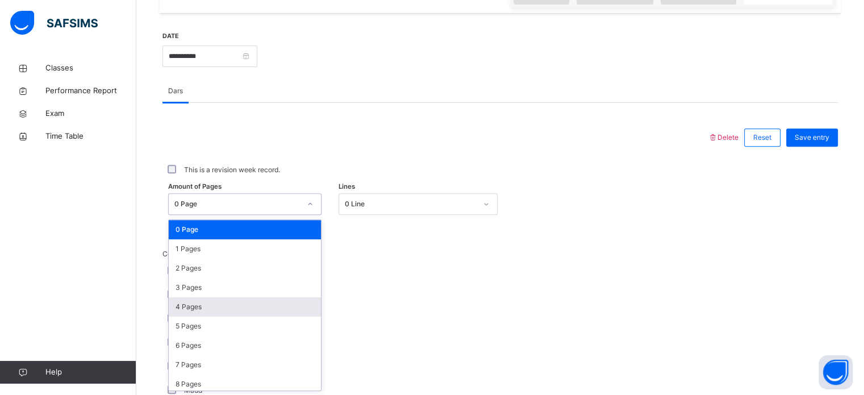
click at [196, 307] on div "4 Pages" at bounding box center [245, 306] width 152 height 19
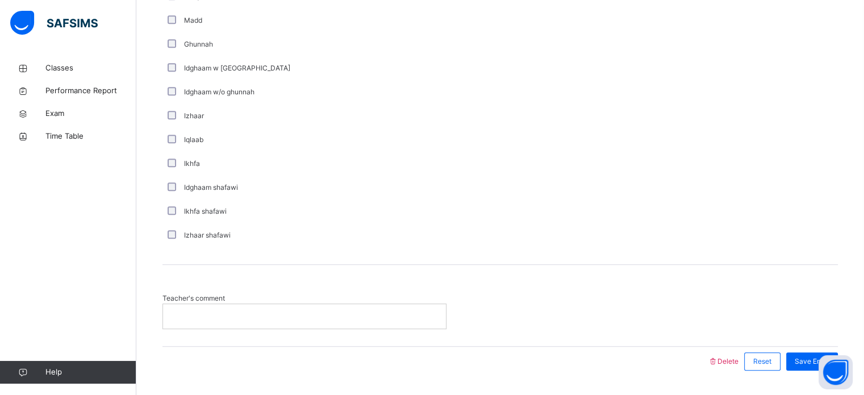
scroll to position [818, 0]
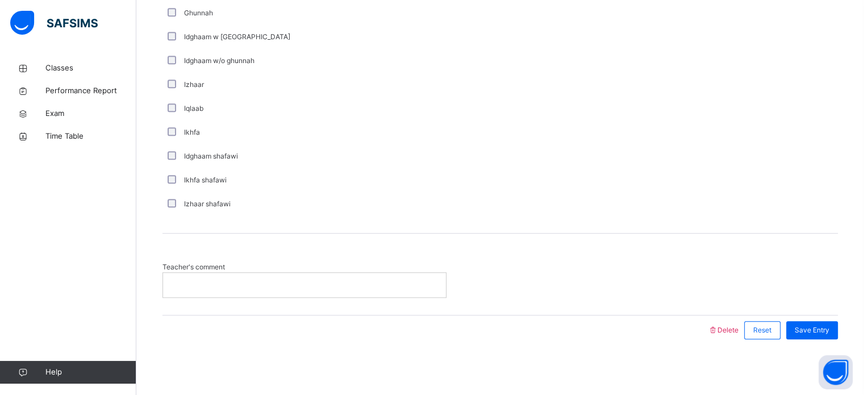
click at [248, 295] on div at bounding box center [304, 285] width 283 height 24
click at [810, 336] on div "Save Entry" at bounding box center [812, 330] width 52 height 18
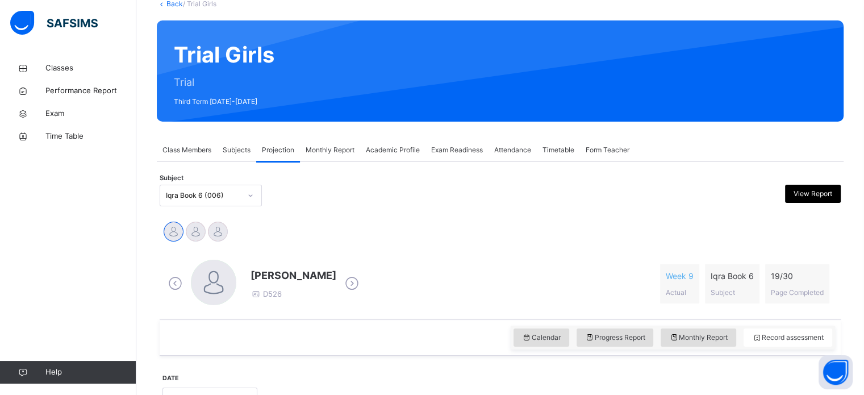
scroll to position [75, 0]
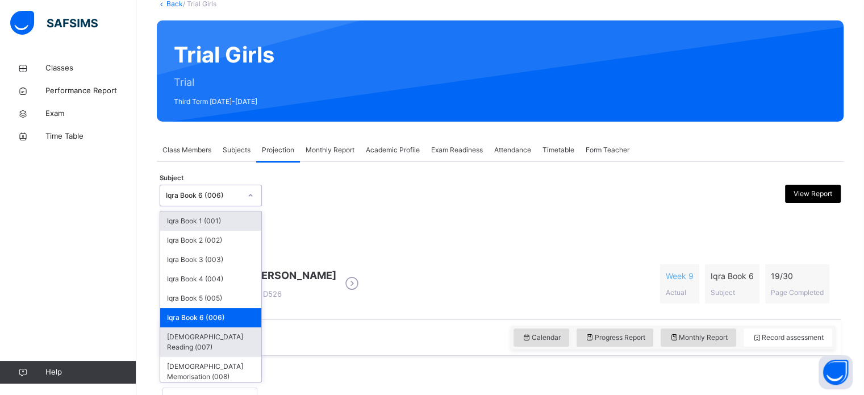
click at [169, 343] on div "[DEMOGRAPHIC_DATA] Reading (007)" at bounding box center [210, 342] width 101 height 30
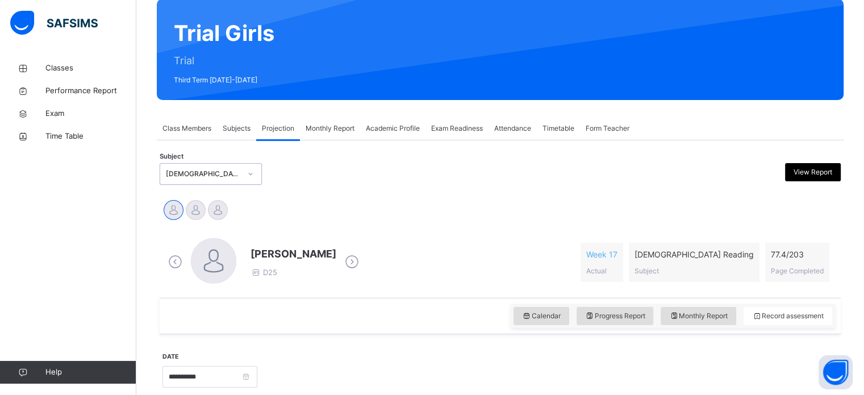
scroll to position [96, 0]
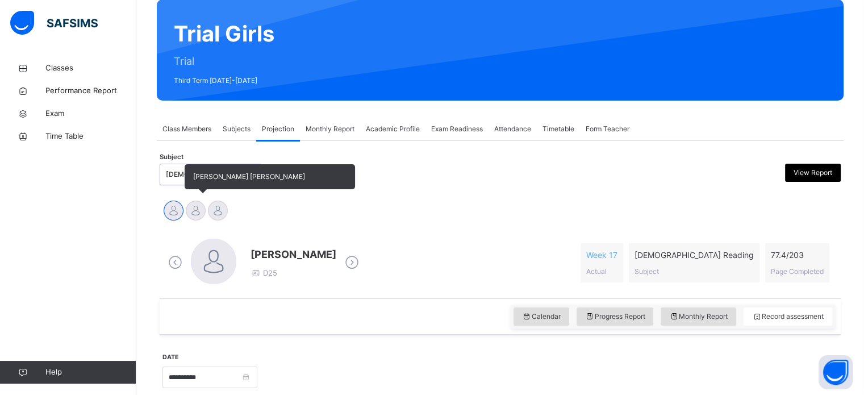
click at [191, 219] on div "[PERSON_NAME] [PERSON_NAME]" at bounding box center [196, 211] width 22 height 25
click at [211, 216] on div at bounding box center [218, 210] width 20 height 20
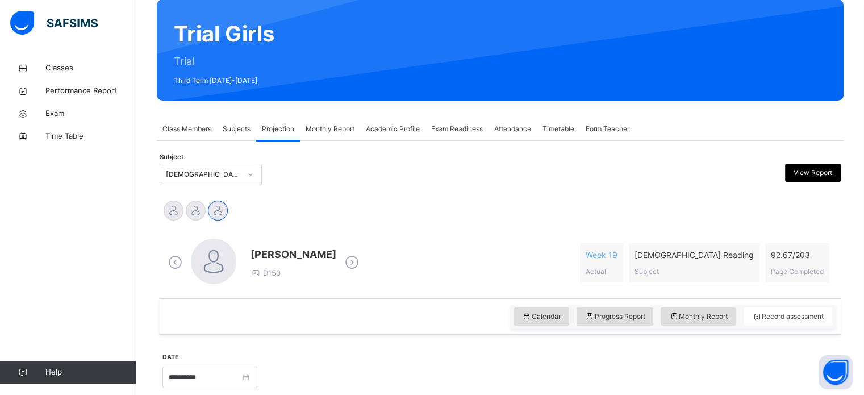
click at [166, 174] on div "[DEMOGRAPHIC_DATA] Reading (007)" at bounding box center [203, 174] width 75 height 10
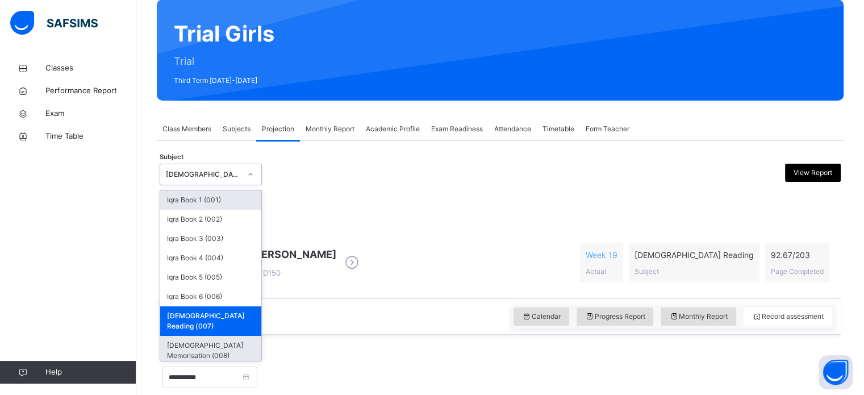
click at [164, 336] on div "[DEMOGRAPHIC_DATA] Memorisation (008)" at bounding box center [210, 351] width 101 height 30
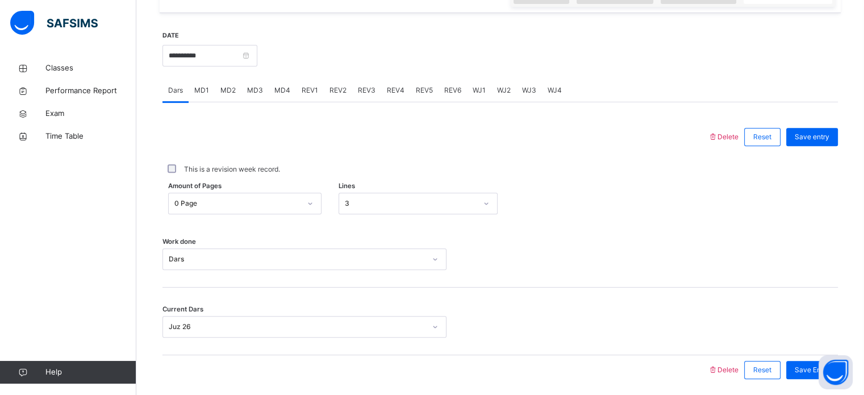
scroll to position [458, 0]
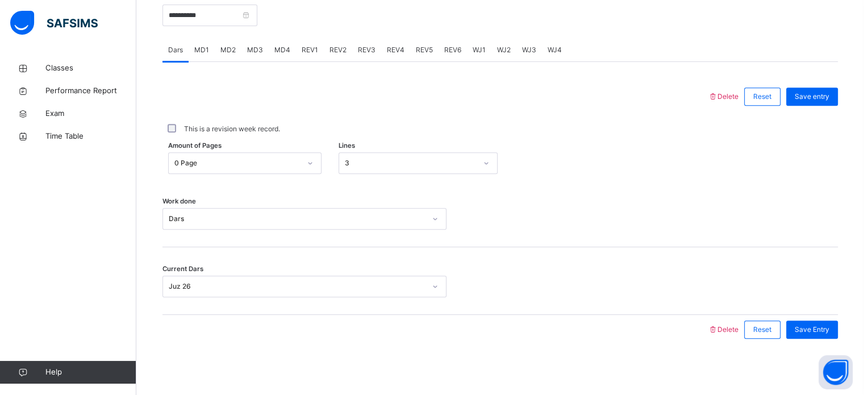
click at [20, 263] on div "Classes Performance Report Exam Time Table Help" at bounding box center [68, 219] width 136 height 349
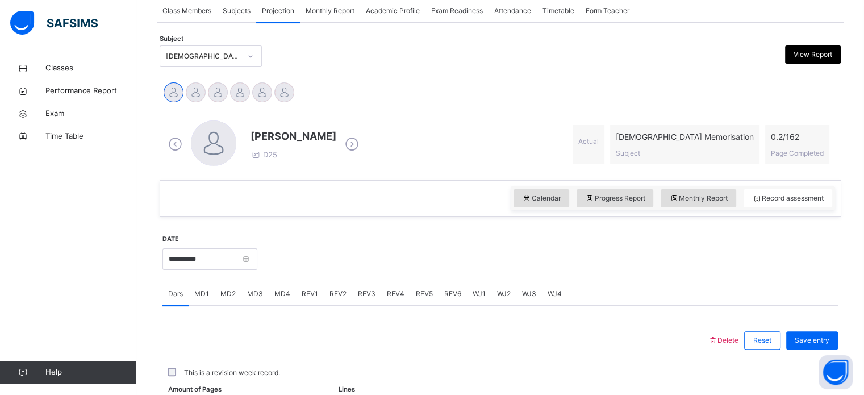
scroll to position [213, 0]
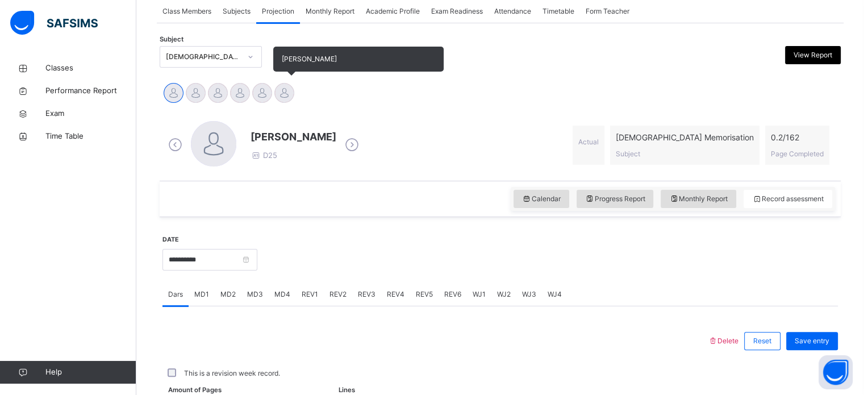
click at [292, 93] on div at bounding box center [284, 93] width 20 height 20
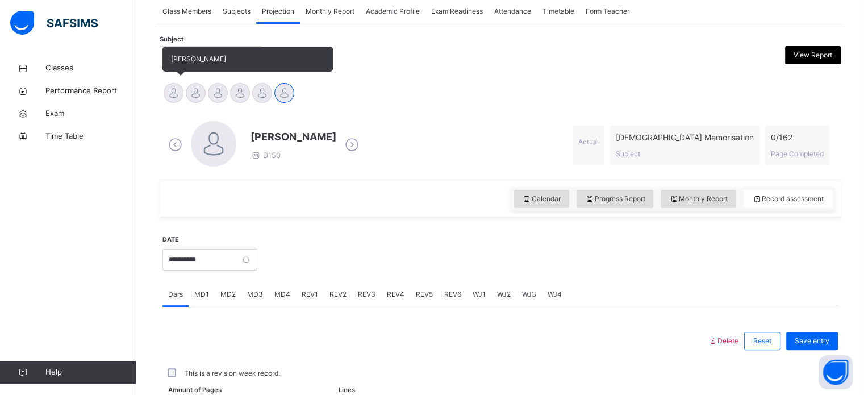
click at [182, 90] on div at bounding box center [174, 93] width 20 height 20
click at [199, 97] on div at bounding box center [196, 93] width 20 height 20
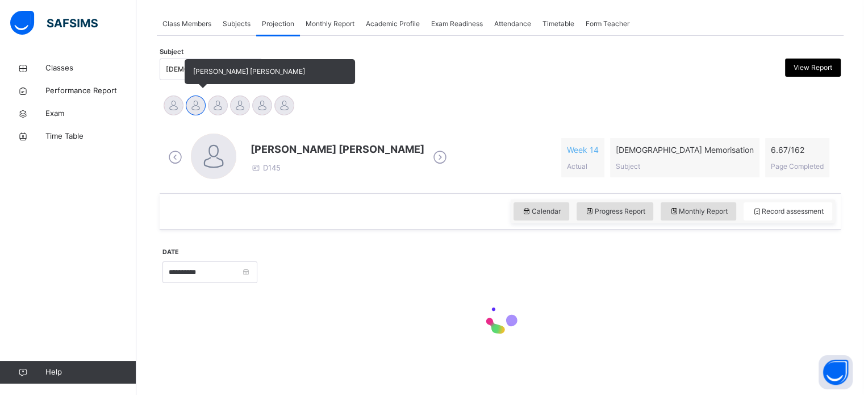
scroll to position [200, 0]
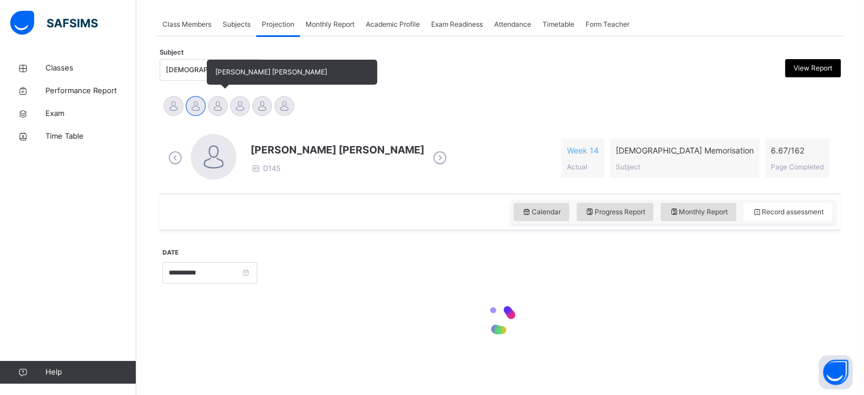
click at [220, 100] on div at bounding box center [218, 106] width 20 height 20
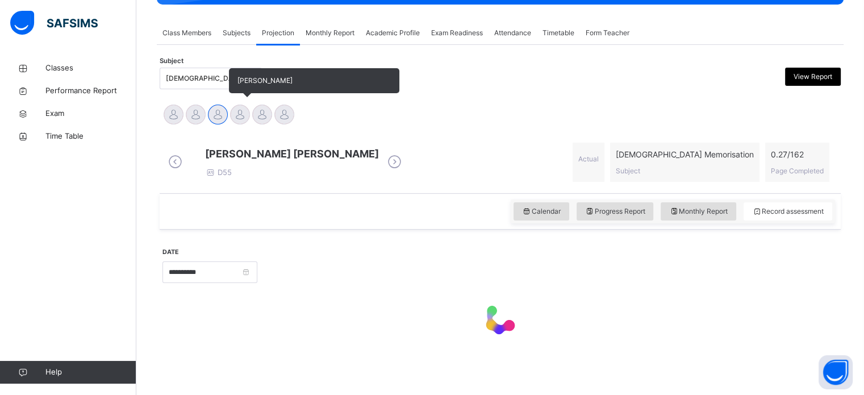
click at [244, 104] on div at bounding box center [240, 114] width 20 height 20
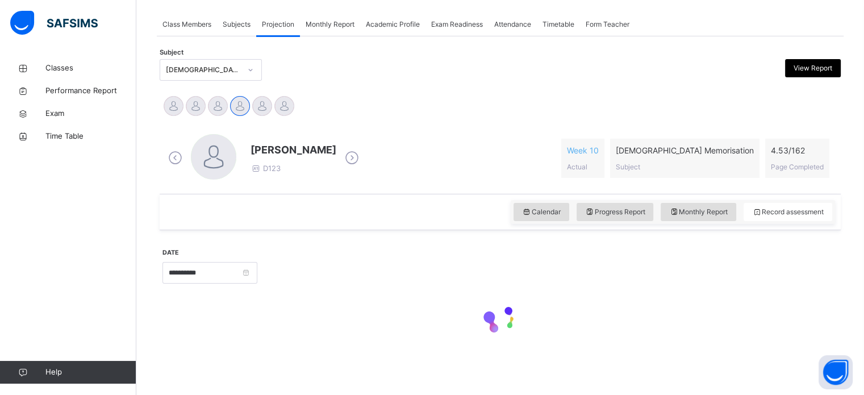
click at [261, 107] on div "[PERSON_NAME] [PERSON_NAME] [PERSON_NAME] [PERSON_NAME] [PERSON_NAME] Nushran […" at bounding box center [500, 107] width 681 height 31
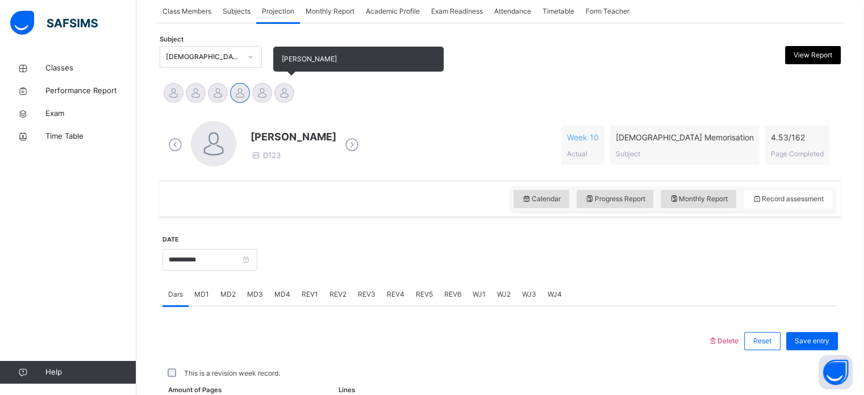
click at [284, 92] on div at bounding box center [284, 93] width 20 height 20
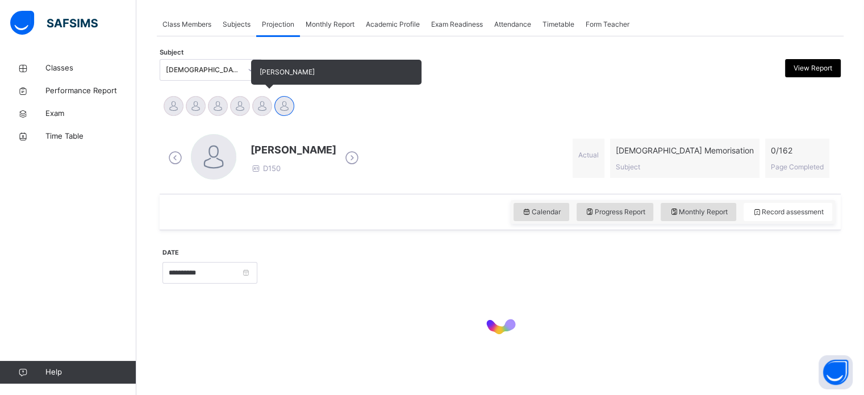
click at [267, 100] on div at bounding box center [262, 106] width 20 height 20
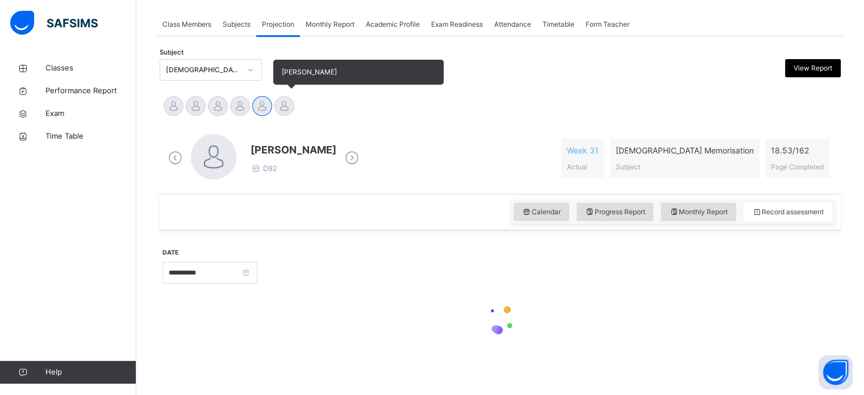
click at [286, 107] on div at bounding box center [284, 106] width 20 height 20
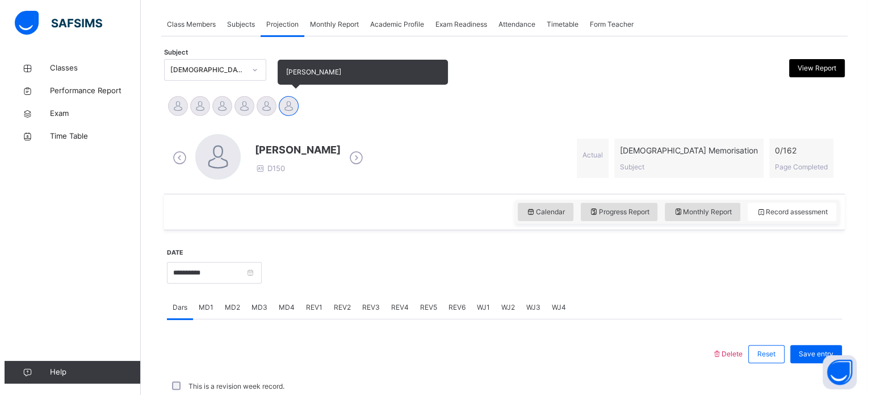
scroll to position [213, 0]
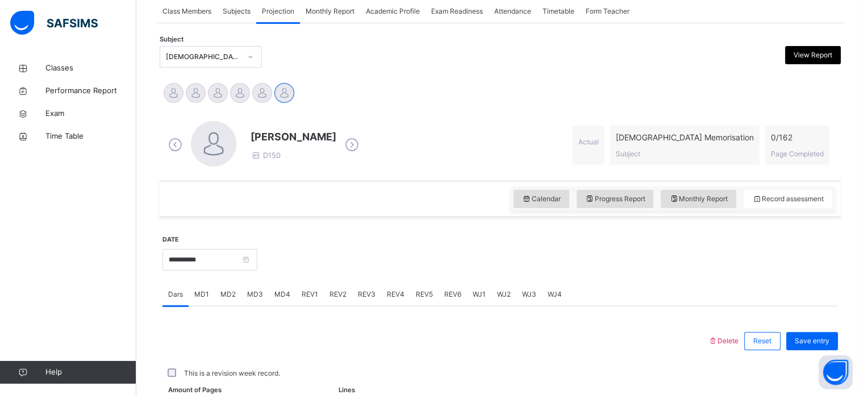
click at [822, 58] on span "View Report" at bounding box center [812, 55] width 39 height 10
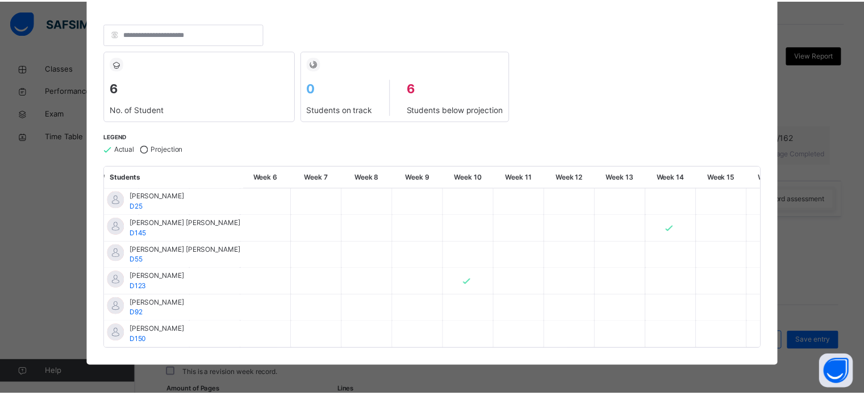
scroll to position [0, 0]
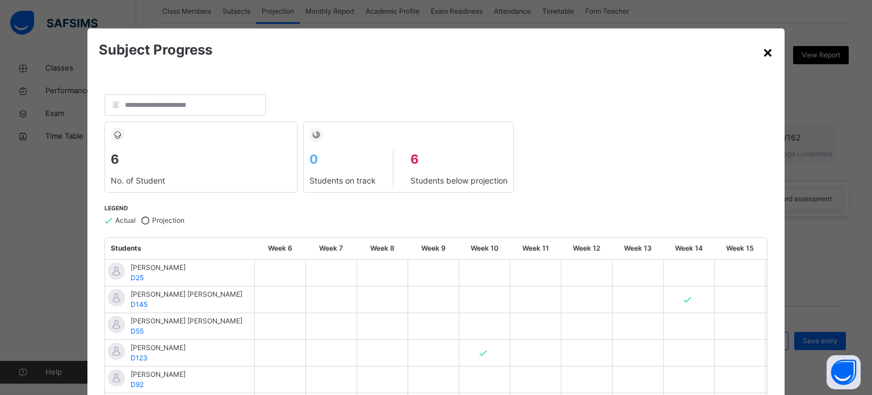
click at [768, 63] on div "×" at bounding box center [768, 52] width 11 height 24
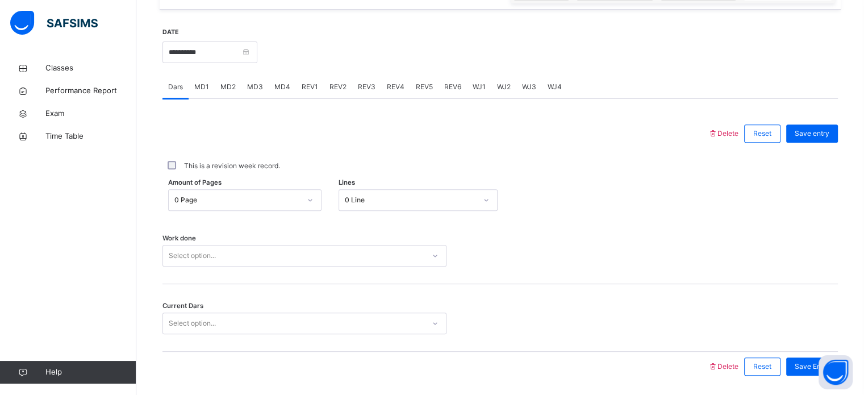
scroll to position [424, 0]
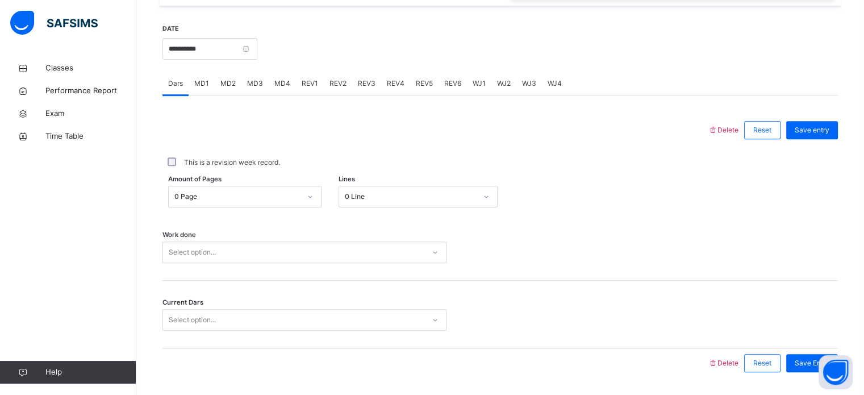
click at [707, 223] on div "Work done Select option..." at bounding box center [499, 247] width 675 height 68
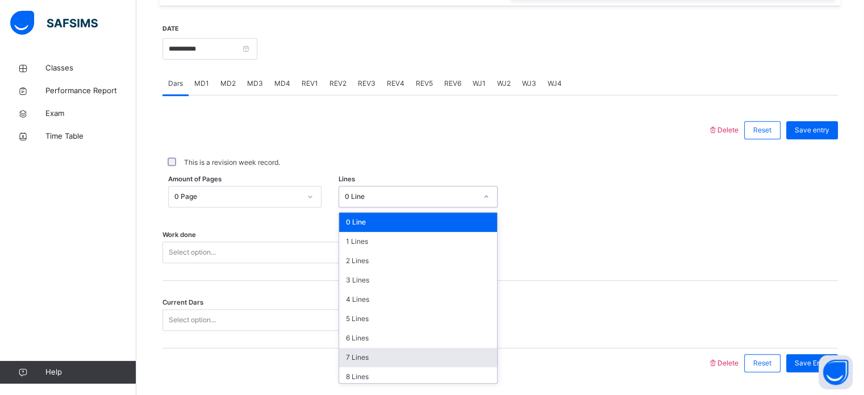
click at [378, 362] on div "7 Lines" at bounding box center [418, 356] width 158 height 19
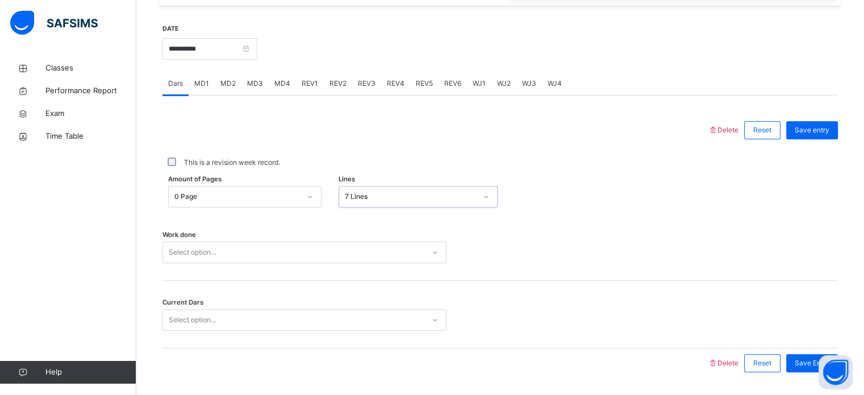
scroll to position [458, 0]
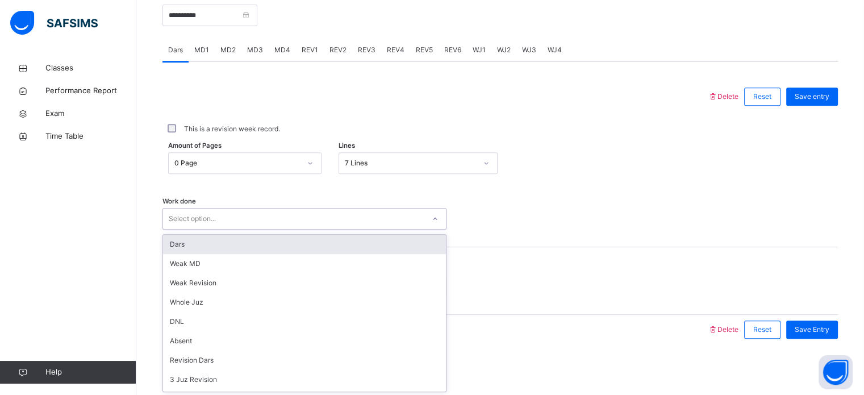
click at [327, 244] on div "Dars" at bounding box center [304, 243] width 283 height 19
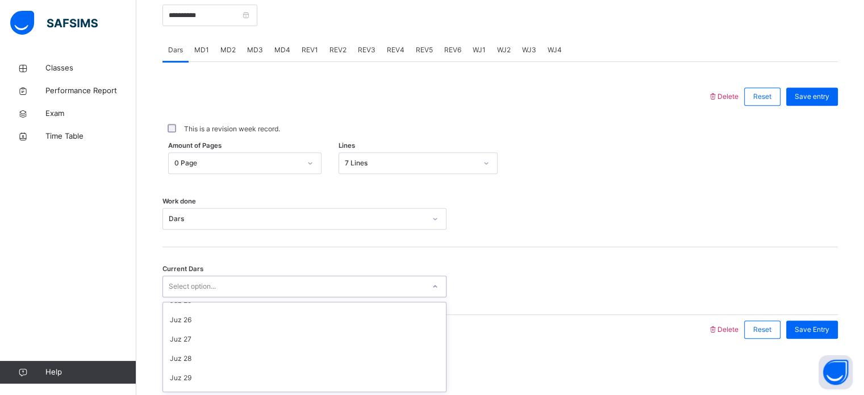
scroll to position [464, 0]
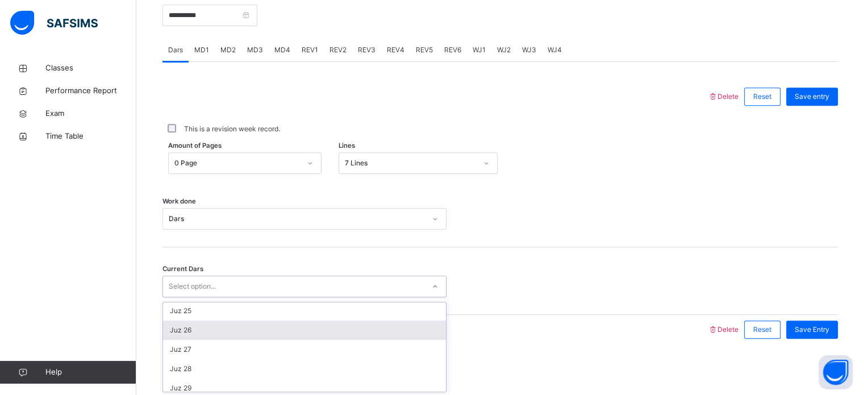
click at [173, 332] on div "Juz 26" at bounding box center [304, 329] width 283 height 19
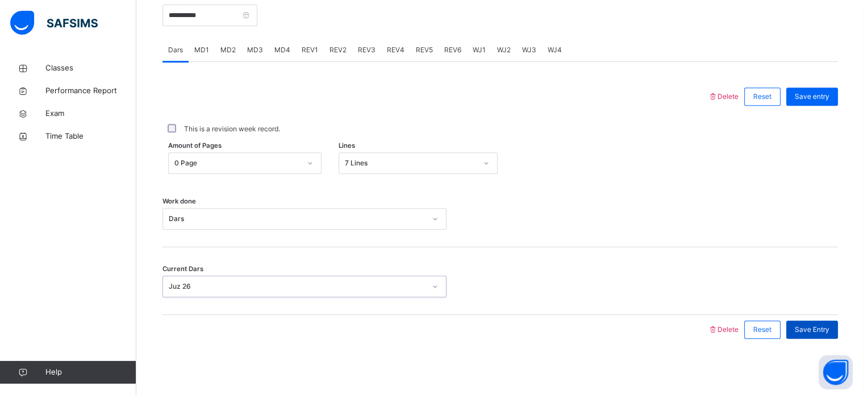
click at [829, 331] on span "Save Entry" at bounding box center [811, 329] width 35 height 10
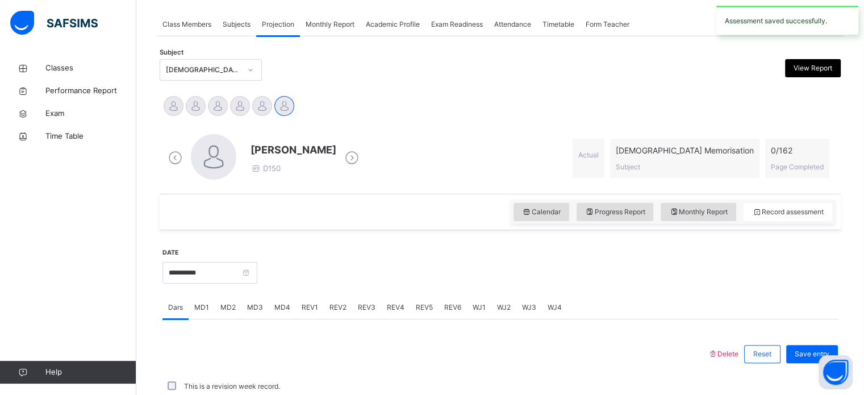
scroll to position [458, 0]
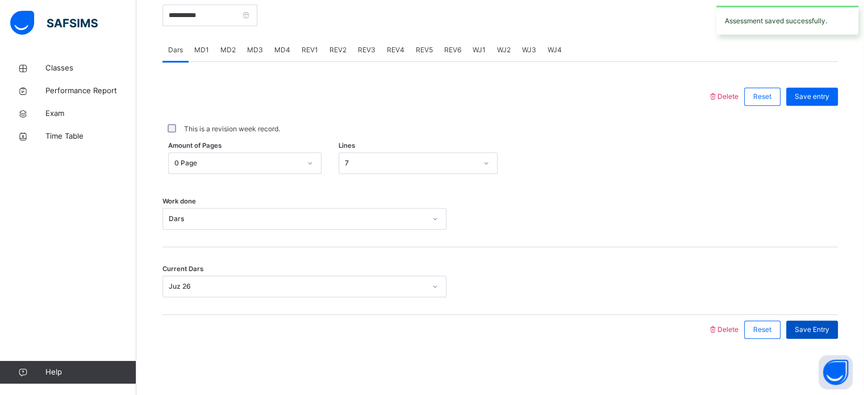
click at [829, 333] on span "Save Entry" at bounding box center [811, 329] width 35 height 10
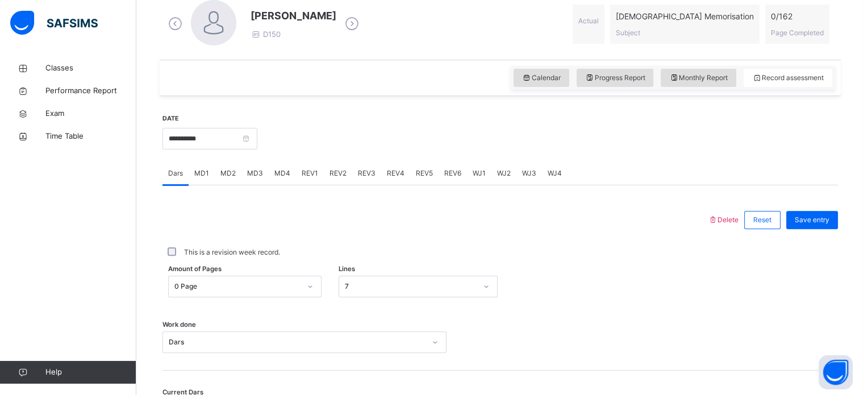
scroll to position [329, 0]
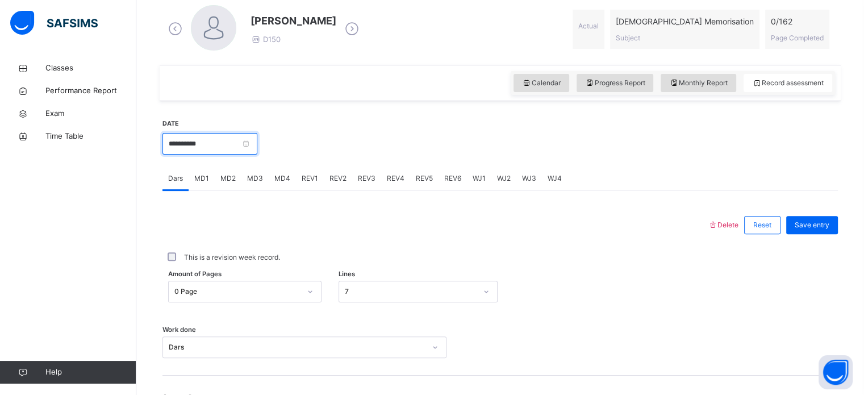
click at [257, 151] on input "**********" at bounding box center [209, 144] width 95 height 22
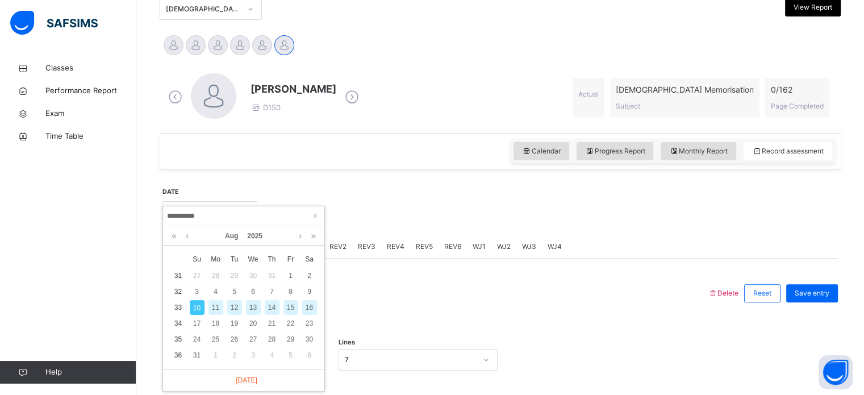
scroll to position [236, 0]
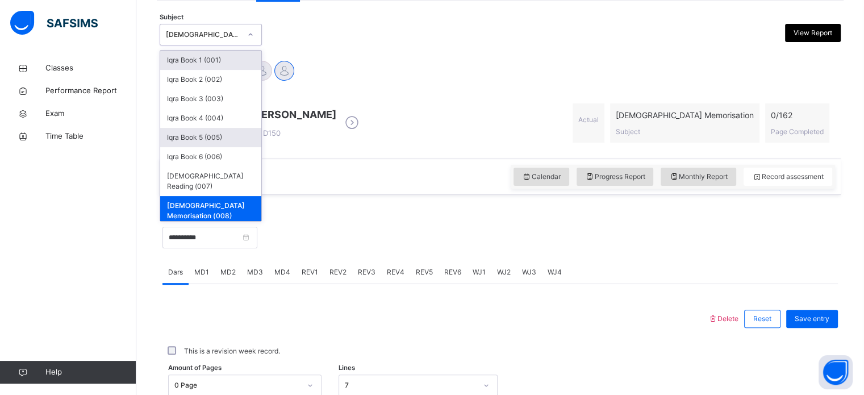
click at [232, 135] on div "Iqra Book 5 (005)" at bounding box center [210, 137] width 101 height 19
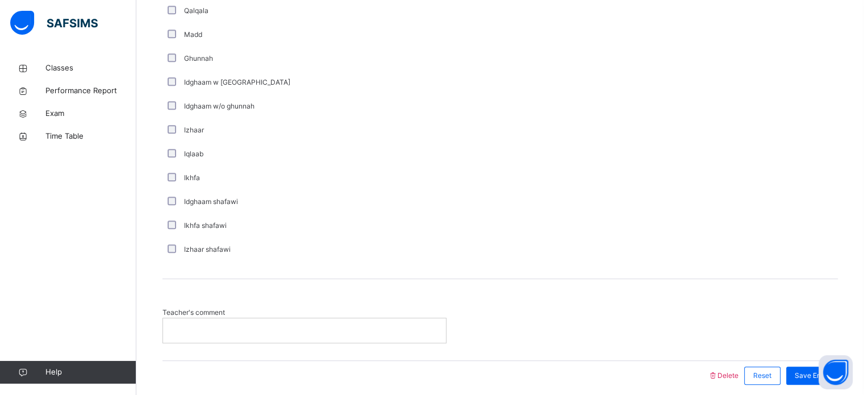
scroll to position [818, 0]
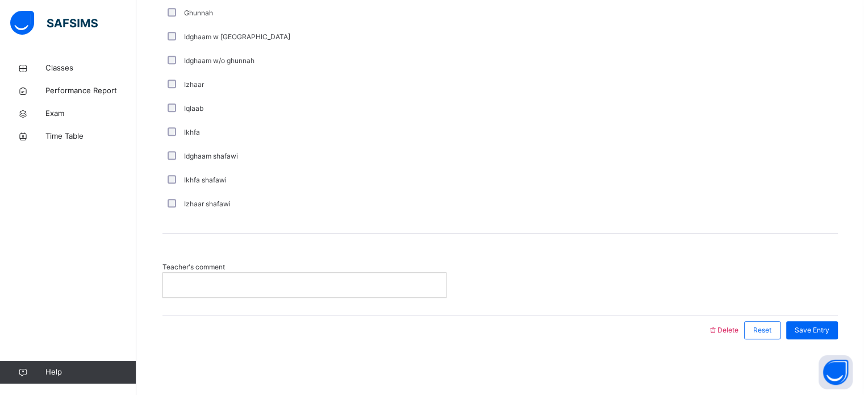
click at [379, 315] on div at bounding box center [435, 330] width 534 height 30
click at [389, 257] on div "Teacher's comment" at bounding box center [499, 273] width 675 height 81
click at [413, 292] on div at bounding box center [304, 285] width 283 height 24
click at [813, 325] on span "Save Entry" at bounding box center [811, 330] width 35 height 10
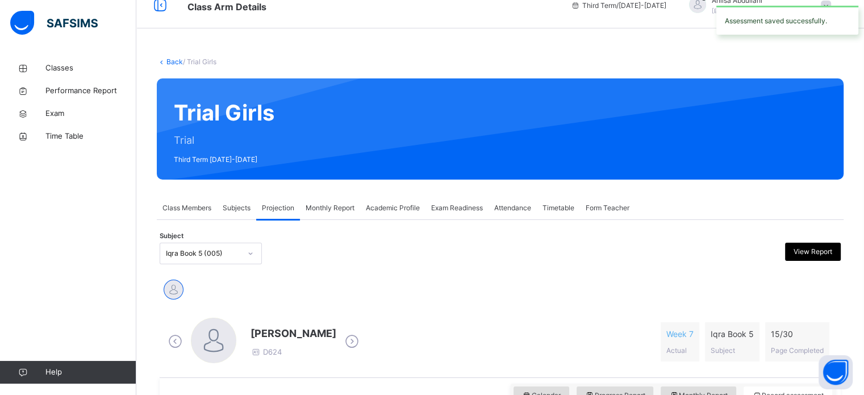
scroll to position [0, 0]
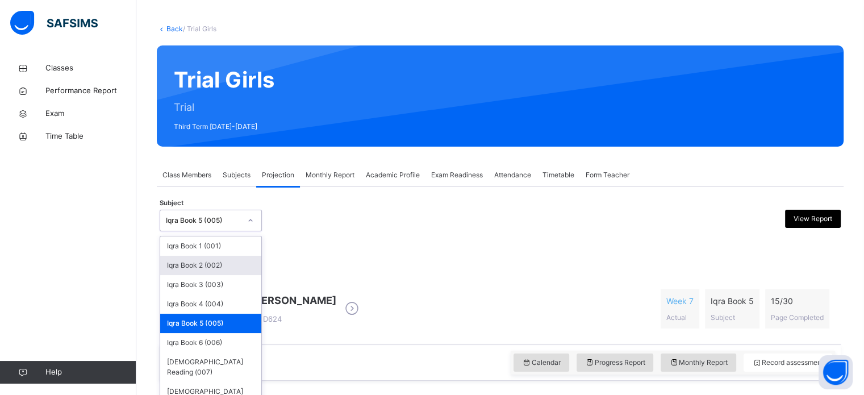
click at [189, 231] on div "option Iqra Book 5 (005), selected. option Iqra Book 2 (002) focused, 2 of 8. 8…" at bounding box center [211, 221] width 102 height 22
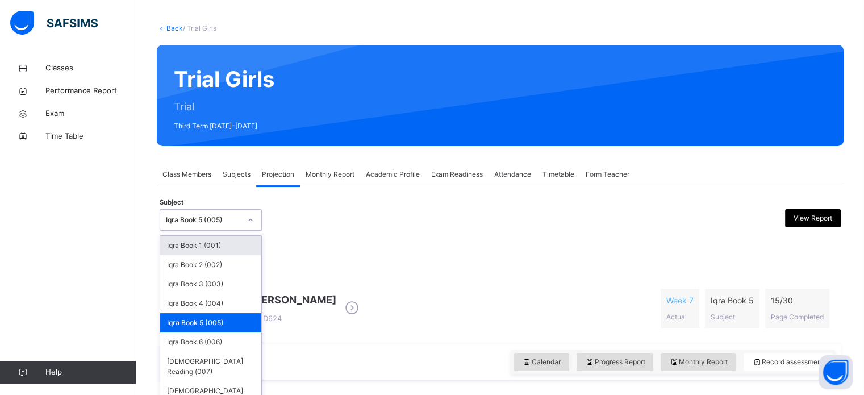
click at [238, 228] on div "Iqra Book 5 (005)" at bounding box center [211, 220] width 102 height 22
click at [193, 381] on div "[DEMOGRAPHIC_DATA] Memorisation (008)" at bounding box center [210, 396] width 101 height 30
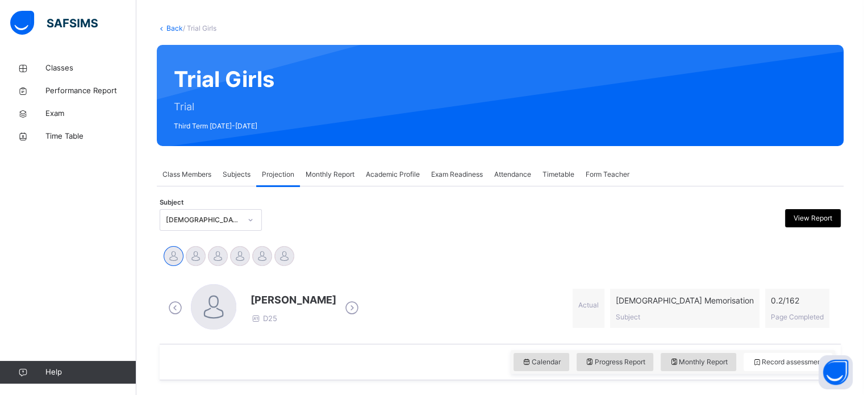
click at [533, 266] on div "[PERSON_NAME] [PERSON_NAME] [PERSON_NAME] [PERSON_NAME] [PERSON_NAME] Nushran […" at bounding box center [499, 257] width 675 height 25
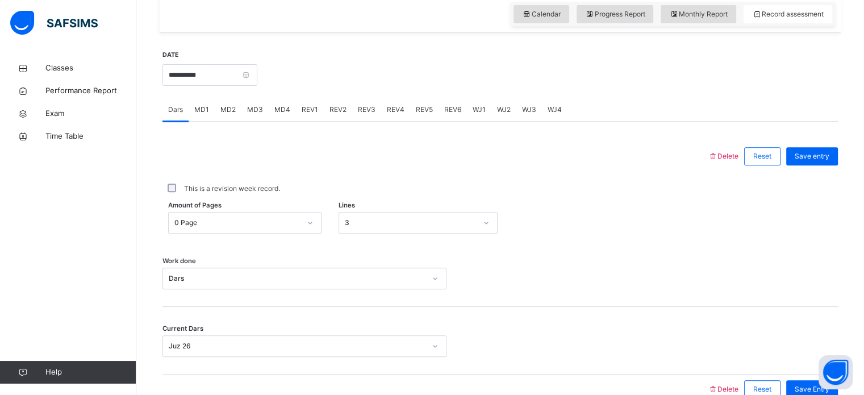
scroll to position [437, 0]
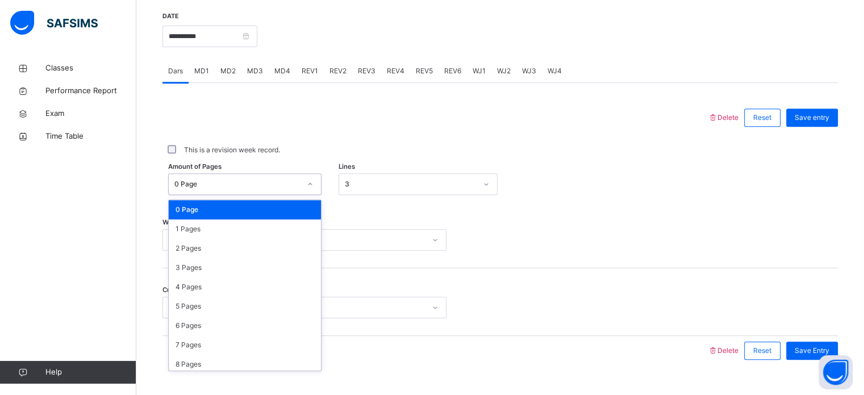
click at [234, 183] on div "0 Page" at bounding box center [237, 184] width 126 height 10
click at [490, 122] on div at bounding box center [435, 118] width 534 height 30
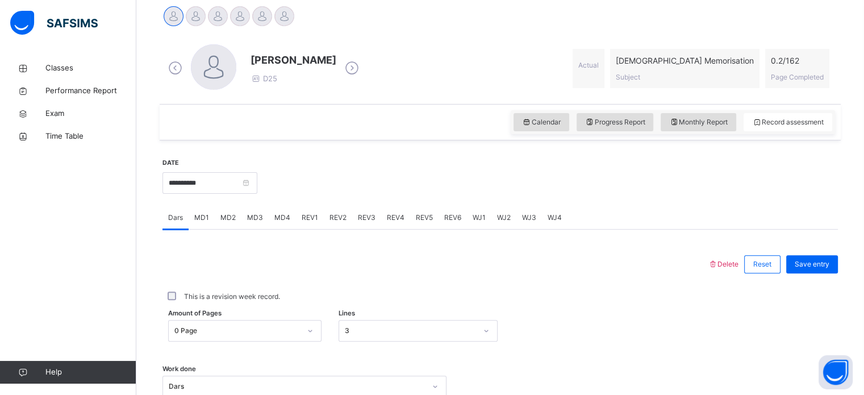
scroll to position [255, 0]
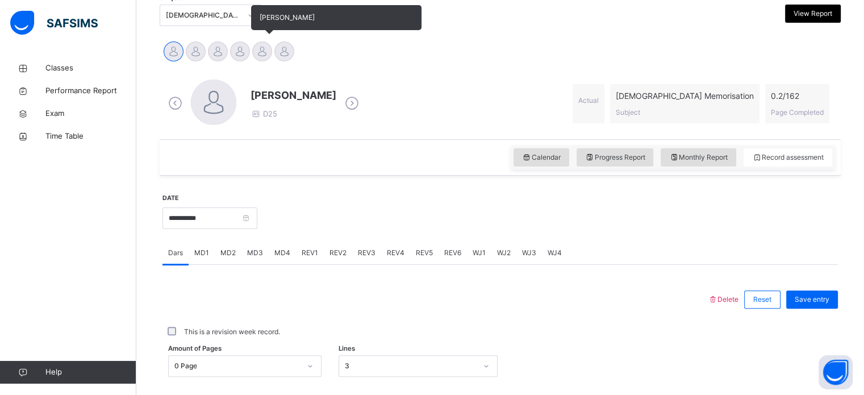
click at [266, 46] on div at bounding box center [262, 51] width 20 height 20
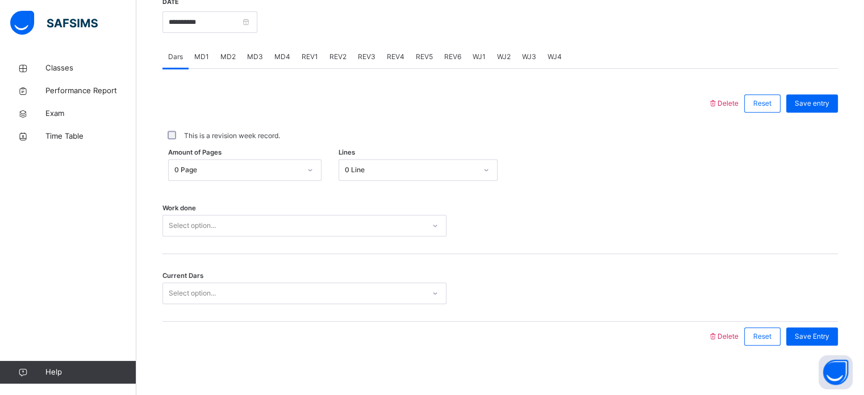
scroll to position [458, 0]
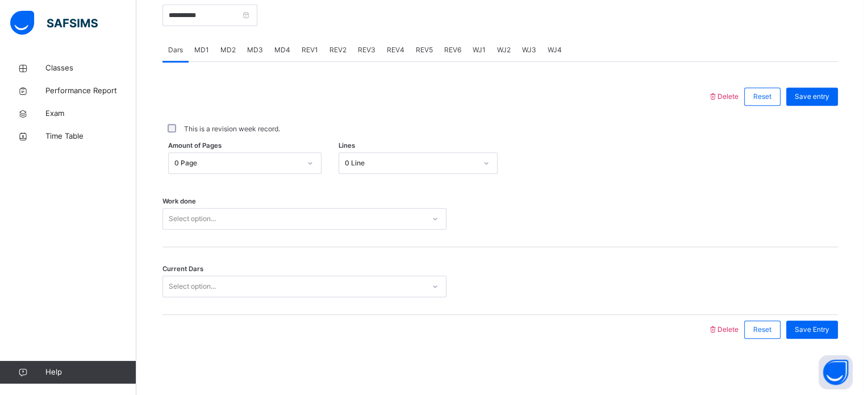
click at [404, 147] on div "Amount of Pages 0 Page Lines 0 Line" at bounding box center [499, 162] width 675 height 33
click at [236, 12] on input "**********" at bounding box center [209, 16] width 95 height 22
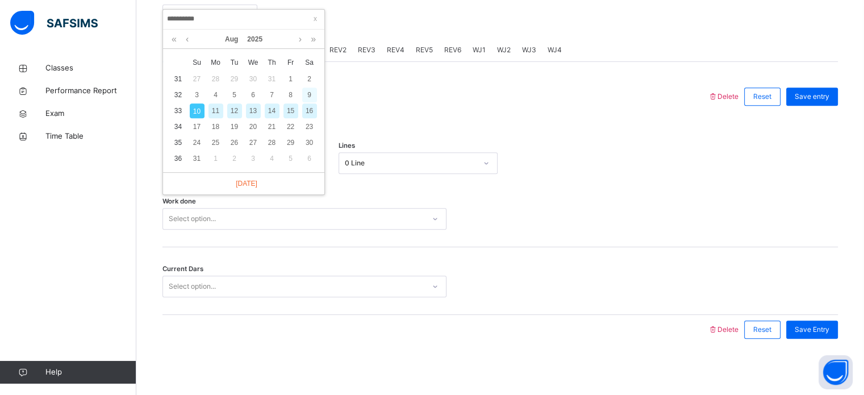
click at [313, 100] on div "9" at bounding box center [309, 94] width 15 height 15
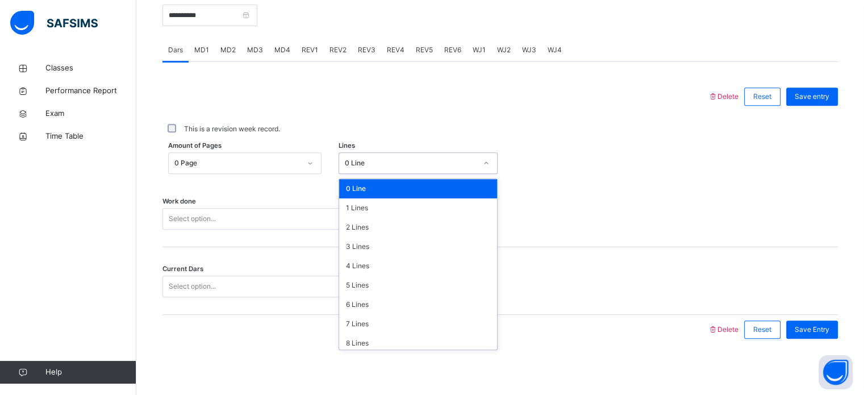
click at [422, 160] on div "0 Line" at bounding box center [411, 163] width 132 height 10
click at [410, 342] on div "8 Lines" at bounding box center [418, 342] width 158 height 19
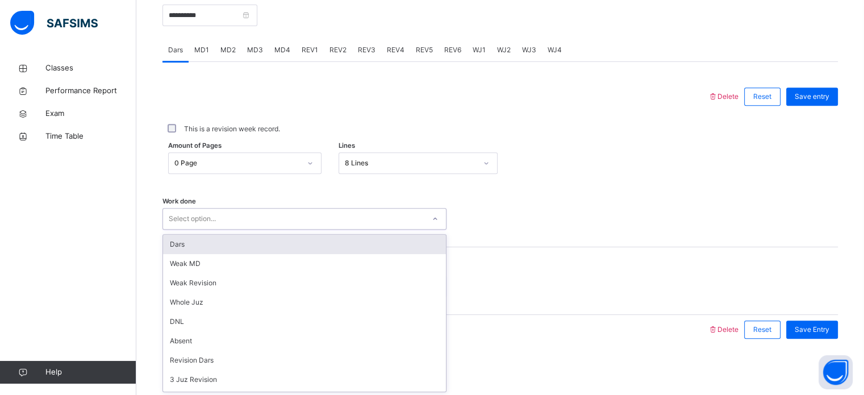
click at [366, 222] on div "Select option..." at bounding box center [293, 219] width 261 height 18
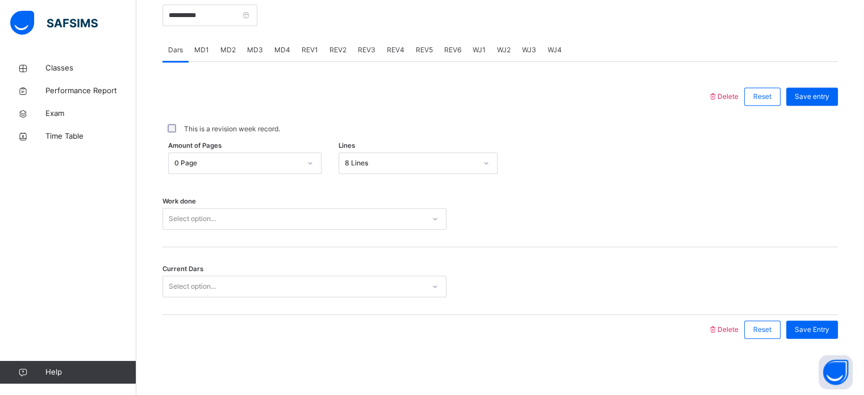
click at [361, 231] on div "Work done Select option..." at bounding box center [499, 213] width 675 height 68
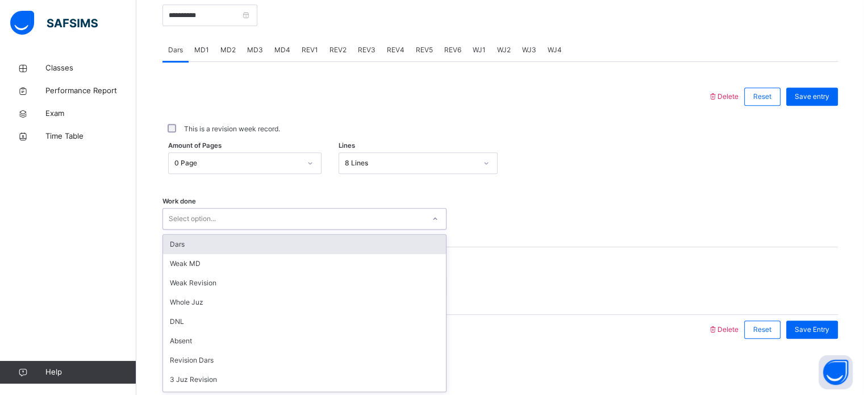
click at [365, 211] on div "Select option..." at bounding box center [293, 219] width 261 height 18
click at [358, 237] on div "Dars" at bounding box center [304, 243] width 283 height 19
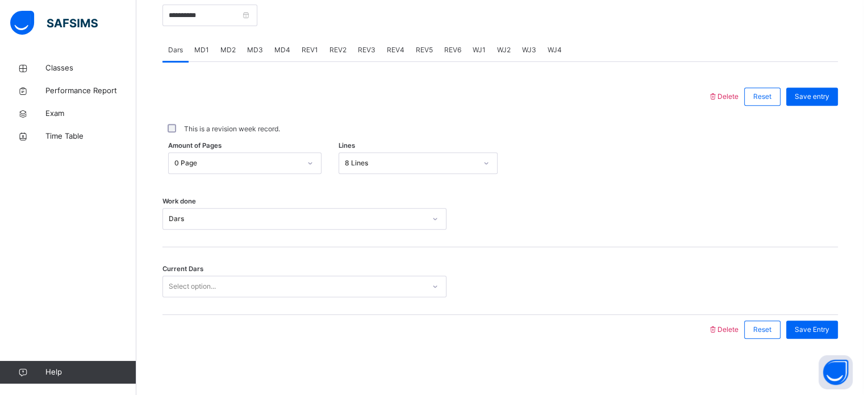
click at [361, 301] on div "Current Dars Select option..." at bounding box center [499, 281] width 675 height 68
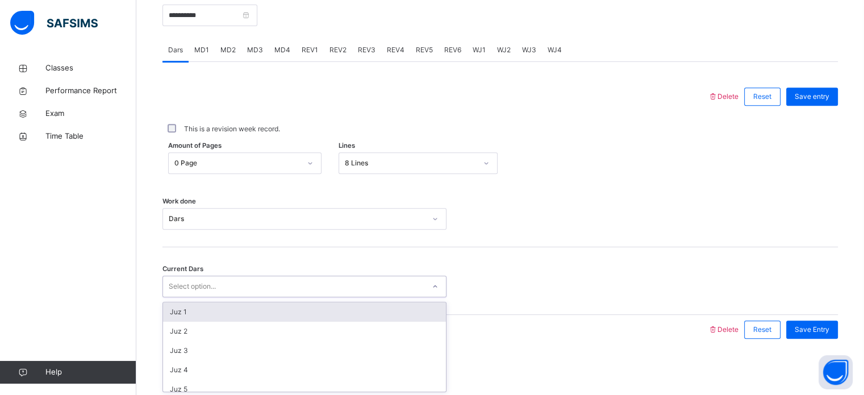
click at [361, 290] on div "Select option..." at bounding box center [293, 287] width 261 height 18
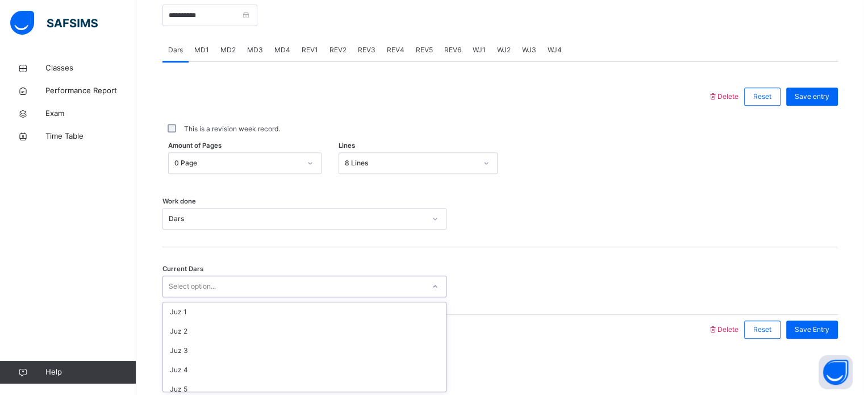
scroll to position [490, 0]
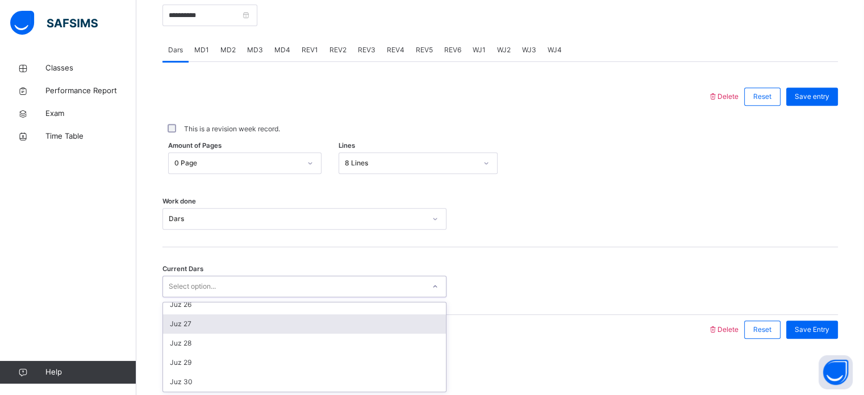
click at [305, 322] on div "Juz 27" at bounding box center [304, 323] width 283 height 19
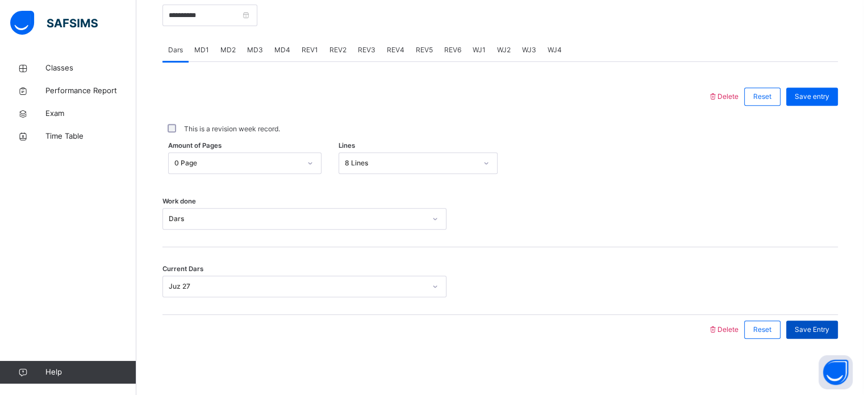
click at [825, 324] on span "Save Entry" at bounding box center [811, 329] width 35 height 10
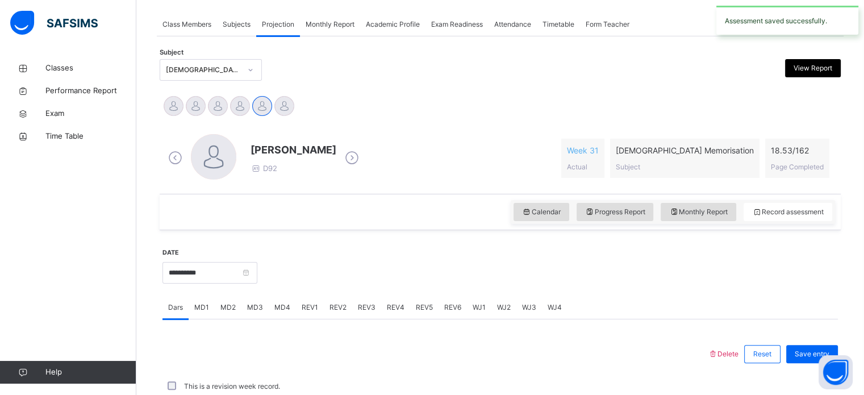
scroll to position [458, 0]
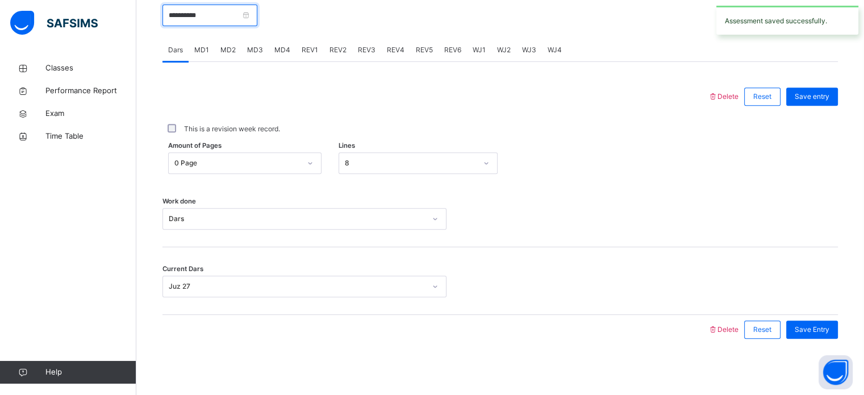
click at [238, 23] on input "**********" at bounding box center [209, 16] width 95 height 22
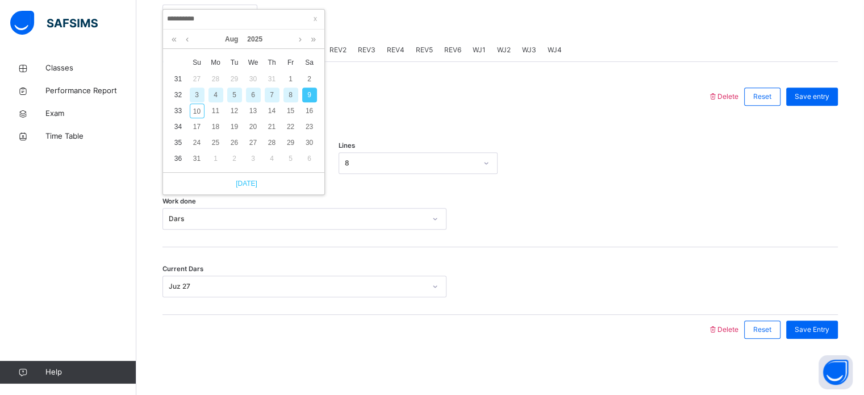
click at [240, 178] on link "[DATE]" at bounding box center [243, 183] width 27 height 10
type input "**********"
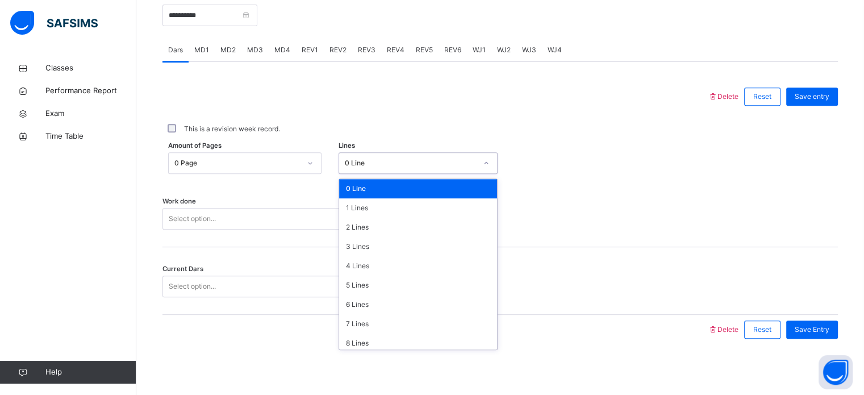
click at [454, 161] on div "0 Line" at bounding box center [411, 163] width 132 height 10
click at [437, 333] on div "8 Lines" at bounding box center [418, 342] width 158 height 19
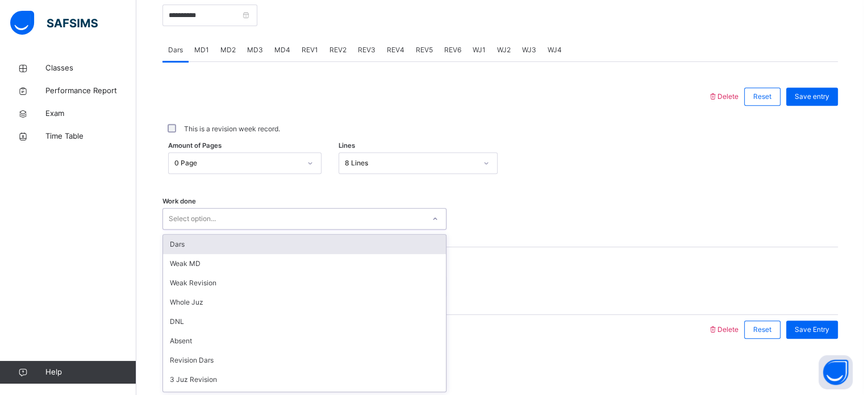
click at [308, 221] on div "Select option..." at bounding box center [293, 219] width 261 height 18
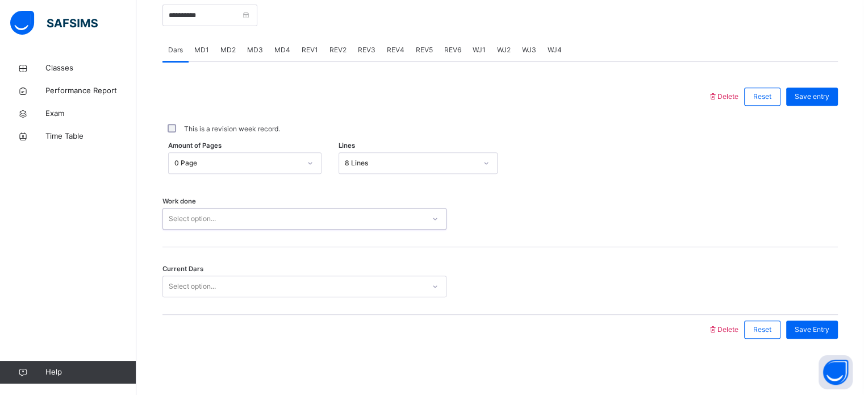
click at [307, 228] on div "Select option..." at bounding box center [304, 219] width 284 height 22
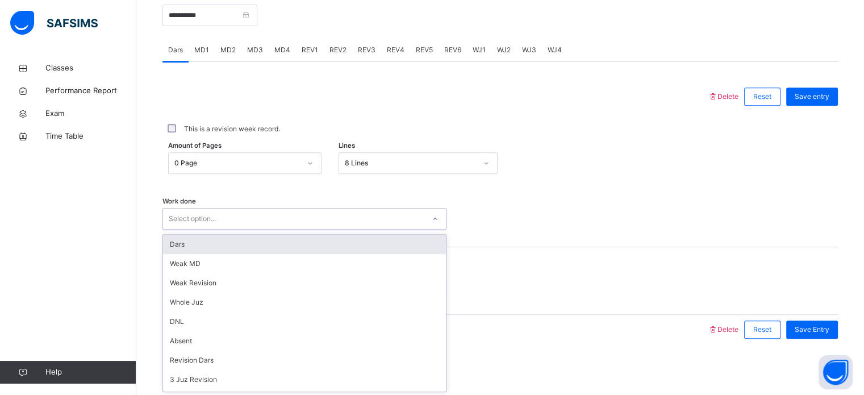
click at [307, 228] on div "Select option..." at bounding box center [304, 219] width 284 height 22
click at [307, 236] on div "Dars" at bounding box center [304, 243] width 283 height 19
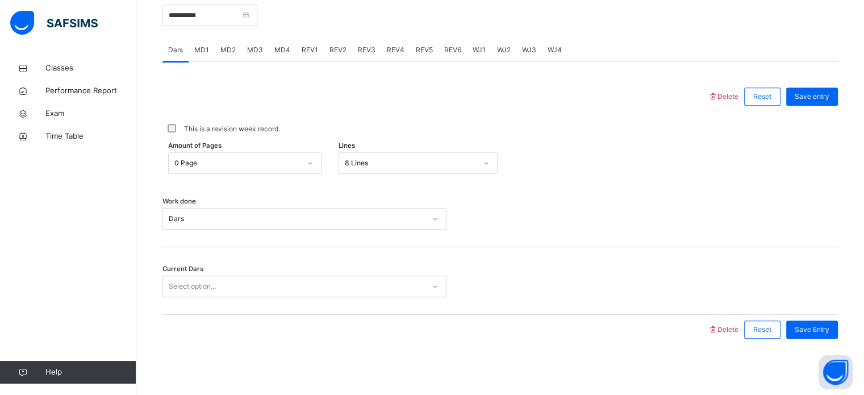
click at [317, 274] on div "Current Dars Select option..." at bounding box center [499, 281] width 675 height 68
click at [316, 283] on div "Select option..." at bounding box center [293, 287] width 261 height 18
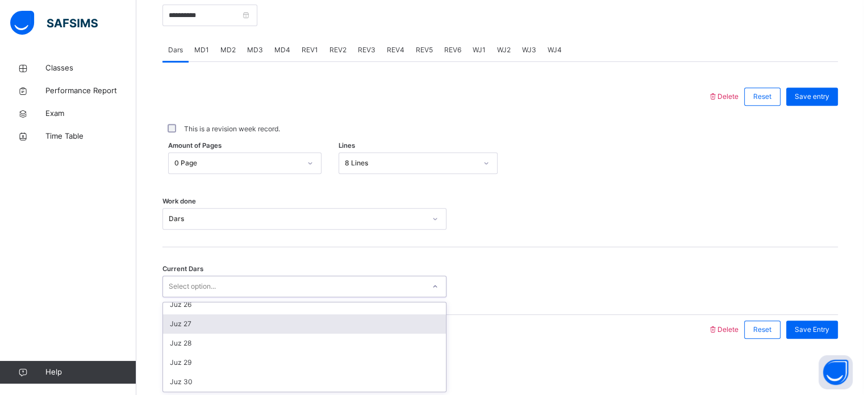
click at [299, 331] on div "Juz 27" at bounding box center [304, 323] width 283 height 19
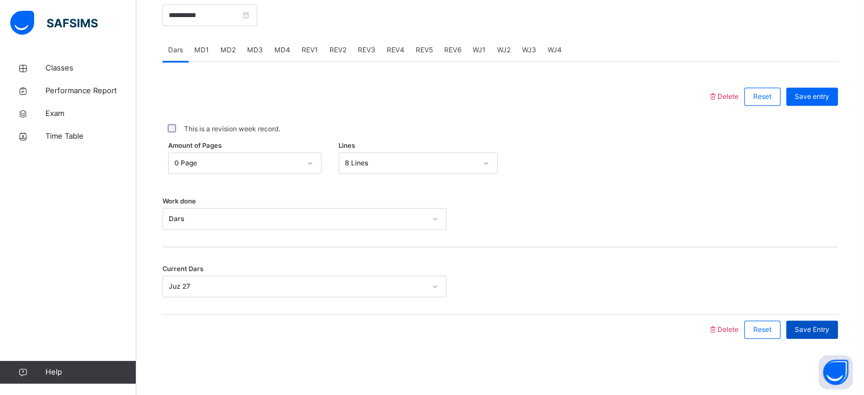
click at [801, 335] on div "Save Entry" at bounding box center [812, 329] width 52 height 18
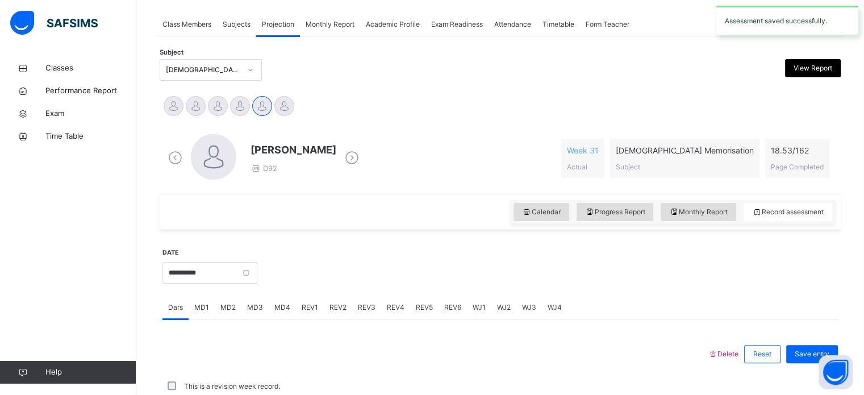
scroll to position [458, 0]
